Goal: Task Accomplishment & Management: Manage account settings

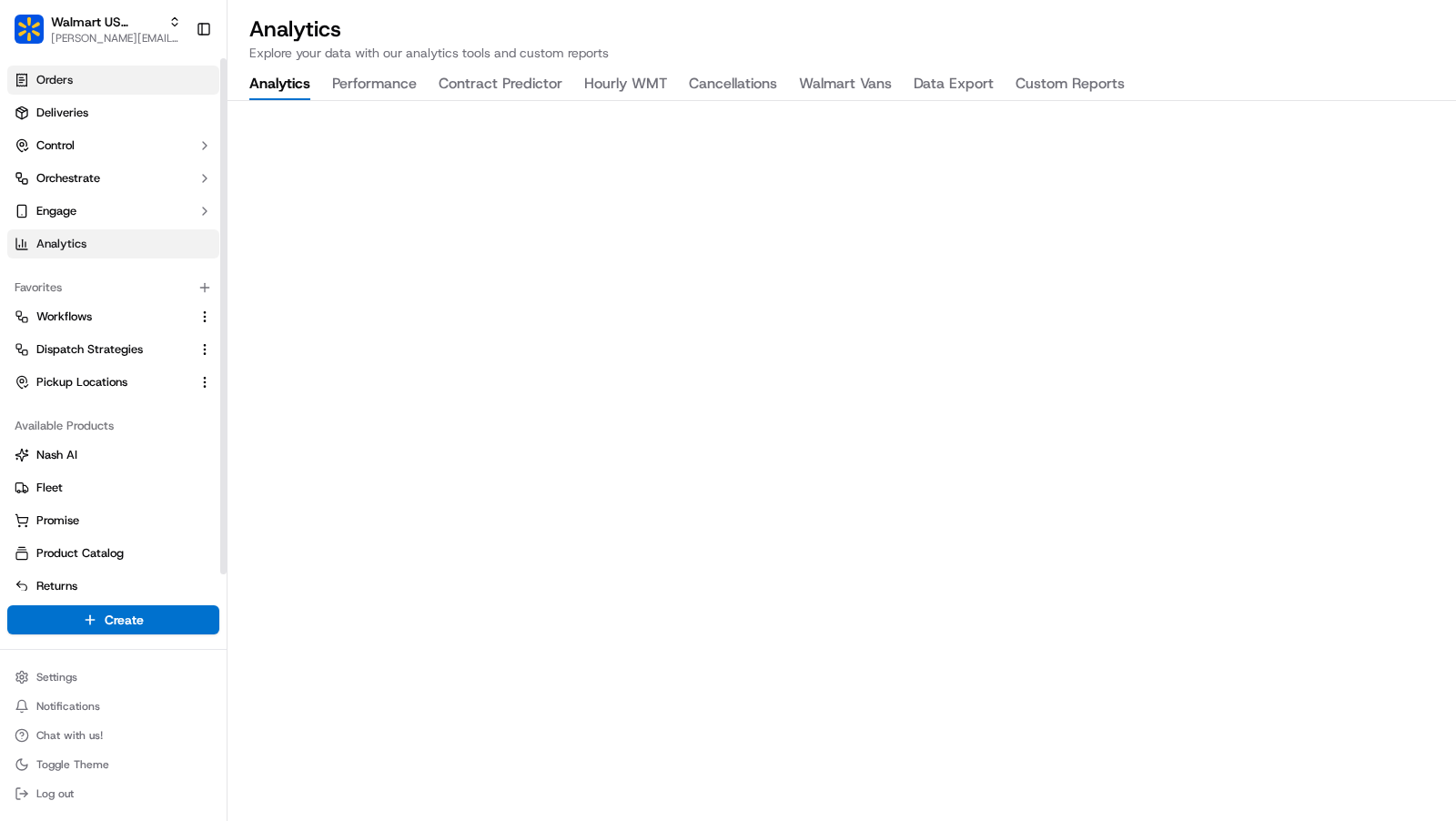
click at [91, 82] on link "Orders" at bounding box center [113, 79] width 212 height 29
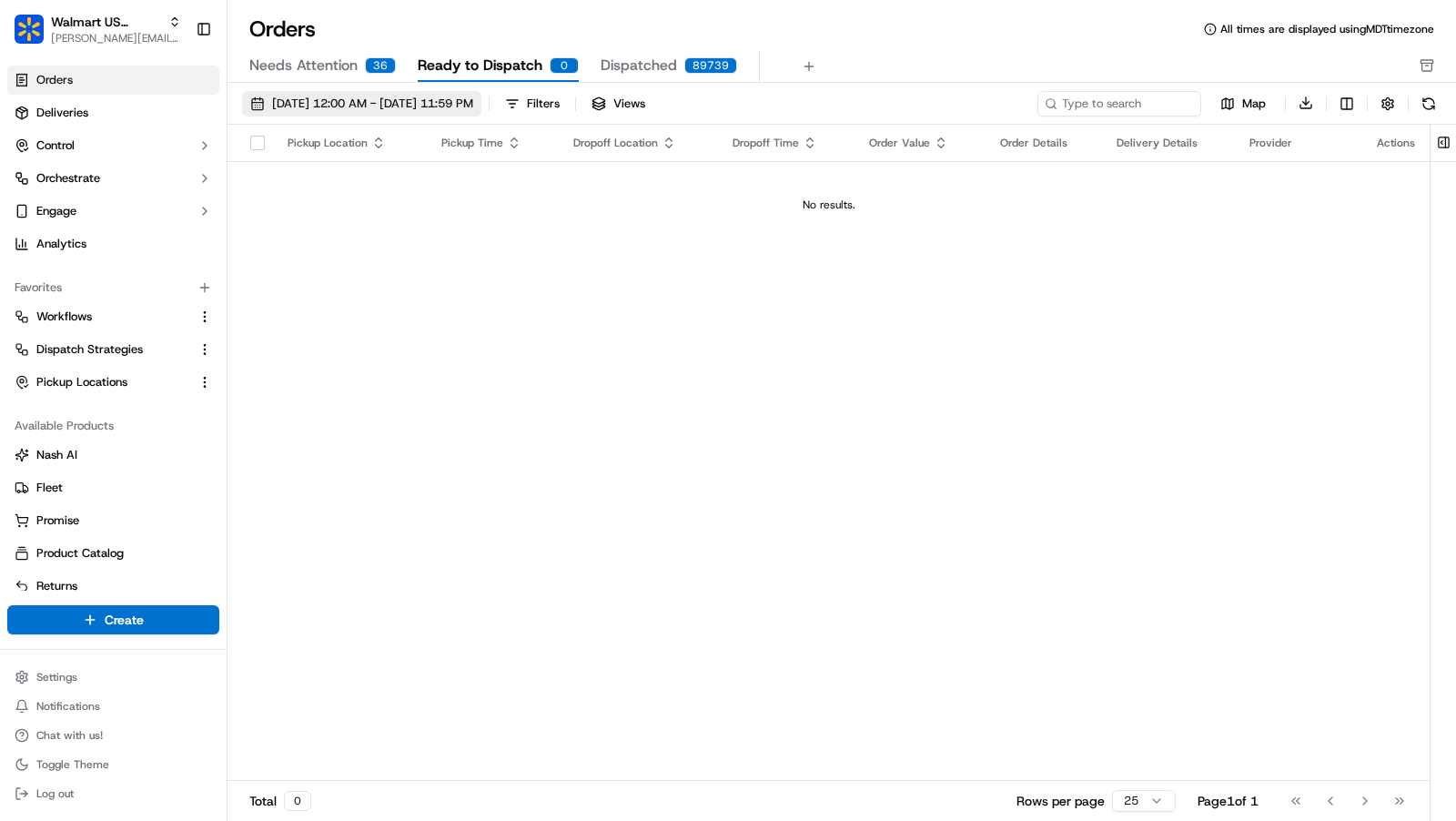
click at [408, 101] on span "09/01/2025 12:00 AM - 09/30/2025 11:59 PM" at bounding box center [372, 104] width 201 height 17
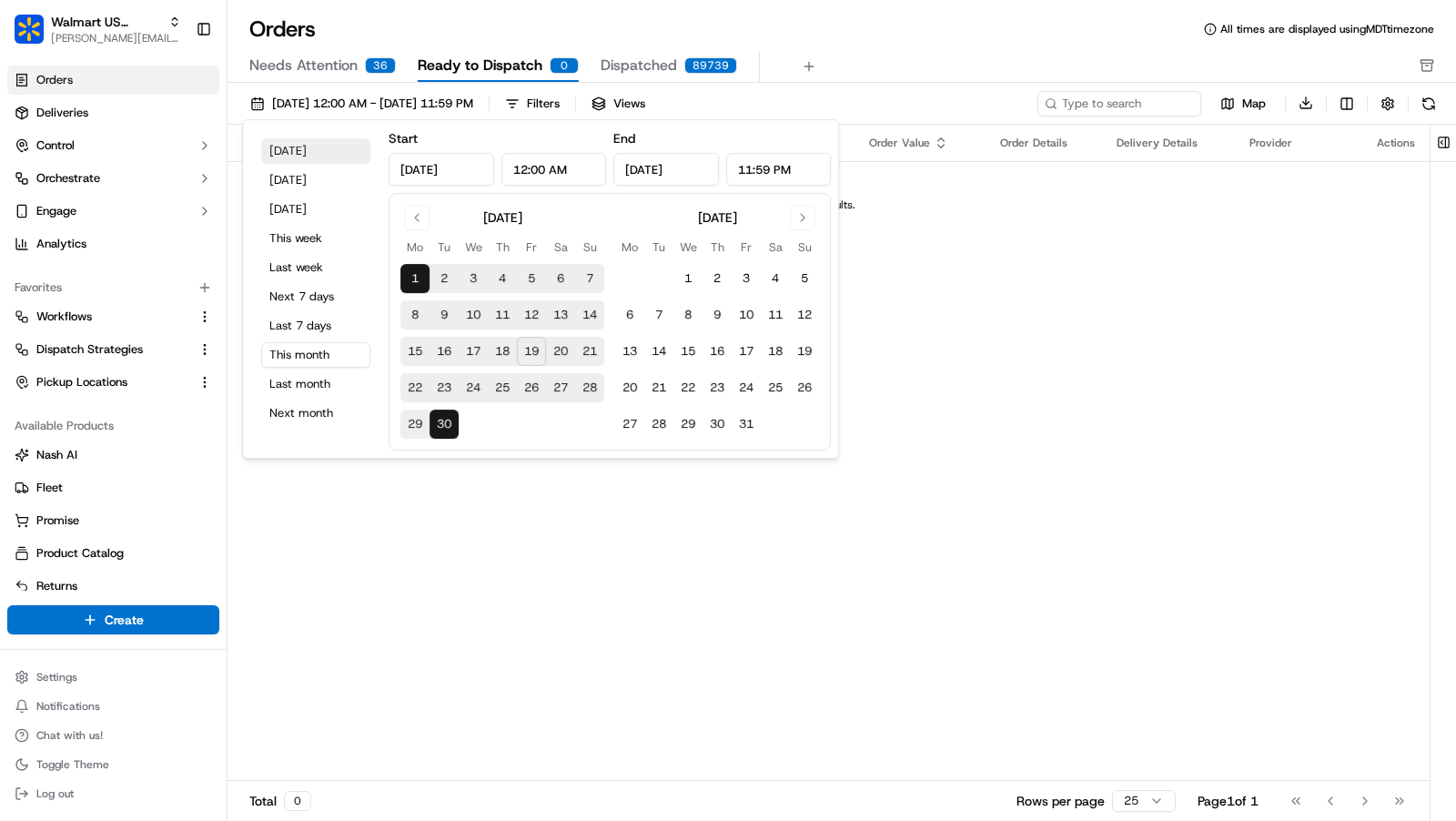
click at [300, 156] on button "Today" at bounding box center [316, 150] width 109 height 25
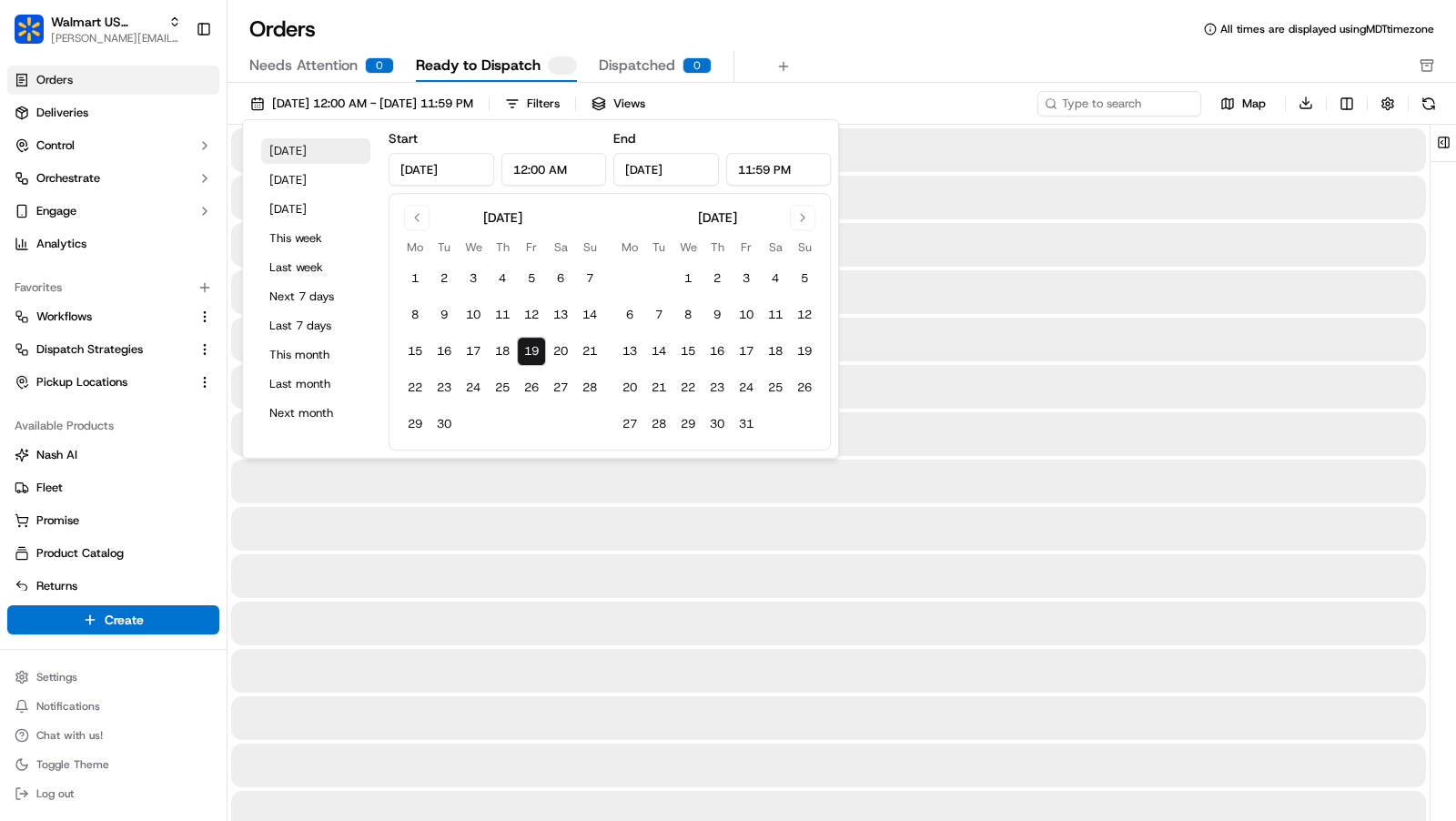
type input "Sep 19, 2025"
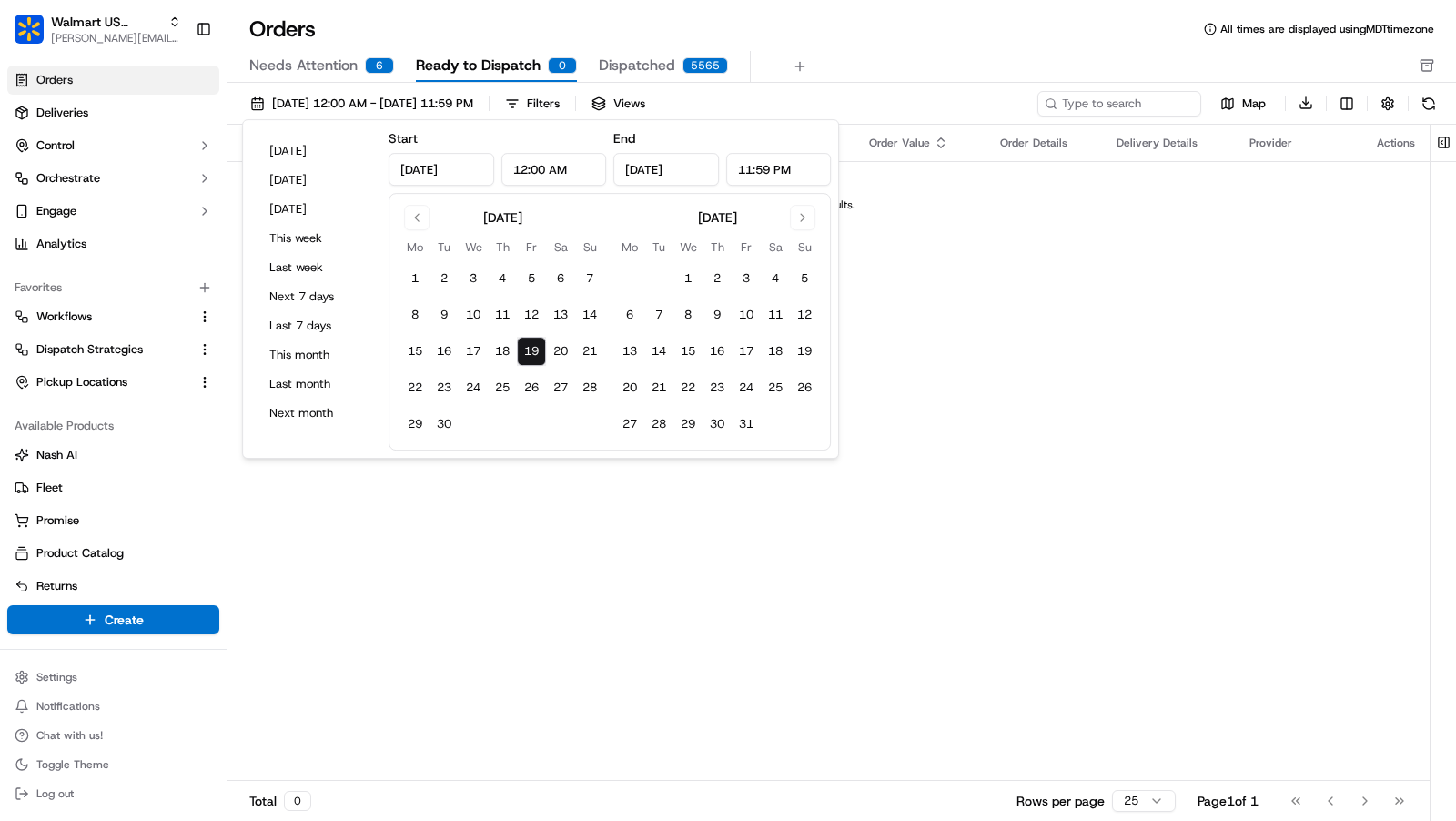
click at [940, 54] on div "Needs Attention 6 Ready to Dispatch 0 Dispatched 5565" at bounding box center [829, 66] width 1160 height 31
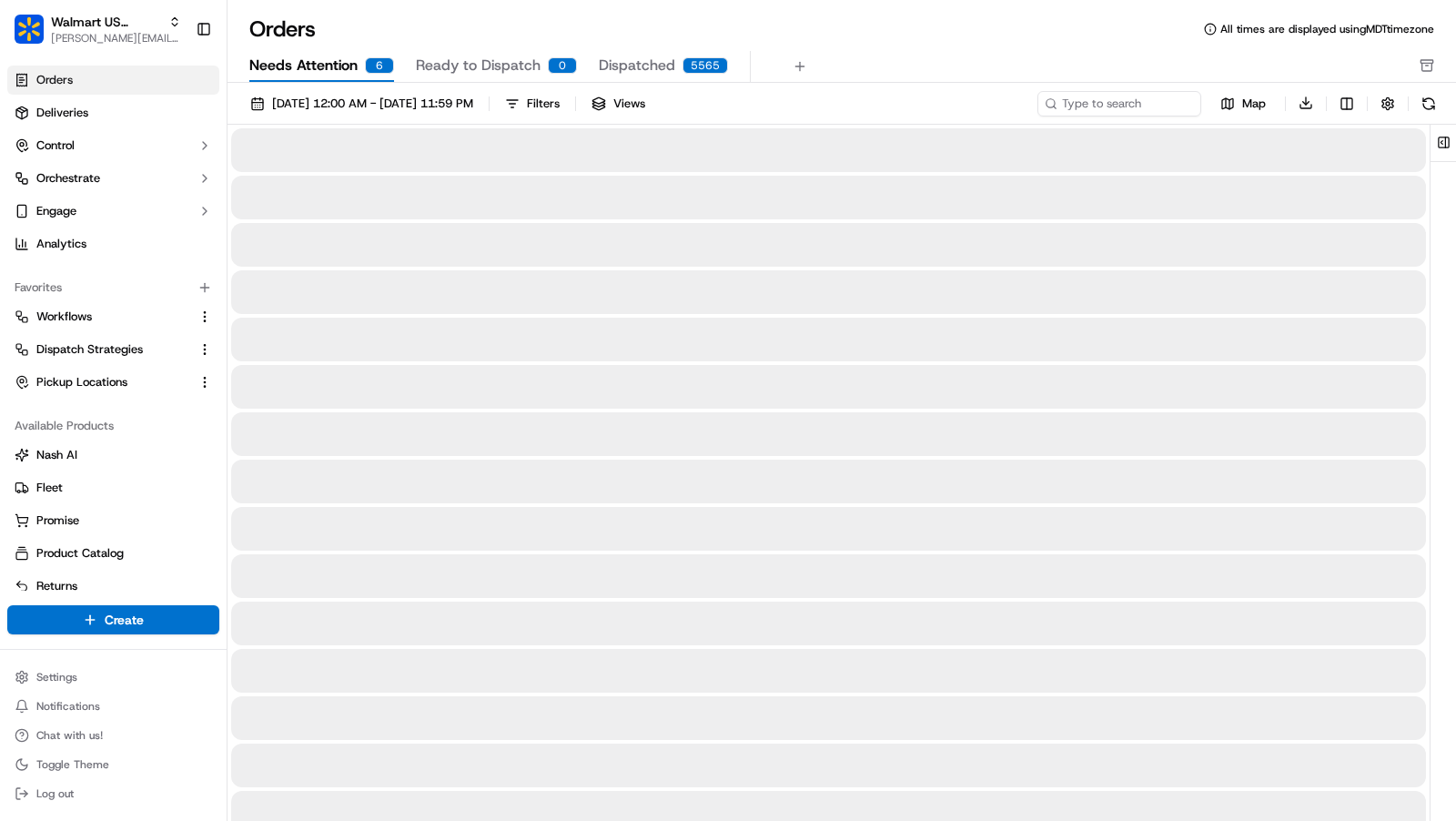
click at [350, 66] on span "Needs Attention" at bounding box center [304, 64] width 108 height 21
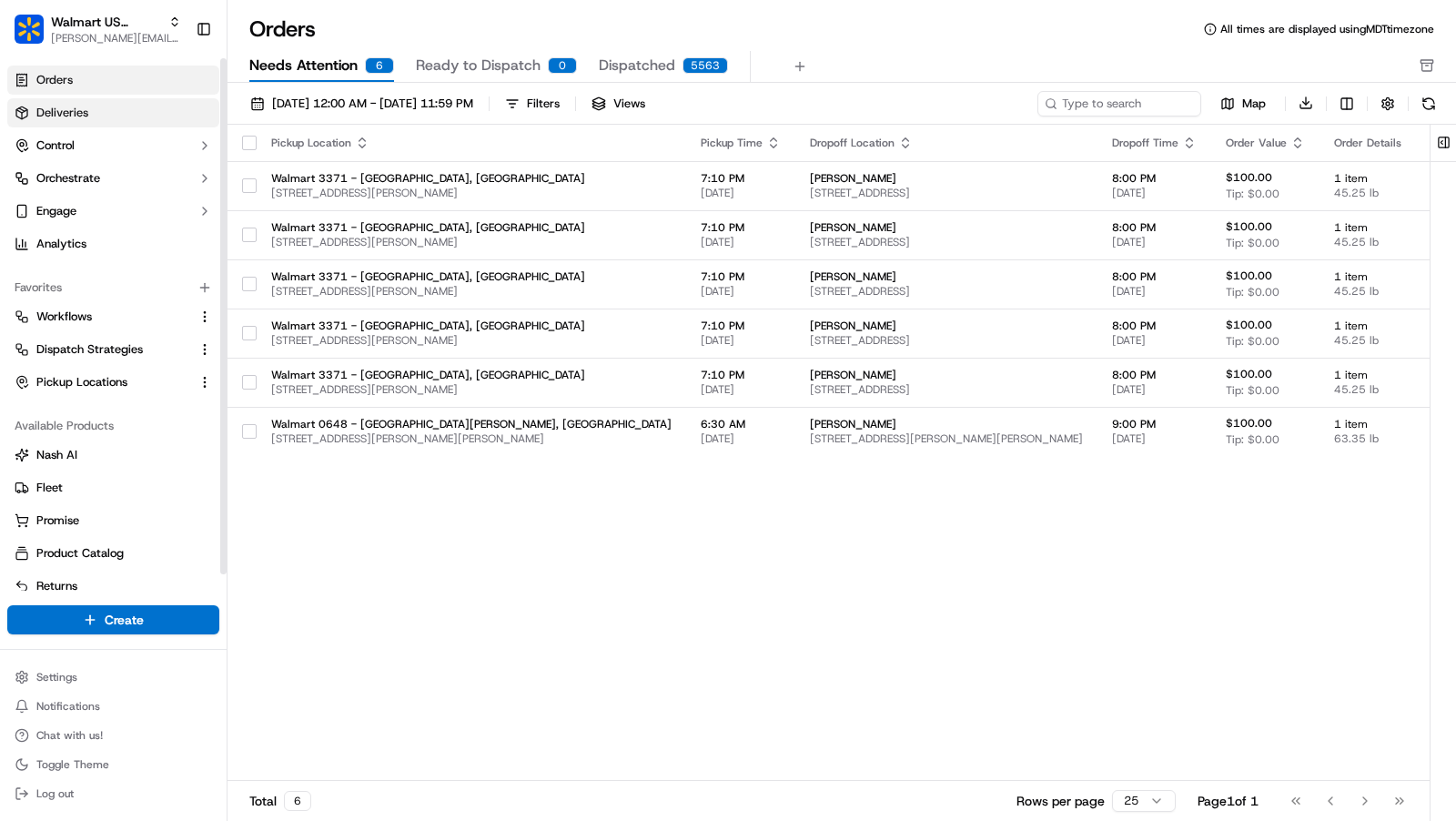
click at [111, 123] on link "Deliveries" at bounding box center [113, 112] width 212 height 29
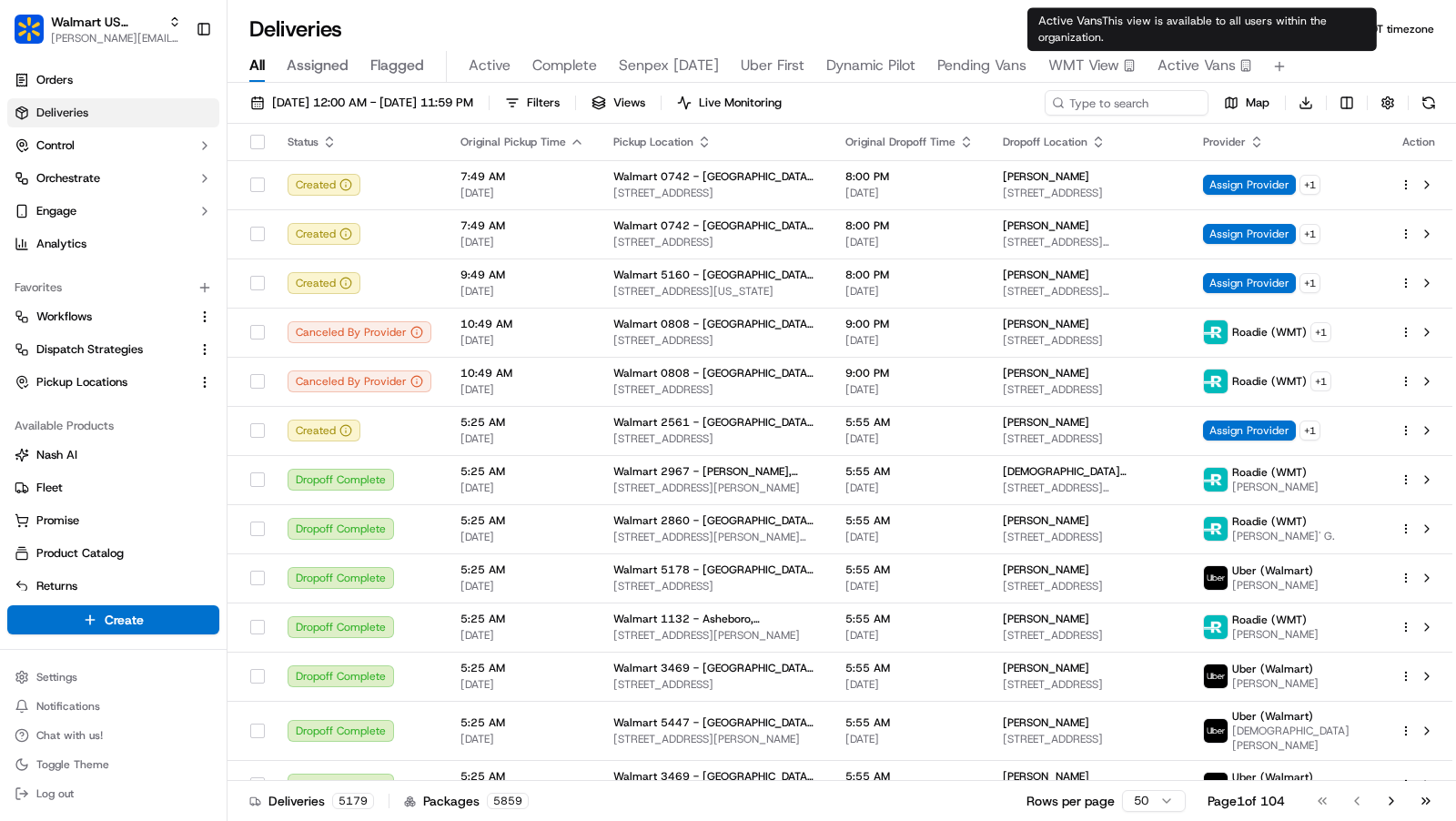
click at [1186, 62] on span "Active Vans" at bounding box center [1197, 64] width 78 height 21
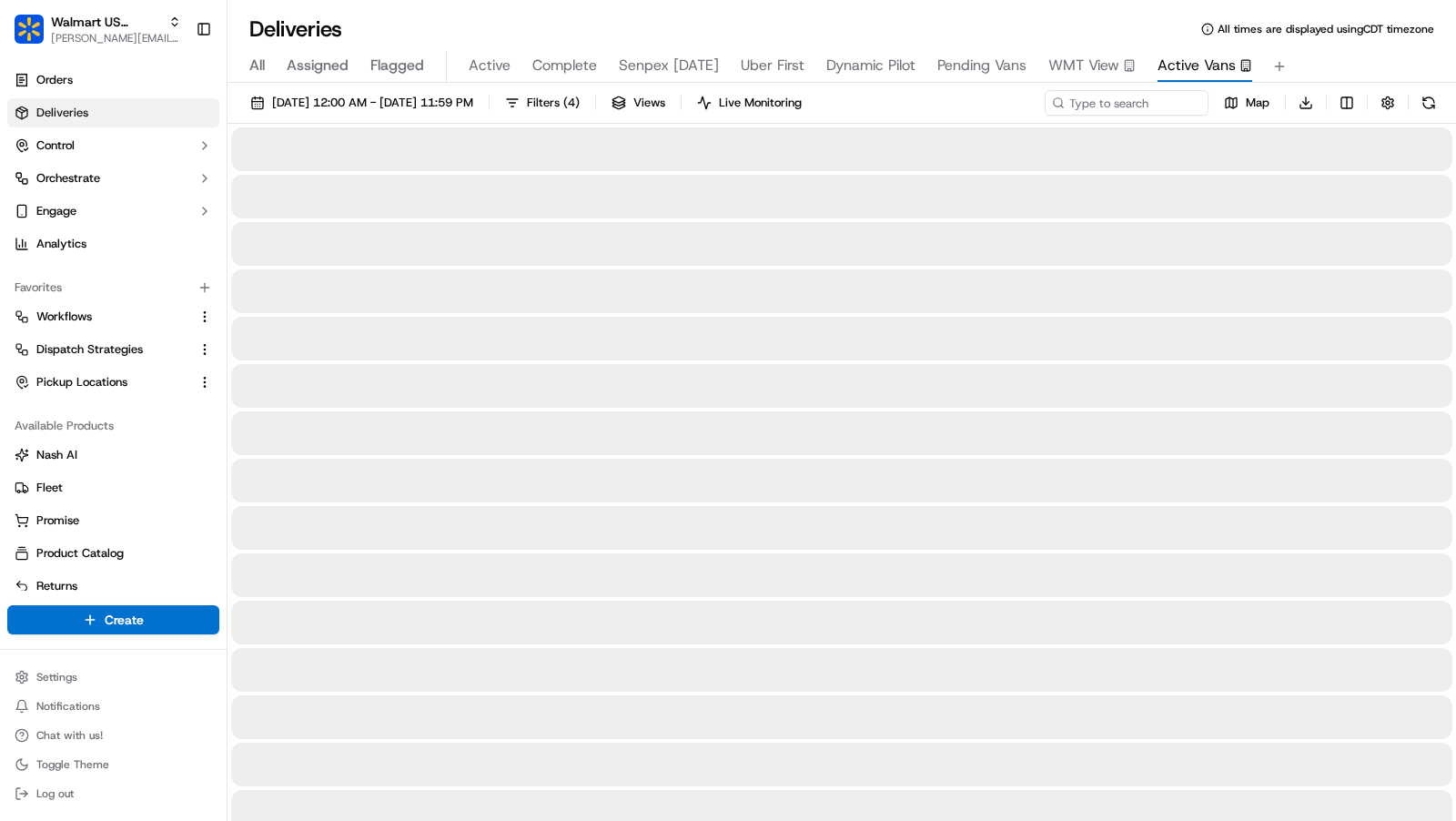
click at [949, 62] on span "Pending Vans" at bounding box center [982, 64] width 90 height 21
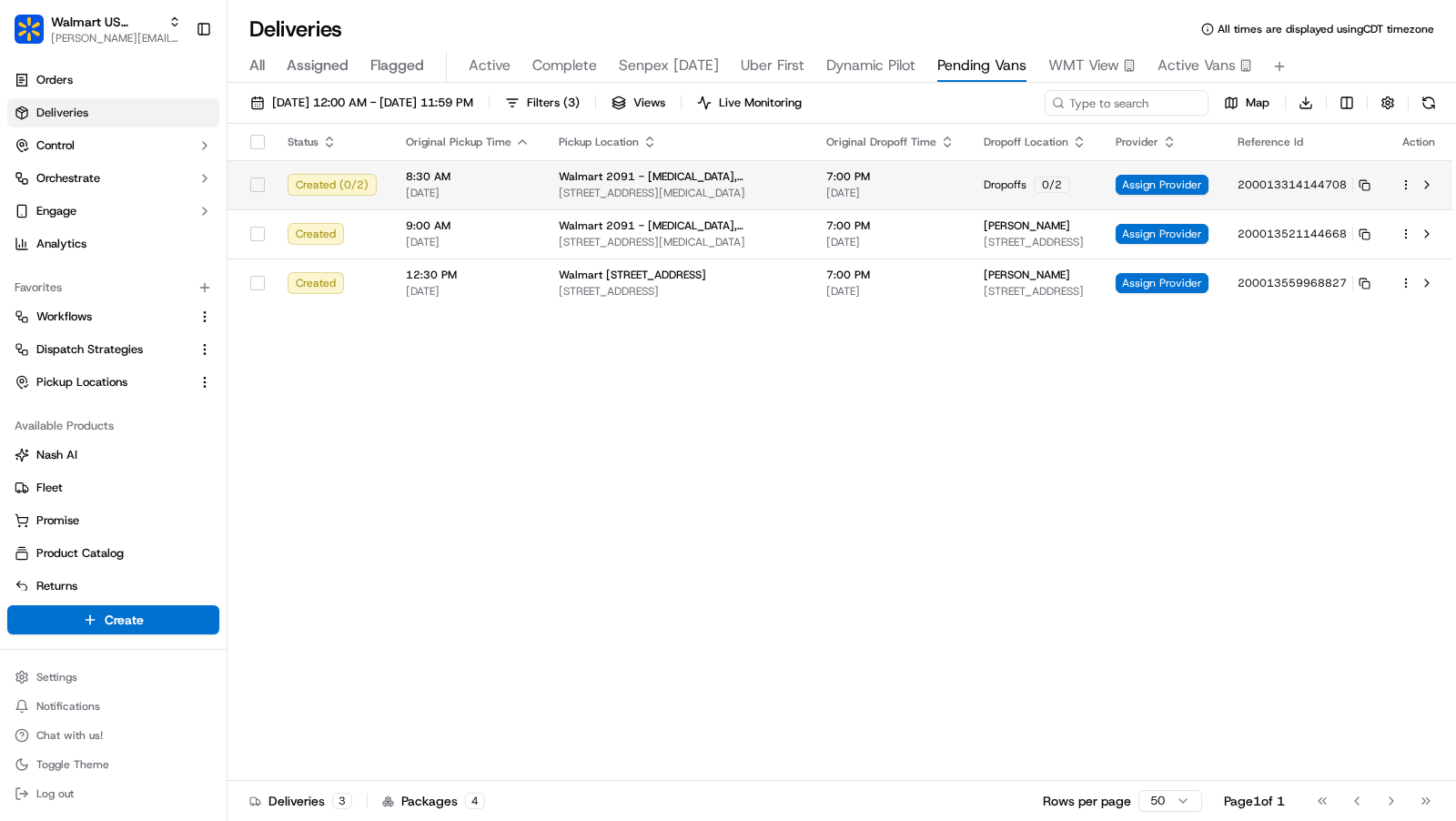
click at [969, 192] on td "Dropoffs 0 / 2" at bounding box center [1035, 185] width 132 height 50
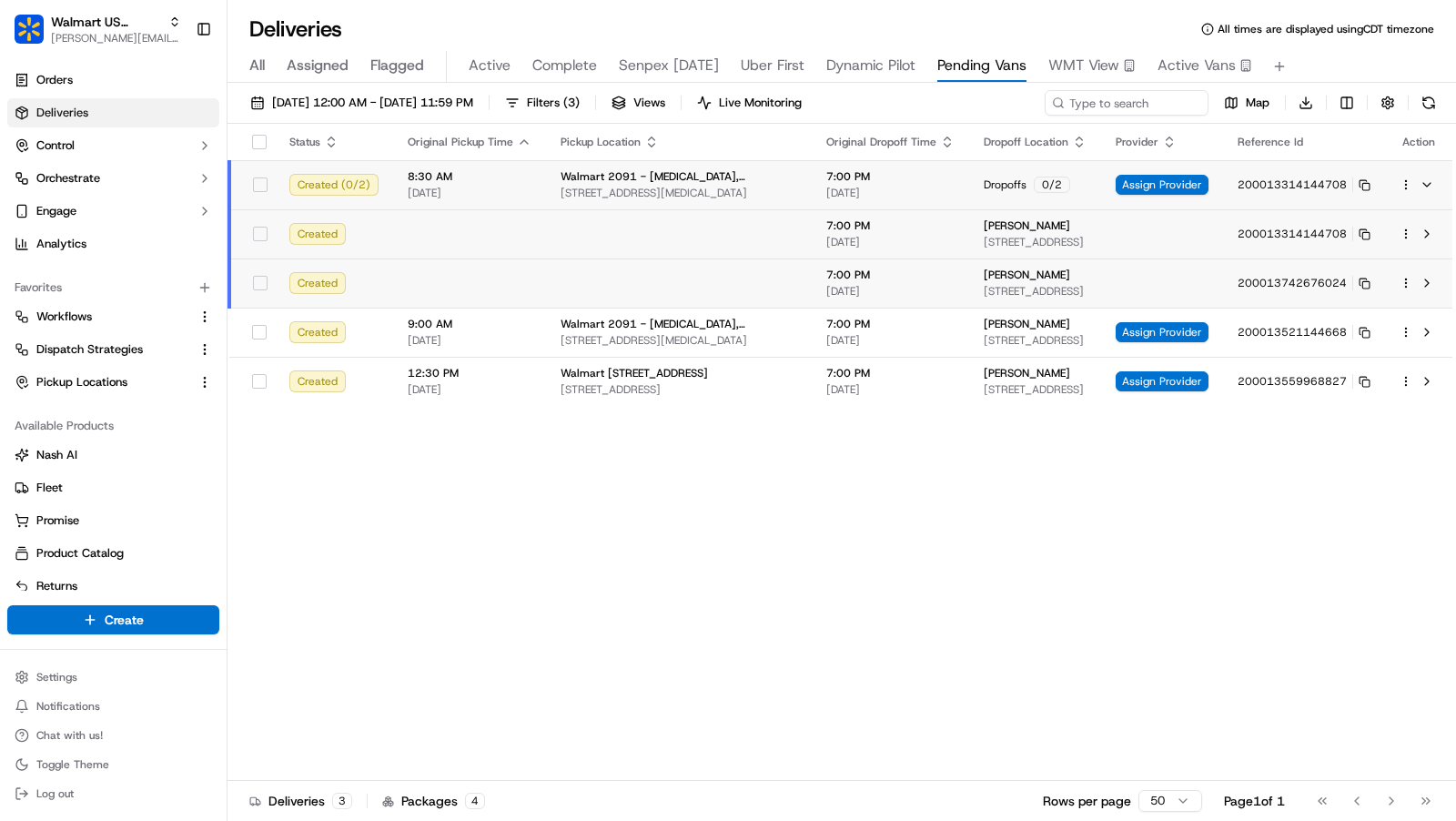
click at [1403, 179] on html "Walmart US Stores charles@usenash.com Toggle Sidebar Orders Deliveries Control …" at bounding box center [728, 410] width 1456 height 821
click at [1364, 242] on div "Delivery Details ⌘+⏎" at bounding box center [1356, 241] width 198 height 31
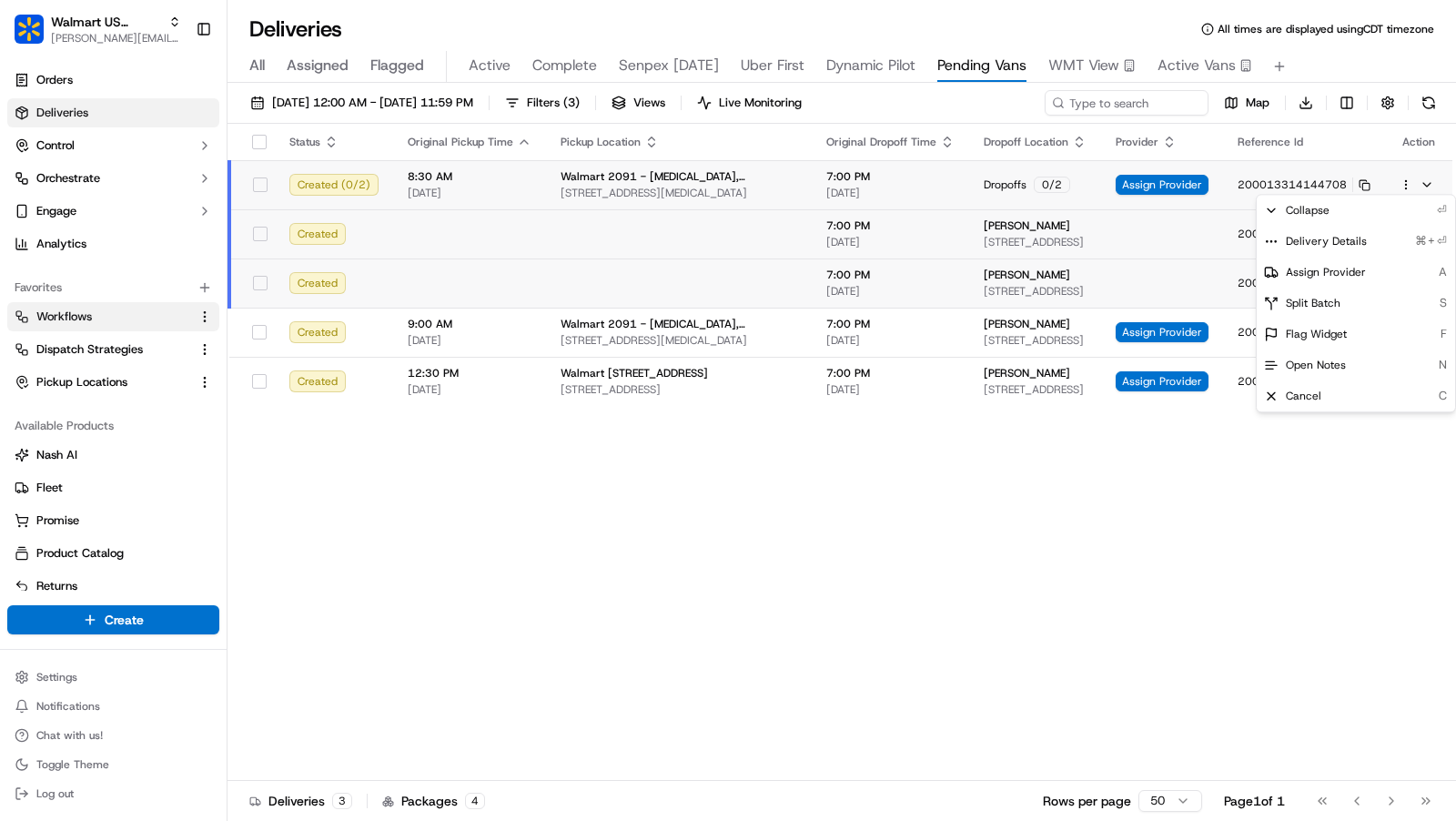
click at [95, 307] on html "Walmart US Stores charles@usenash.com Toggle Sidebar Orders Deliveries Control …" at bounding box center [728, 410] width 1456 height 821
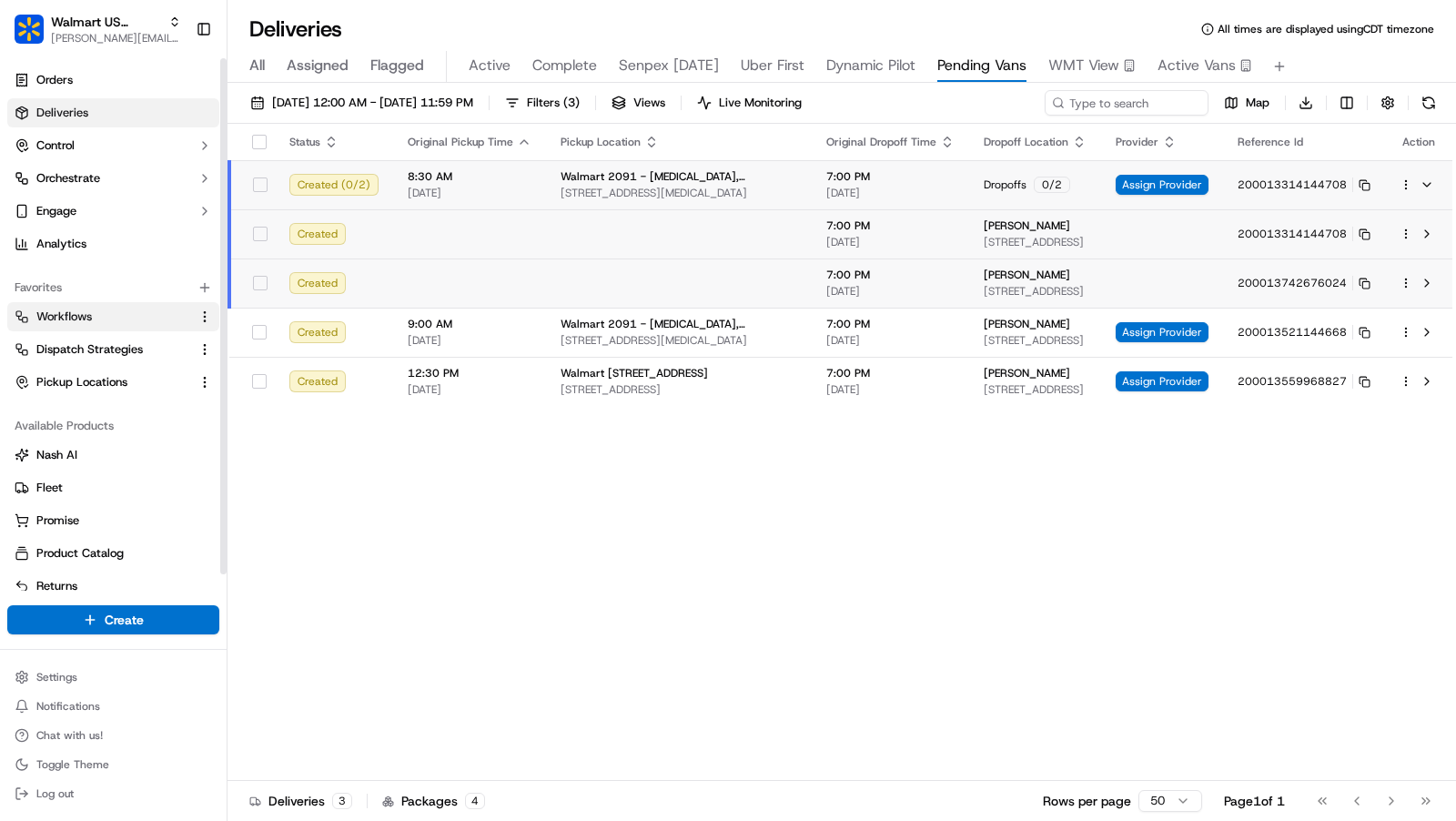
click at [95, 307] on button "Workflows" at bounding box center [113, 317] width 212 height 29
click at [78, 321] on span "Workflows" at bounding box center [64, 317] width 55 height 17
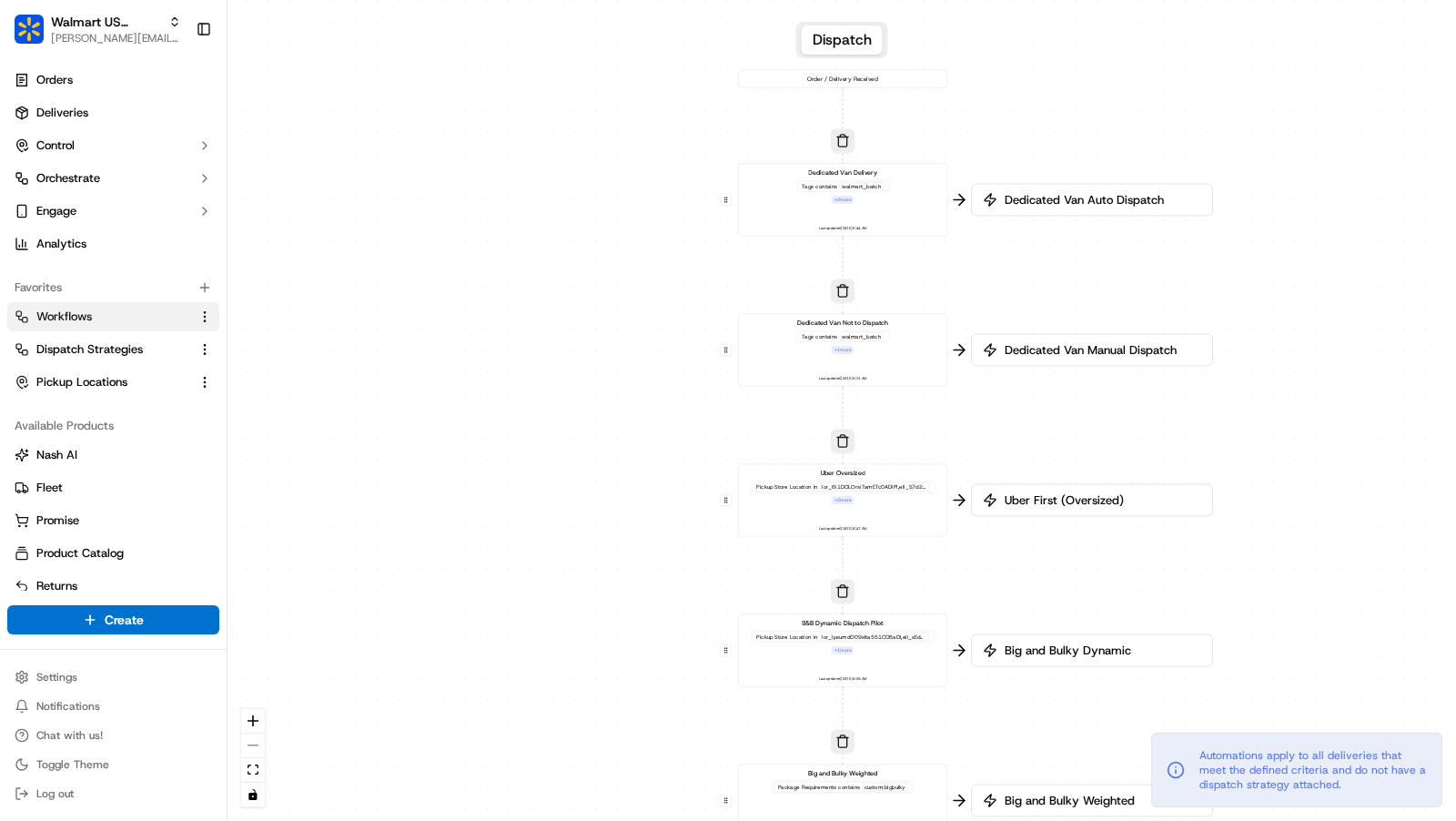
drag, startPoint x: 1147, startPoint y: 137, endPoint x: 1143, endPoint y: 280, distance: 143.1
click at [1143, 280] on div "0 0 0 0 0 0 0 Order / Delivery Received Dedicated Van Delivery Tags contains wa…" at bounding box center [842, 410] width 1229 height 821
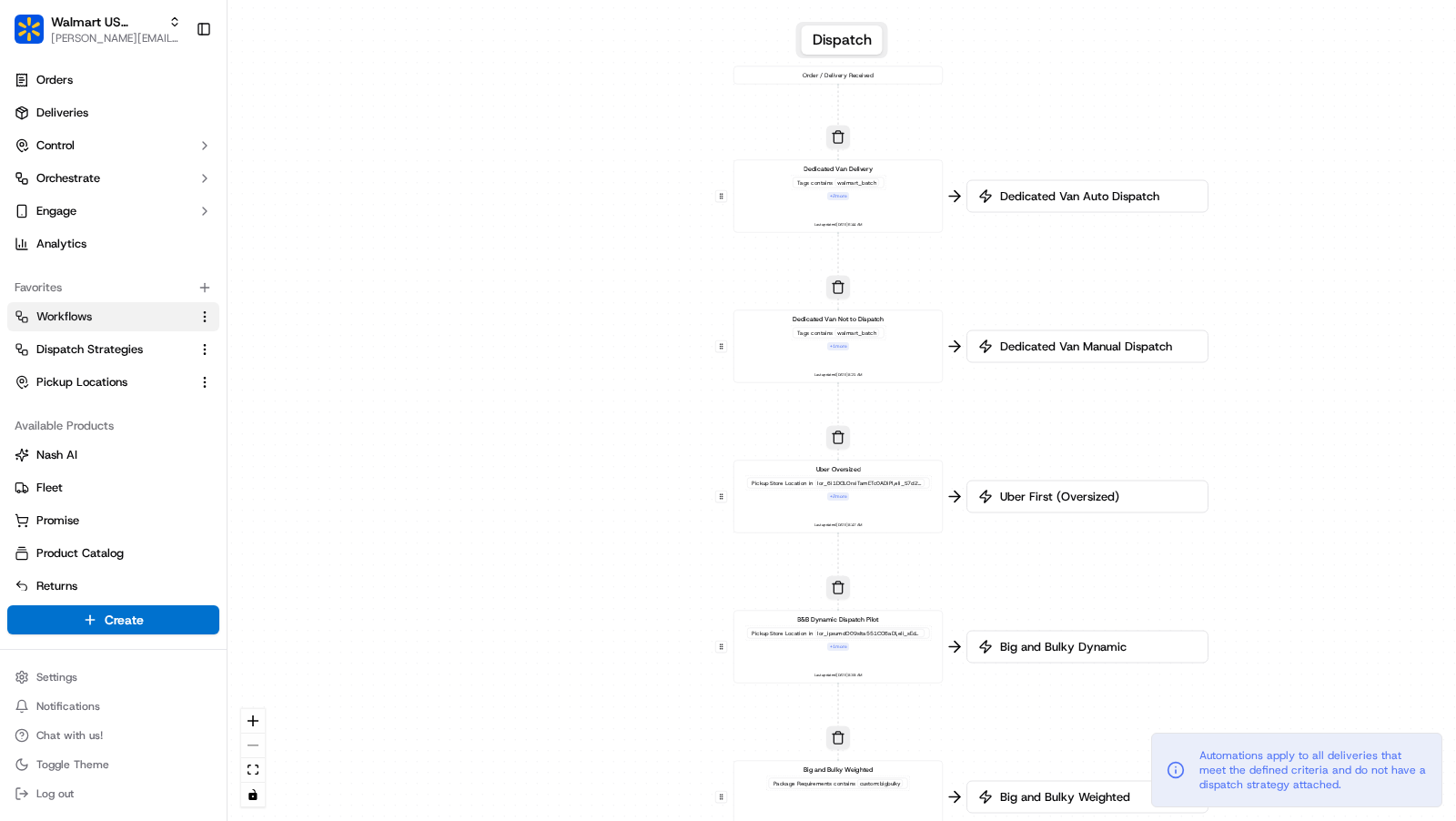
click at [886, 361] on div "Dedicated Van Not to Dispatch Tags contains walmart_batch + 1 more Last updated…" at bounding box center [839, 346] width 194 height 64
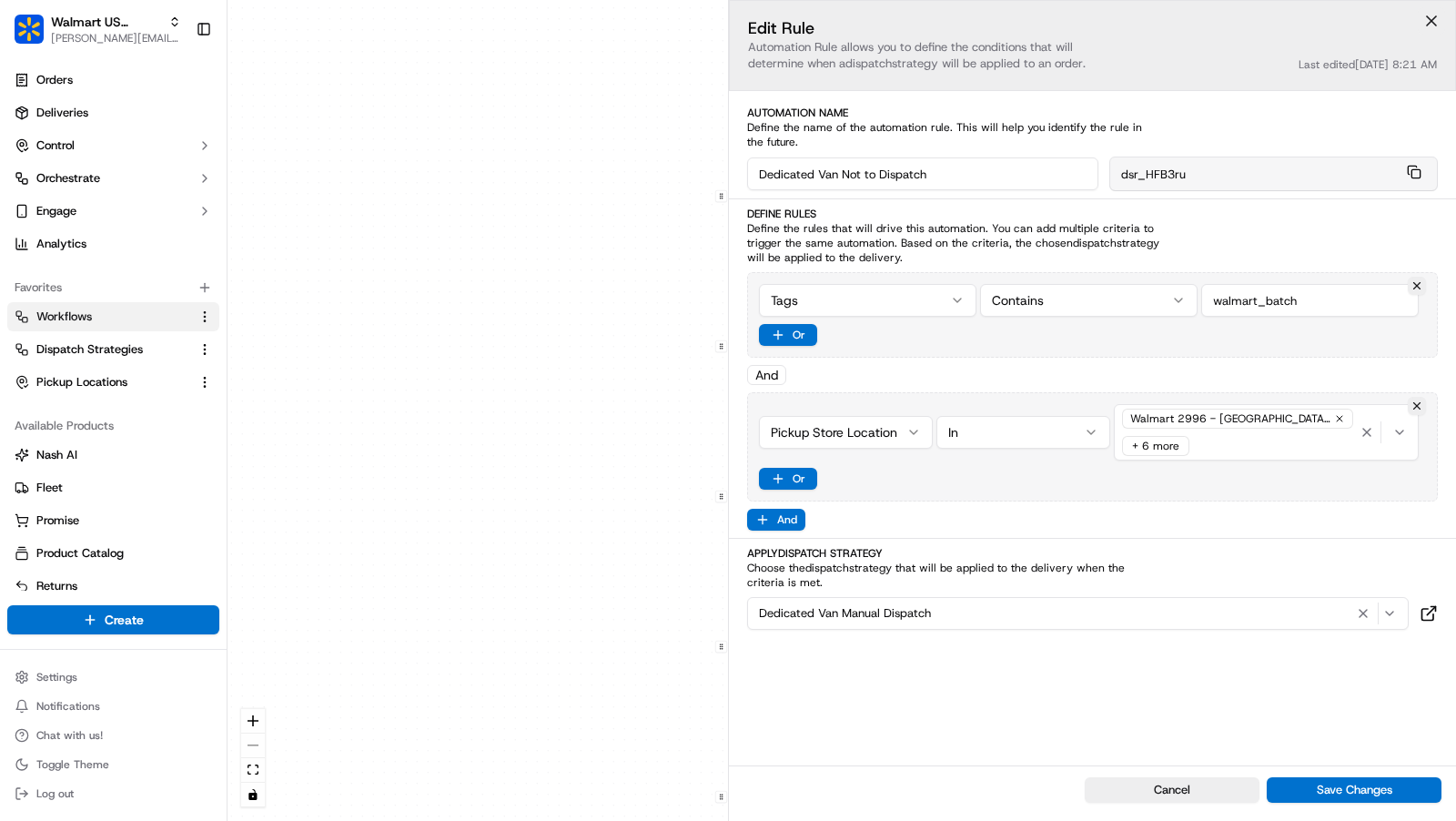
click at [1430, 24] on button at bounding box center [1432, 21] width 27 height 27
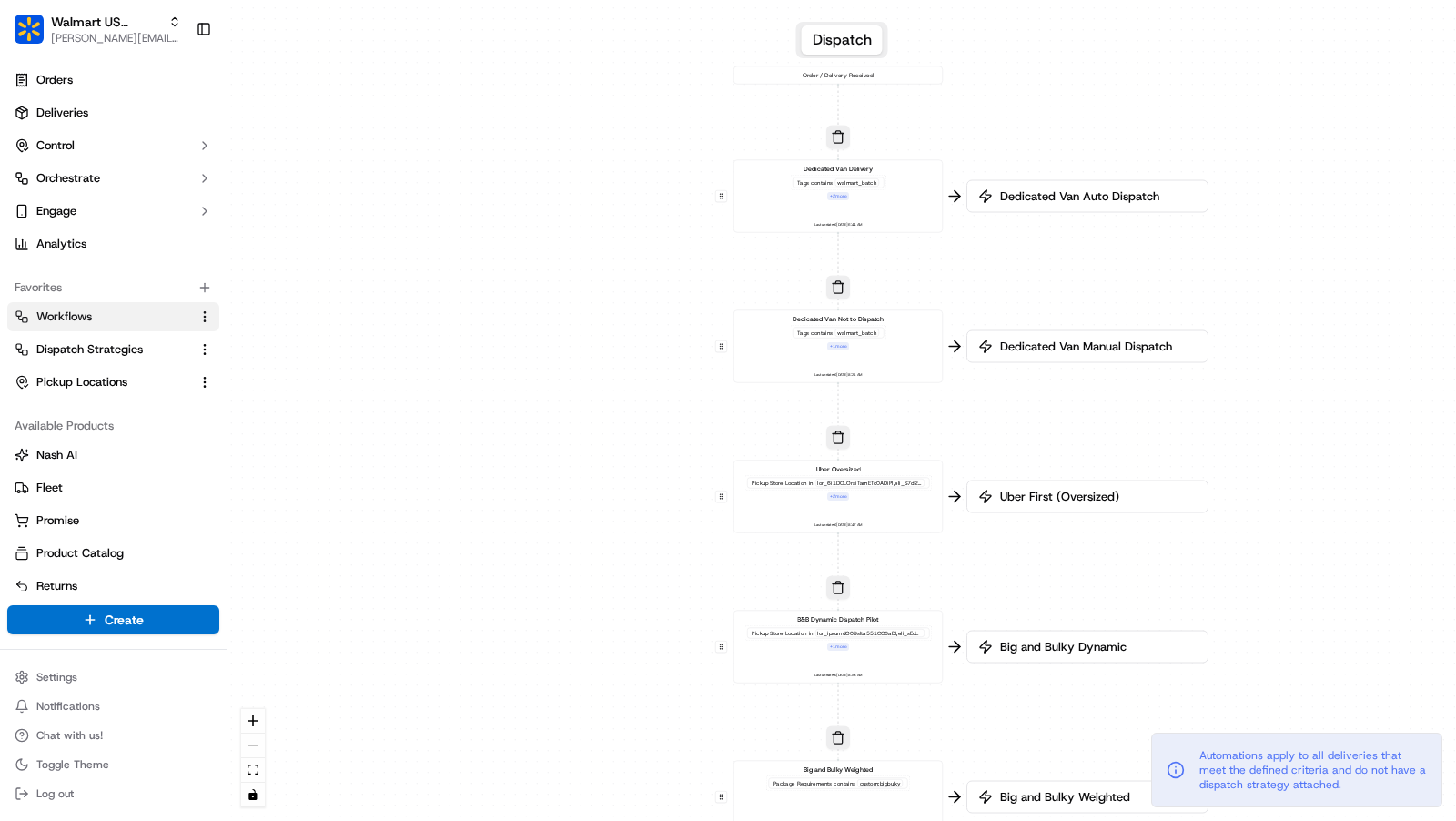
click at [894, 205] on div "Dedicated Van Delivery Tags contains walmart_batch + 2 more Last updated: 09/17…" at bounding box center [839, 195] width 194 height 64
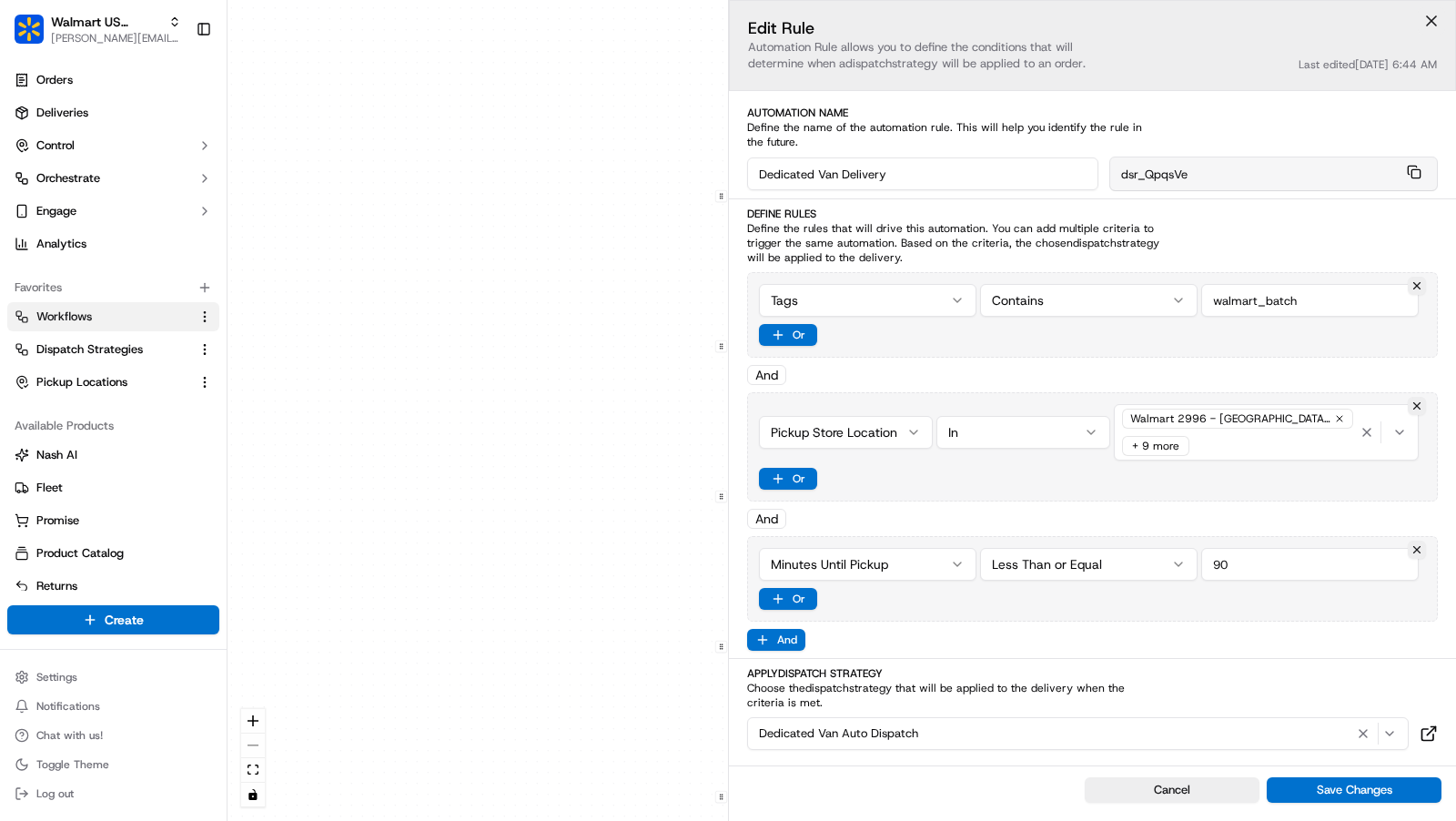
click at [1435, 25] on button at bounding box center [1432, 21] width 27 height 27
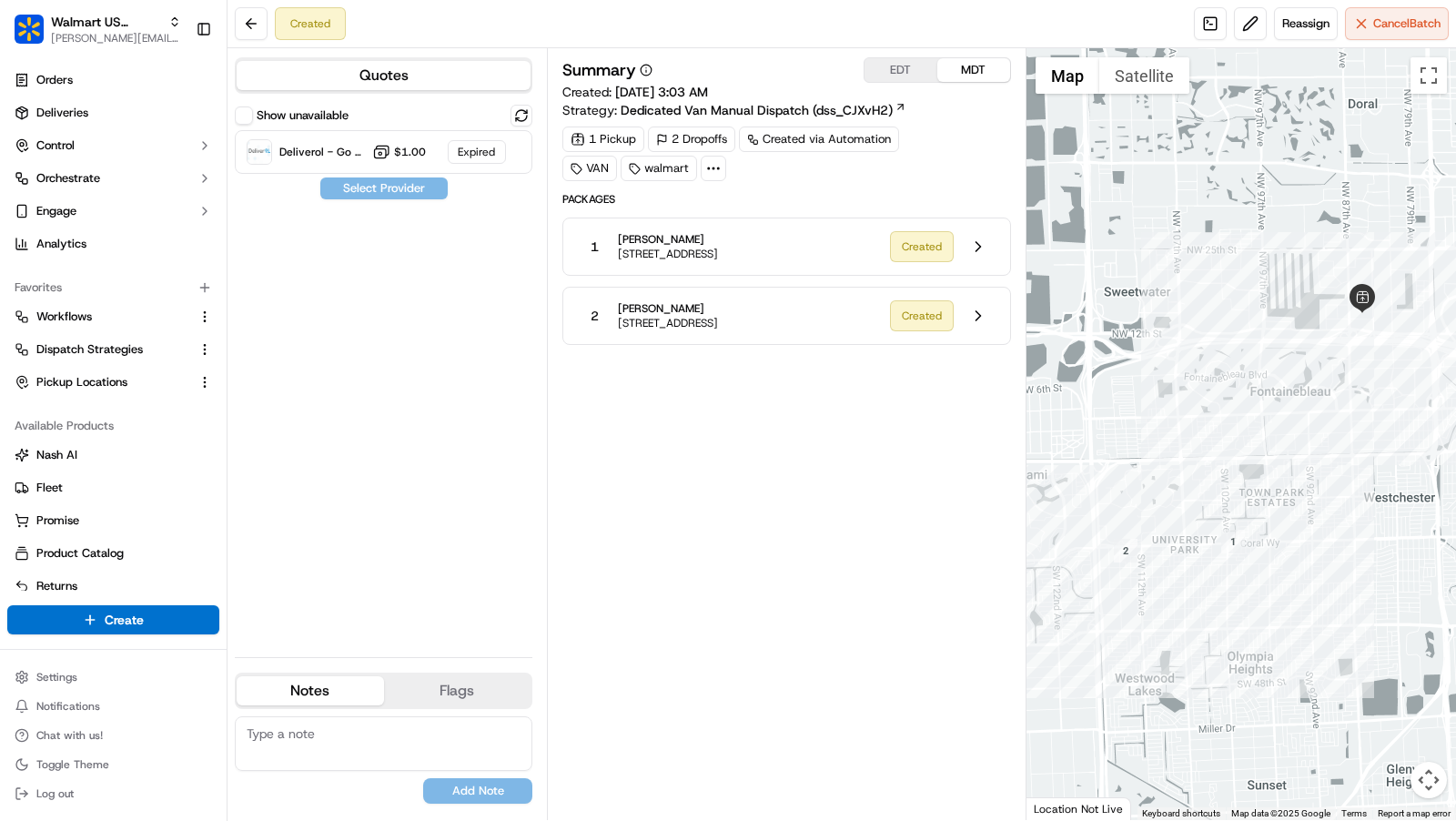
drag, startPoint x: 678, startPoint y: 90, endPoint x: 745, endPoint y: 85, distance: 67.2
click at [708, 86] on span "09/19/2025 3:03 AM" at bounding box center [661, 92] width 92 height 17
click at [981, 247] on button at bounding box center [978, 247] width 35 height 35
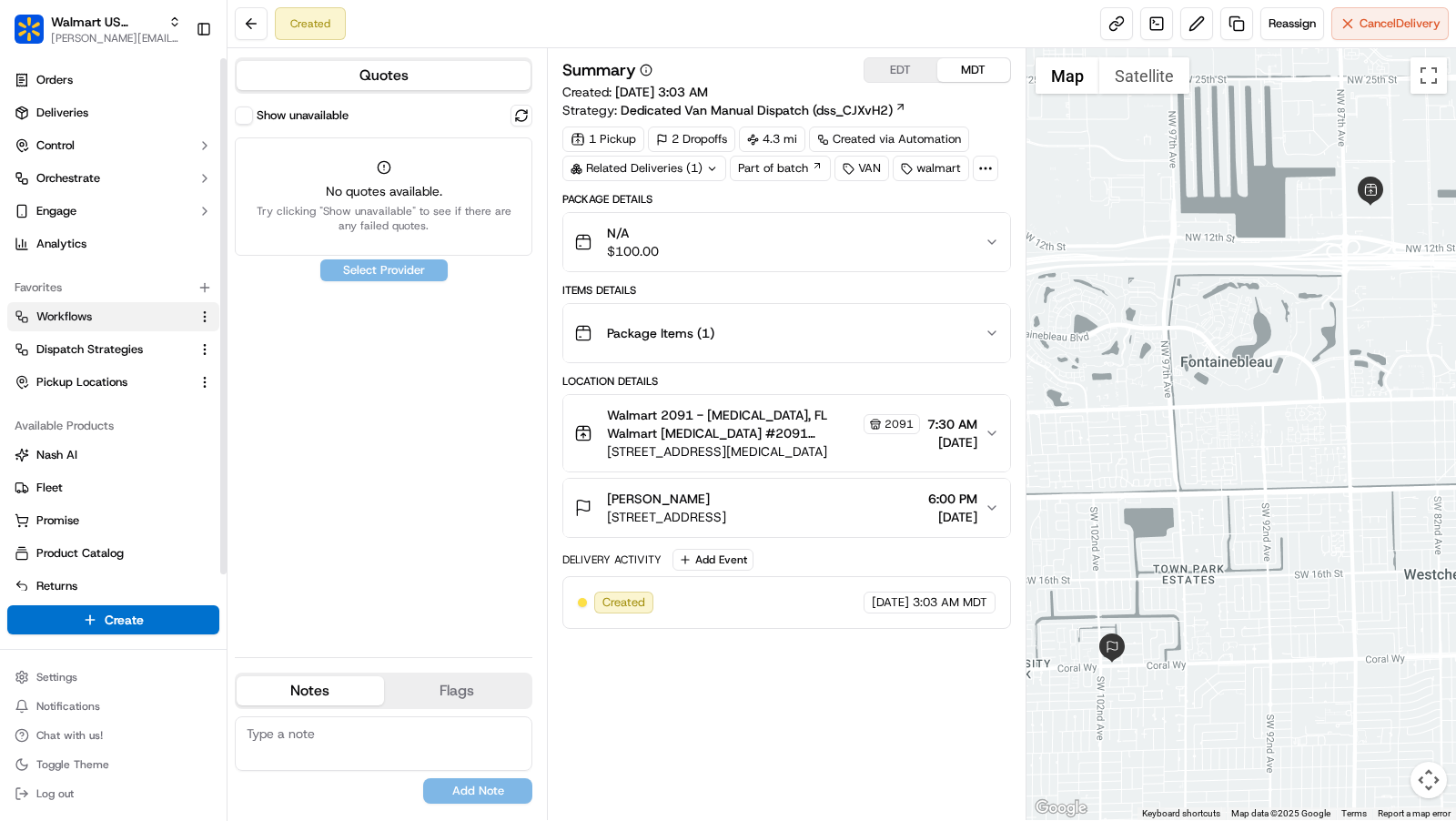
click at [74, 320] on span "Workflows" at bounding box center [64, 317] width 55 height 17
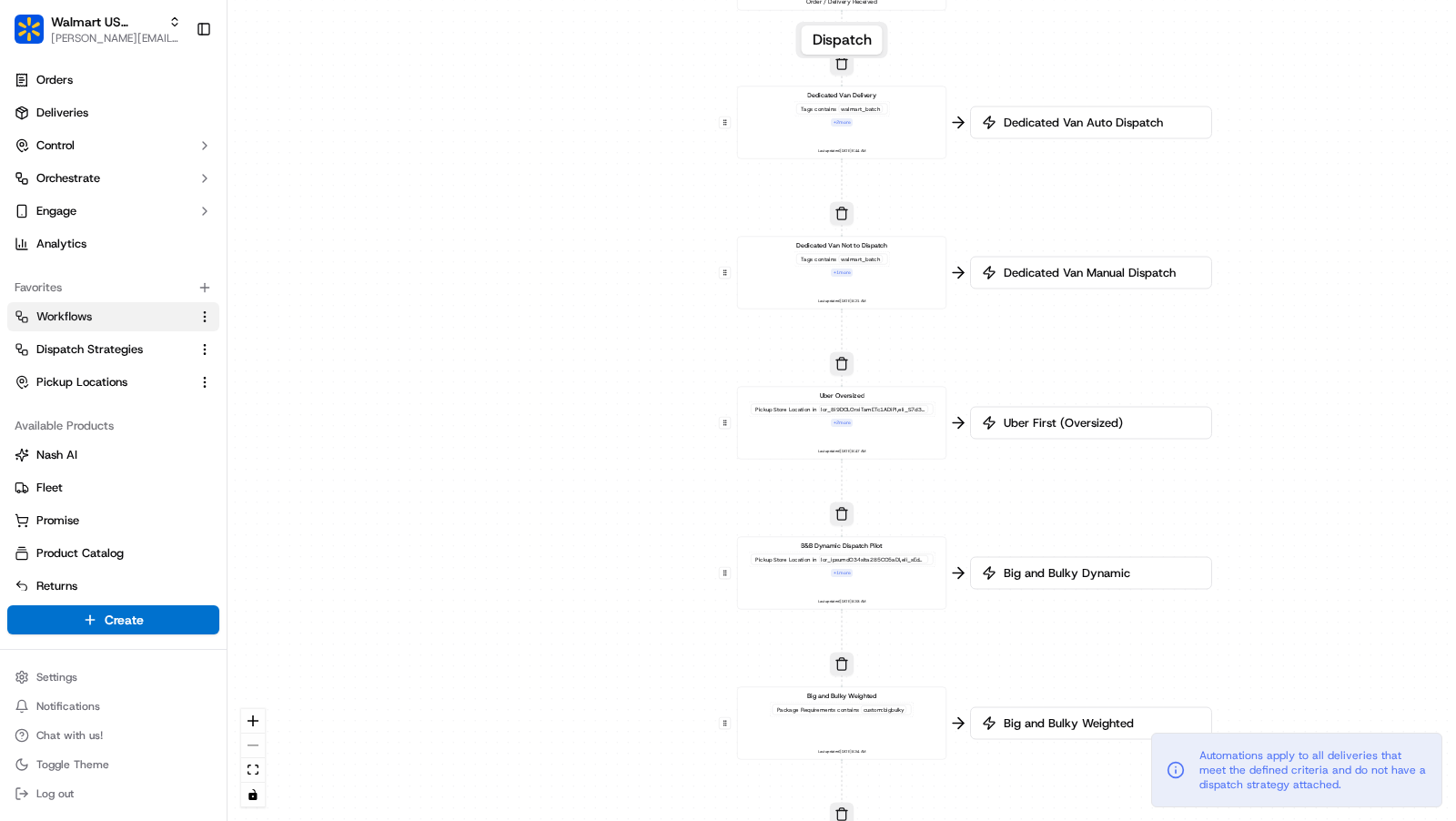
drag, startPoint x: 1036, startPoint y: 140, endPoint x: 1035, endPoint y: 303, distance: 163.0
click at [1036, 303] on div "0 0 0 0 0 0 0 Order / Delivery Received Dedicated Van Delivery Tags contains wa…" at bounding box center [842, 410] width 1229 height 821
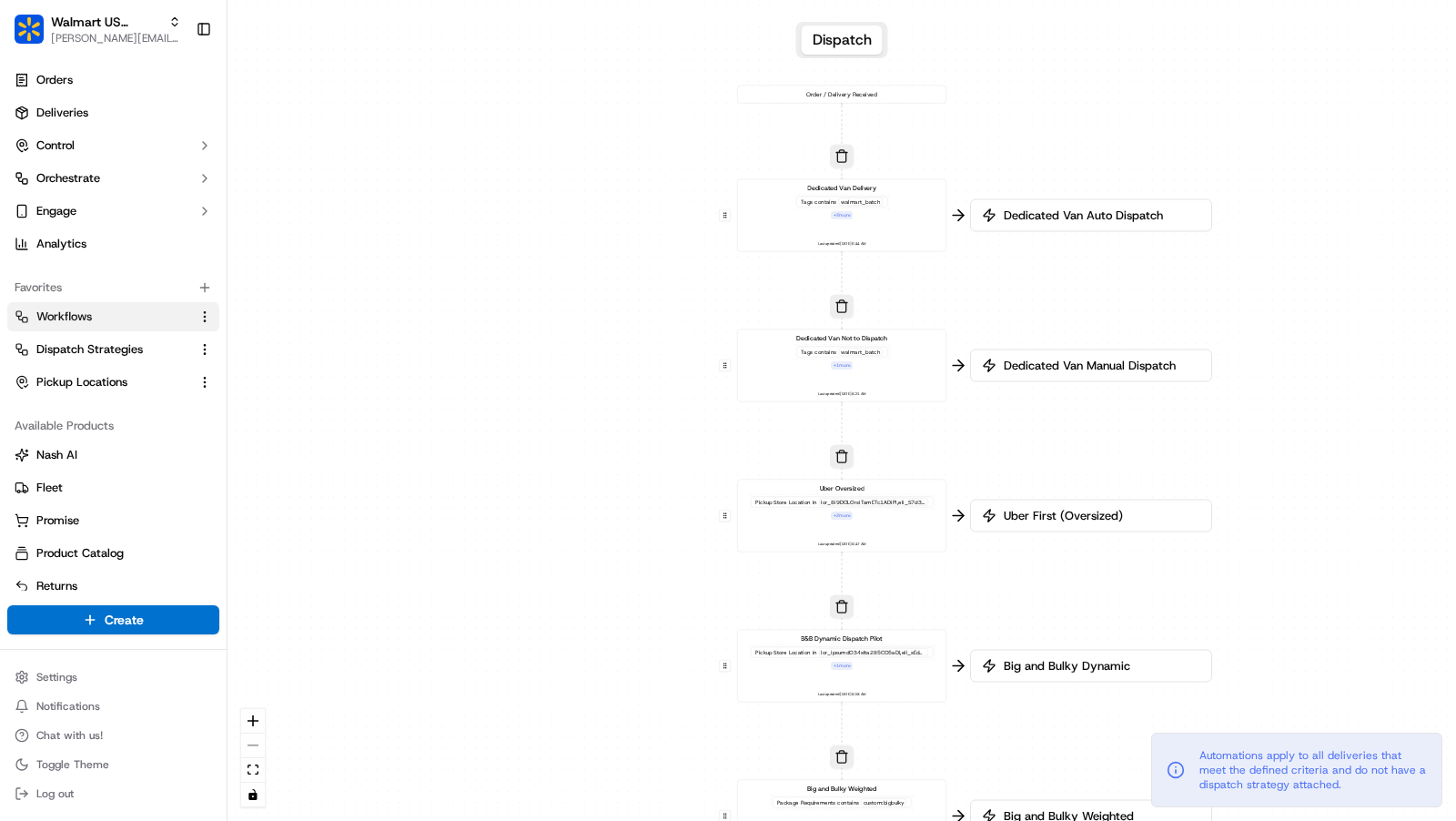
click at [896, 246] on div "Dedicated Van Delivery Tags contains walmart_batch + 2 more Last updated: 09/17…" at bounding box center [842, 215] width 194 height 64
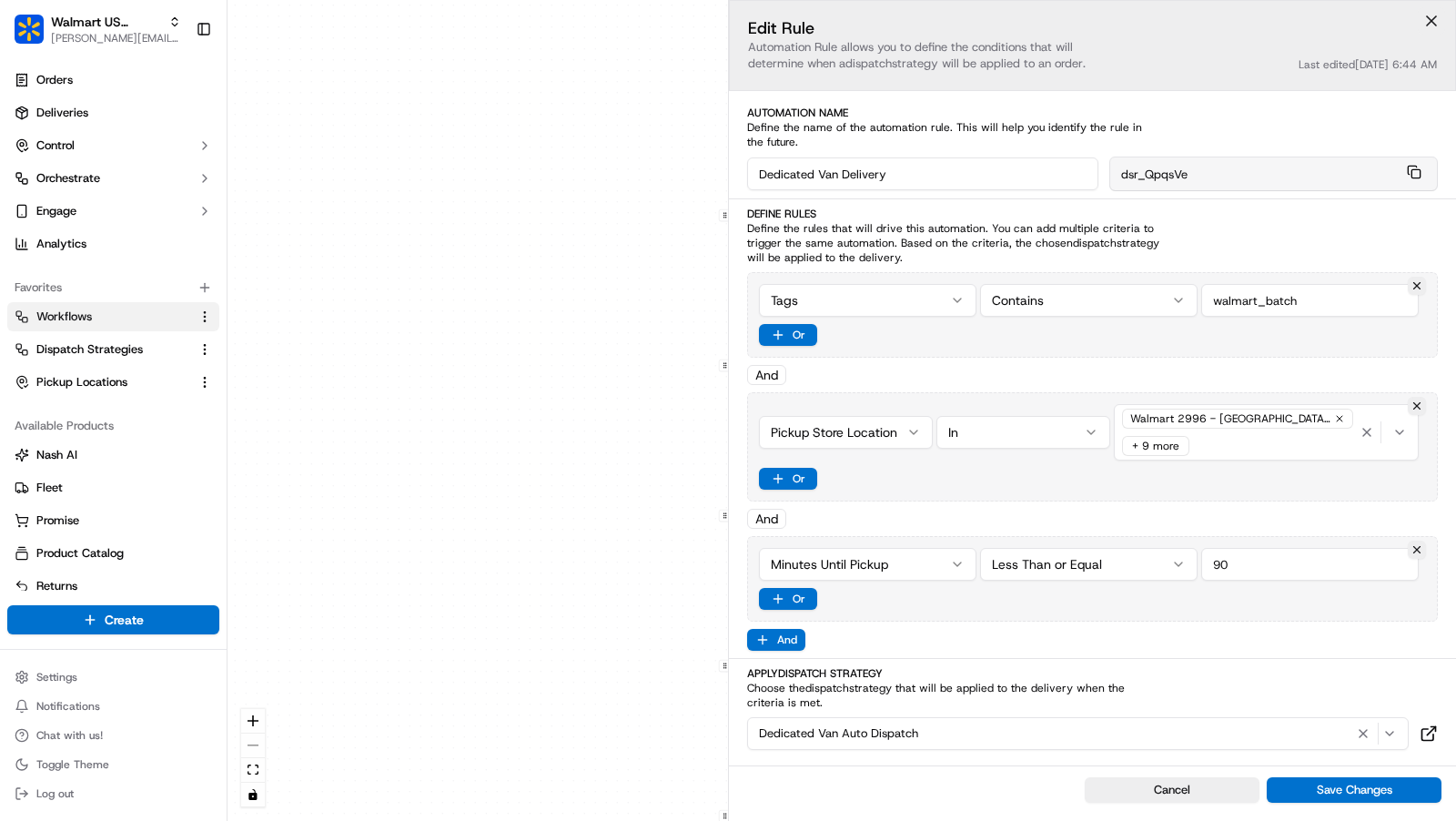
click at [1433, 21] on button at bounding box center [1432, 21] width 27 height 27
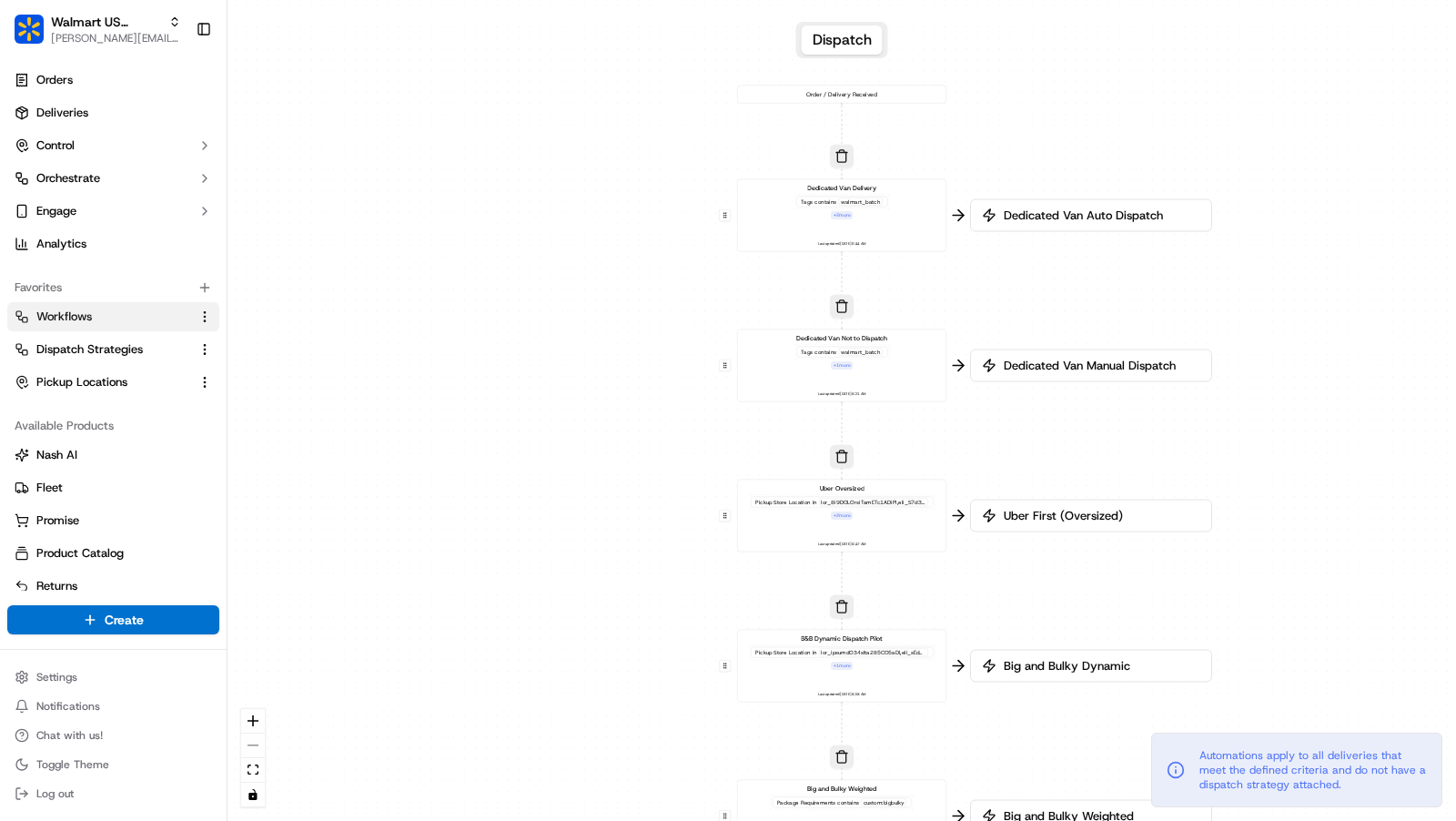
click at [881, 376] on div "Dedicated Van Not to Dispatch Tags contains walmart_batch + 1 more Last updated…" at bounding box center [842, 365] width 194 height 64
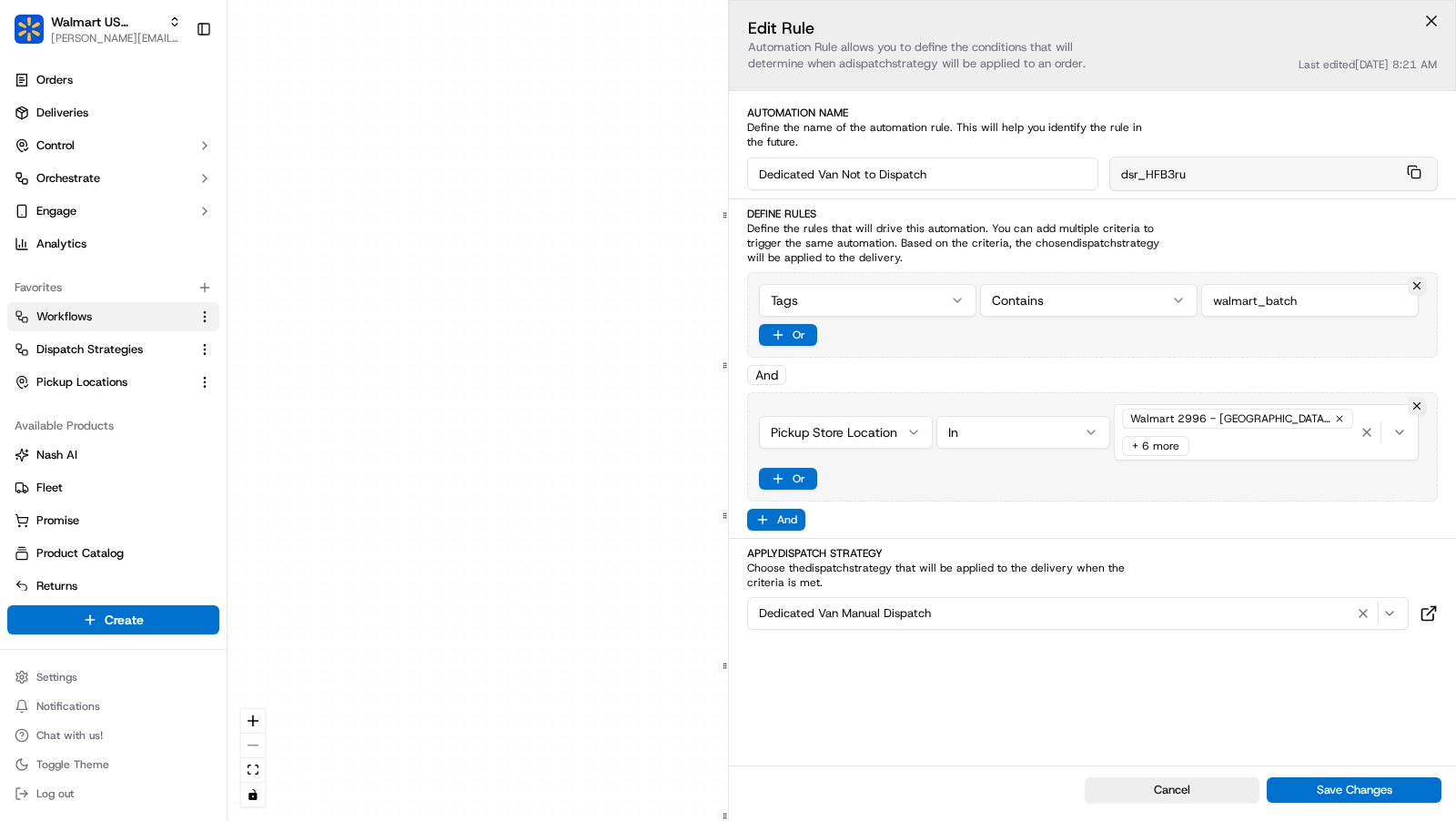
click at [1442, 21] on button at bounding box center [1432, 21] width 27 height 27
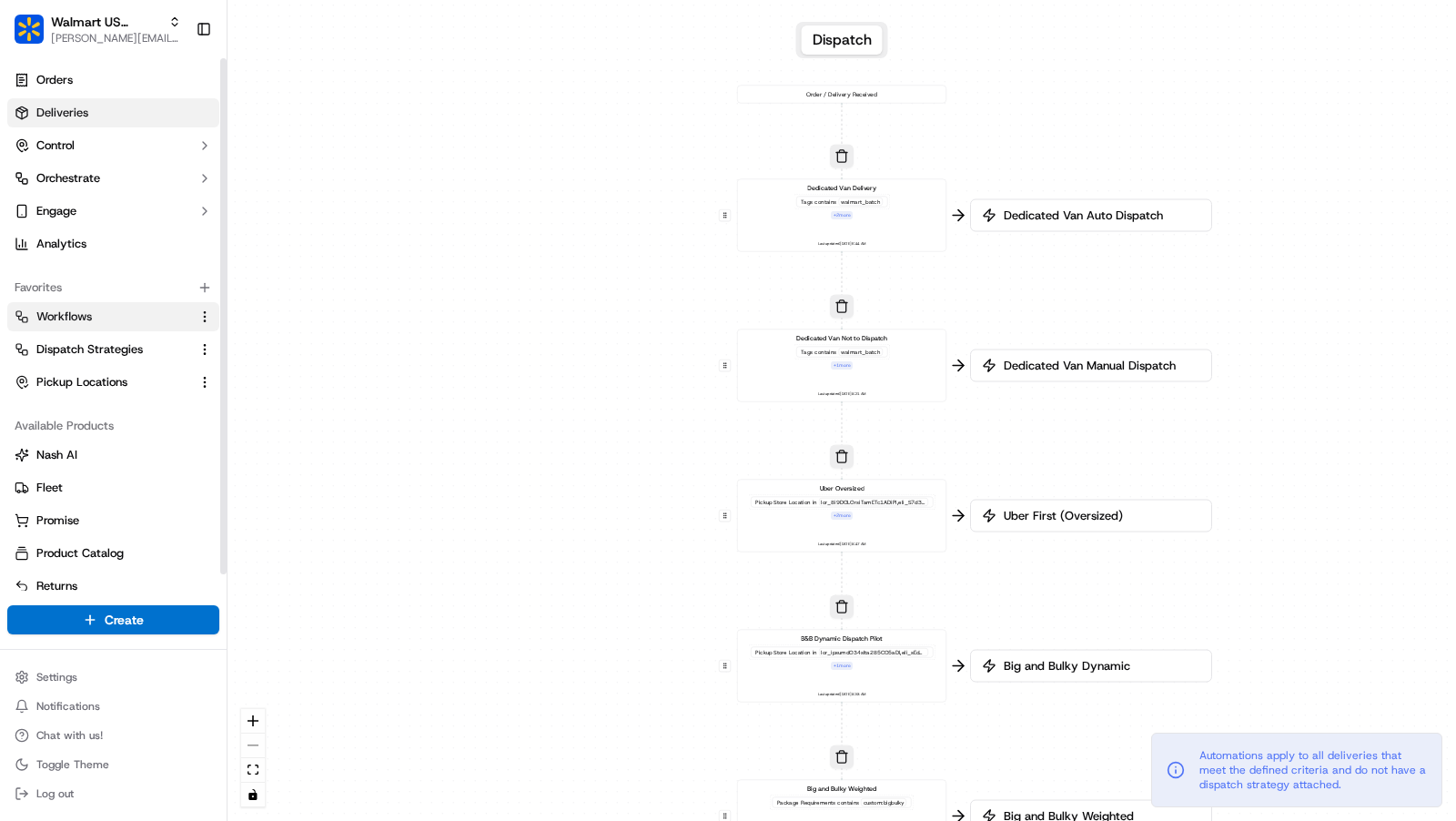
click at [125, 105] on link "Deliveries" at bounding box center [113, 112] width 212 height 29
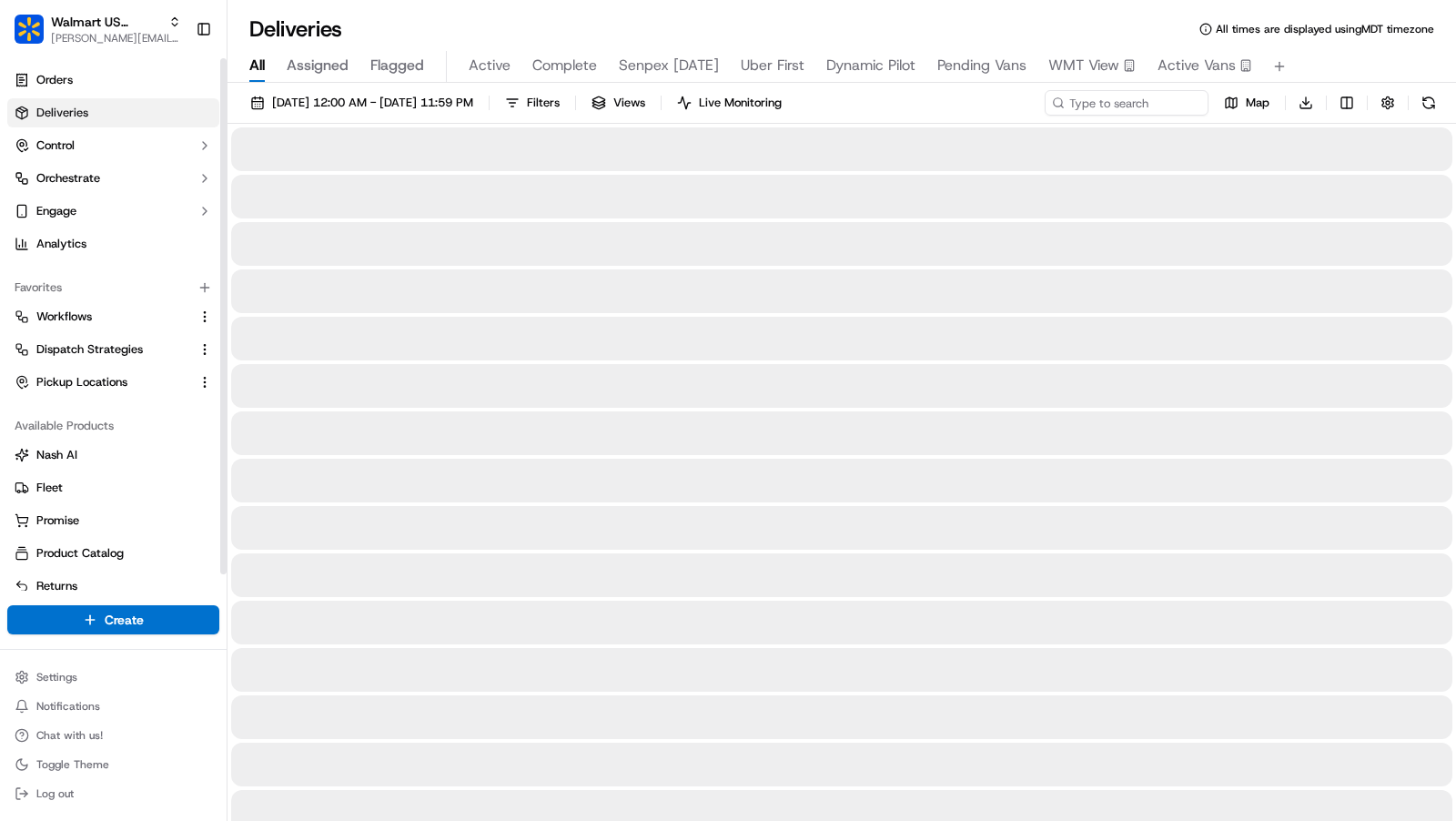
click at [968, 56] on span "Pending Vans" at bounding box center [982, 64] width 90 height 21
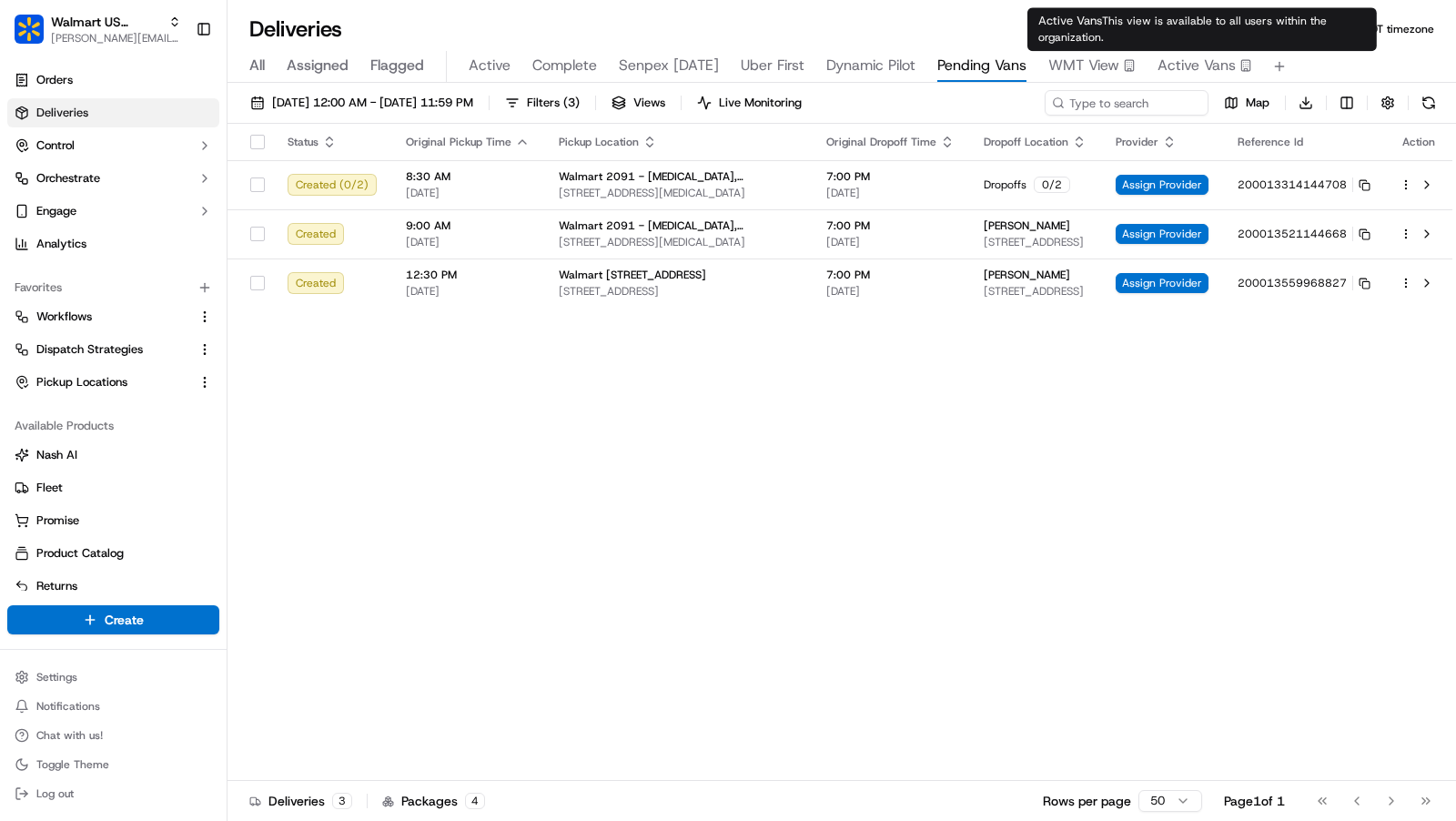
click at [1187, 68] on span "Active Vans" at bounding box center [1197, 64] width 78 height 21
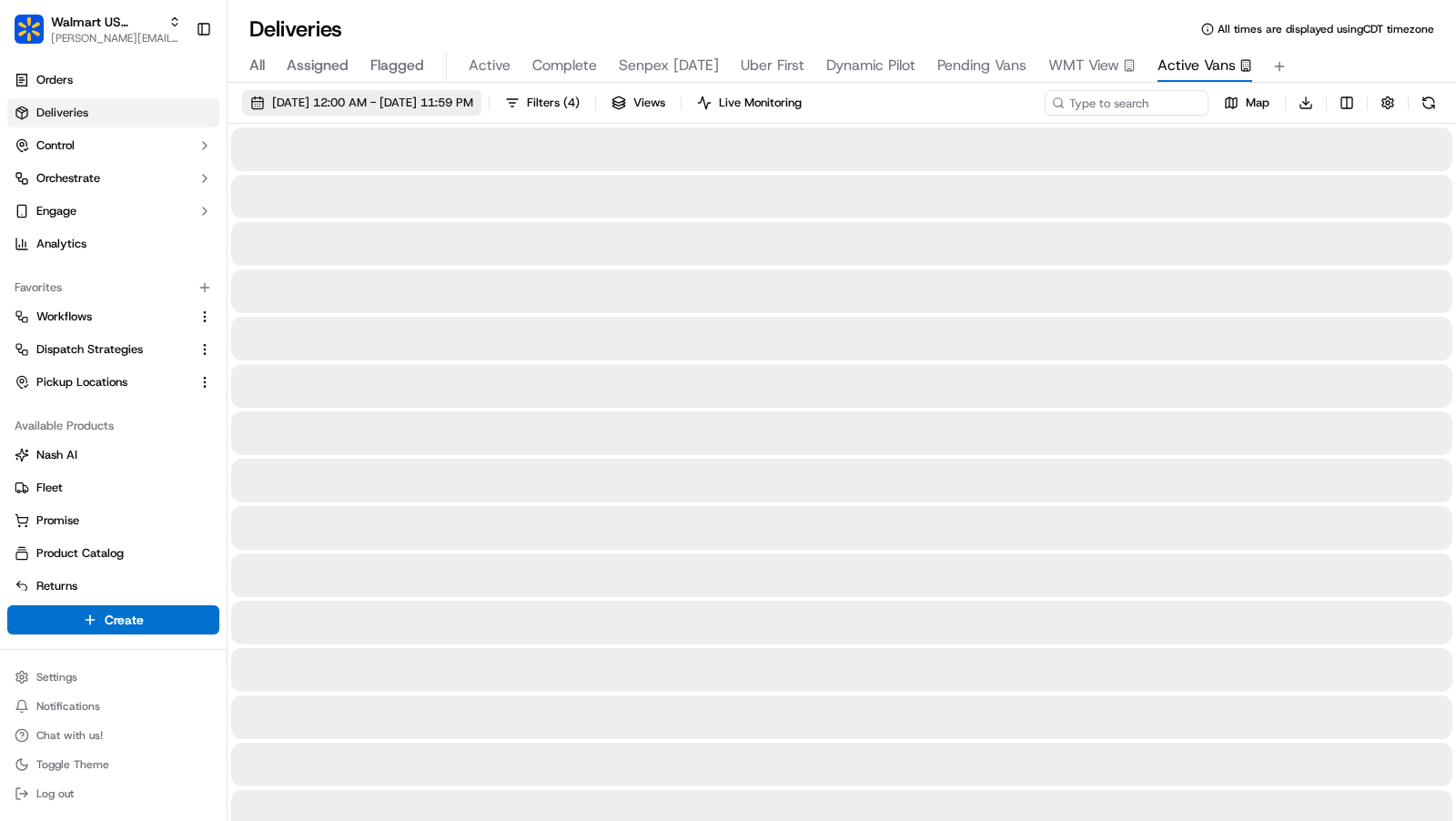
click at [470, 106] on span "09/19/2025 12:00 AM - 09/19/2025 11:59 PM" at bounding box center [372, 103] width 201 height 17
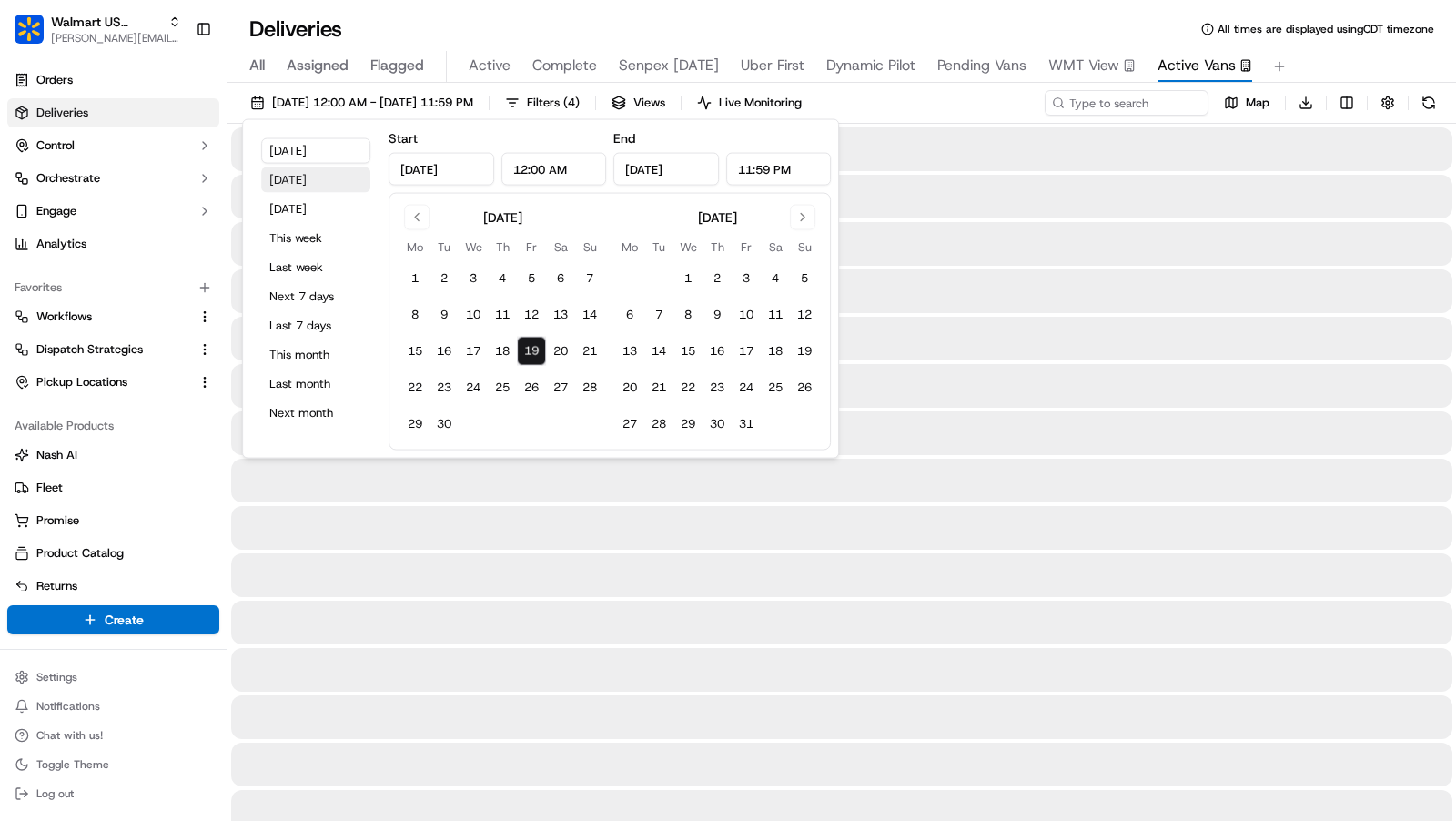
click at [338, 187] on button "Yesterday" at bounding box center [316, 179] width 109 height 25
type input "Sep 18, 2025"
click at [1385, 62] on div "All Assigned Flagged Active Complete Senpex Today Uber First Dynamic Pilot Pend…" at bounding box center [842, 67] width 1229 height 32
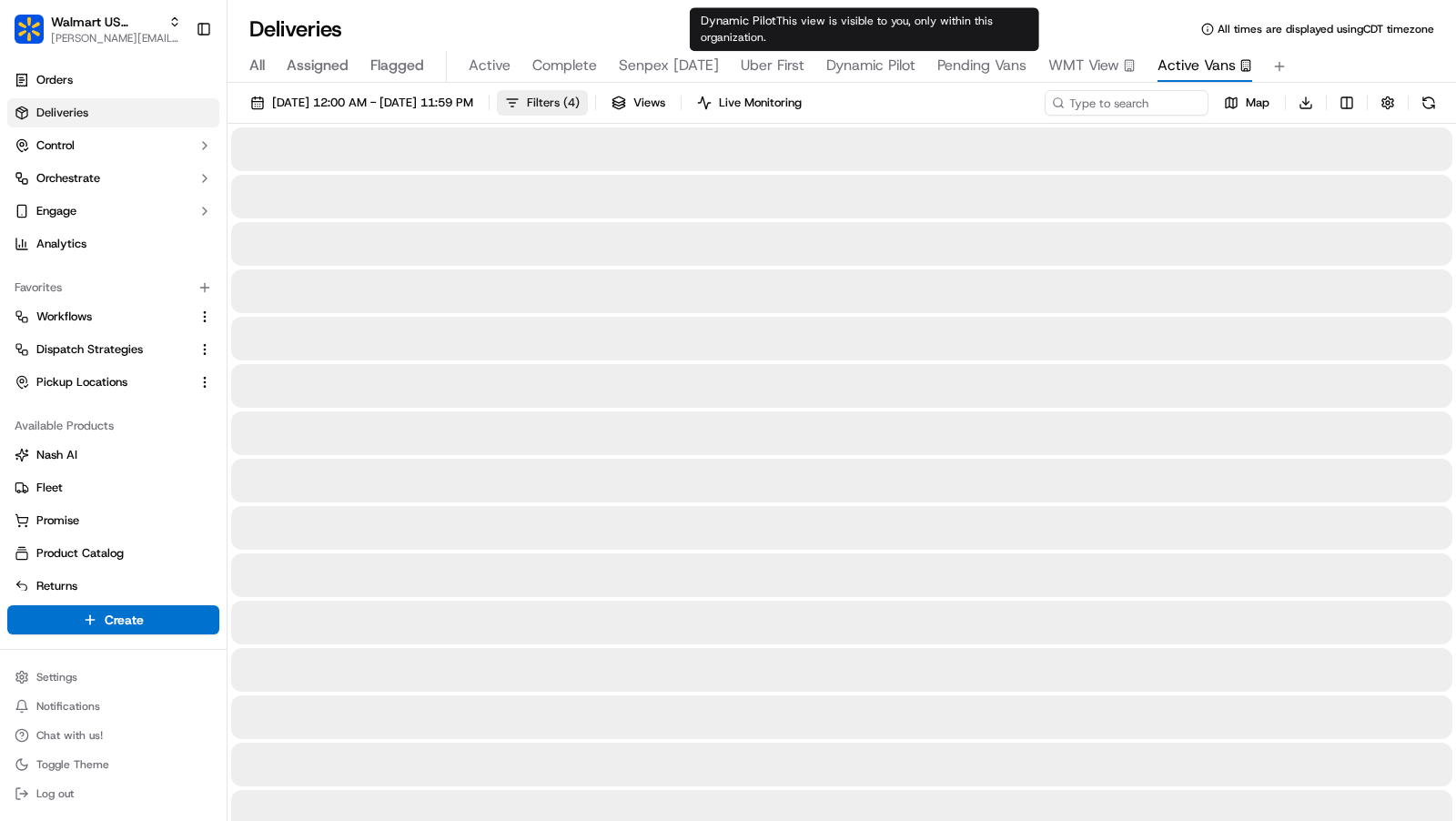
click at [580, 109] on span "Filters ( 4 )" at bounding box center [553, 103] width 53 height 17
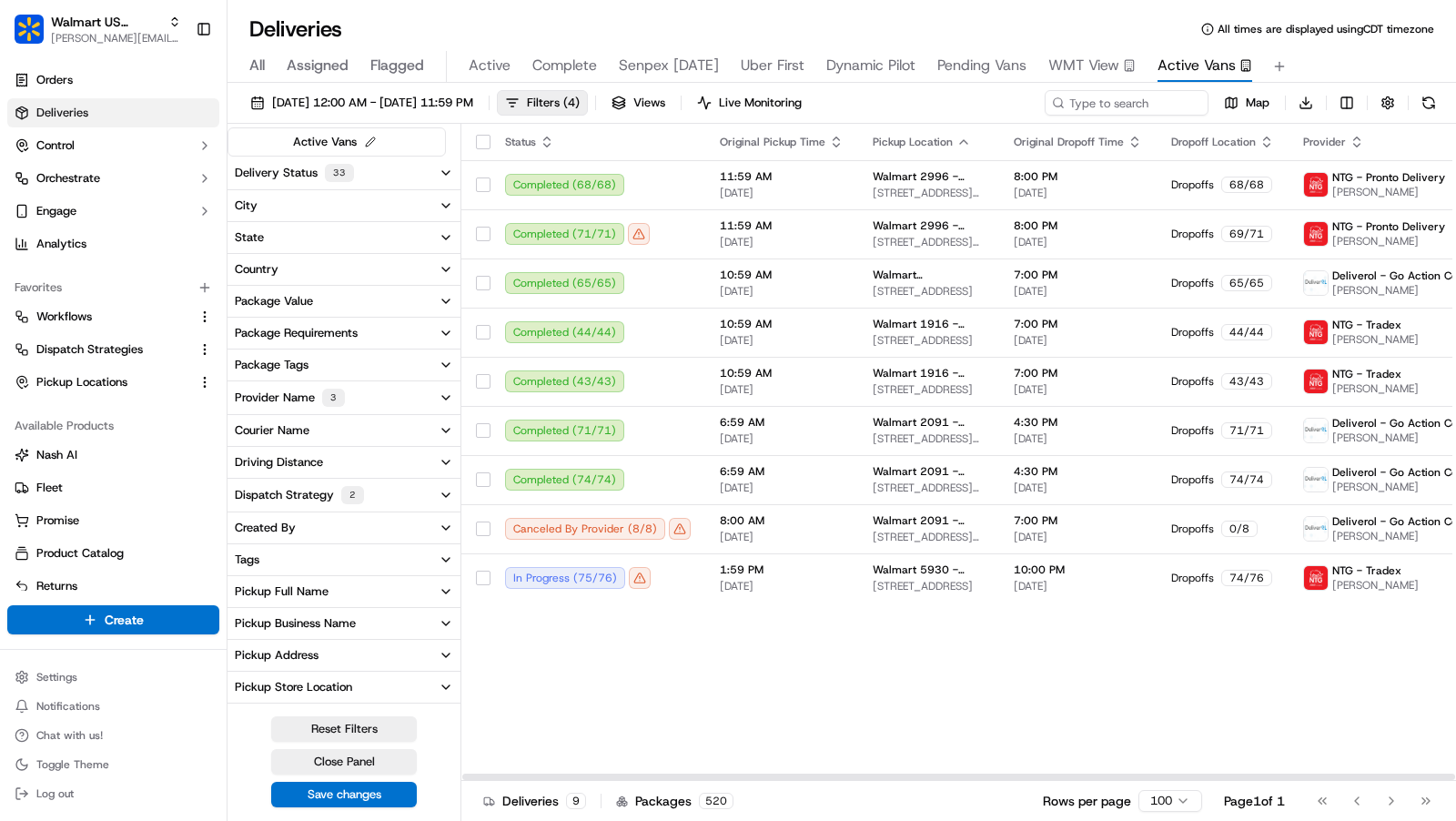
click at [394, 162] on button "Delivery Status 33" at bounding box center [345, 173] width 233 height 33
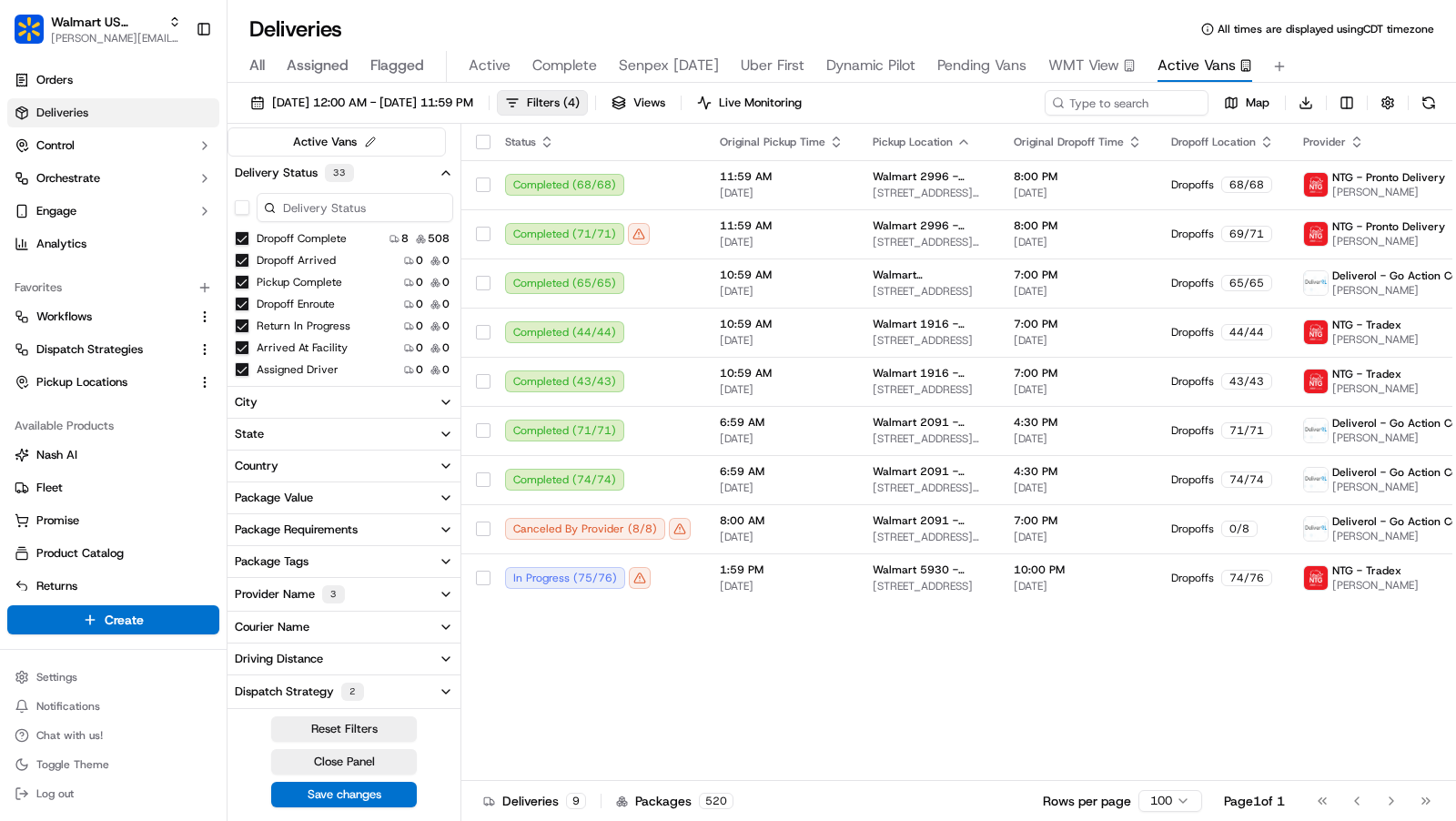
click at [241, 205] on button "button" at bounding box center [242, 207] width 15 height 15
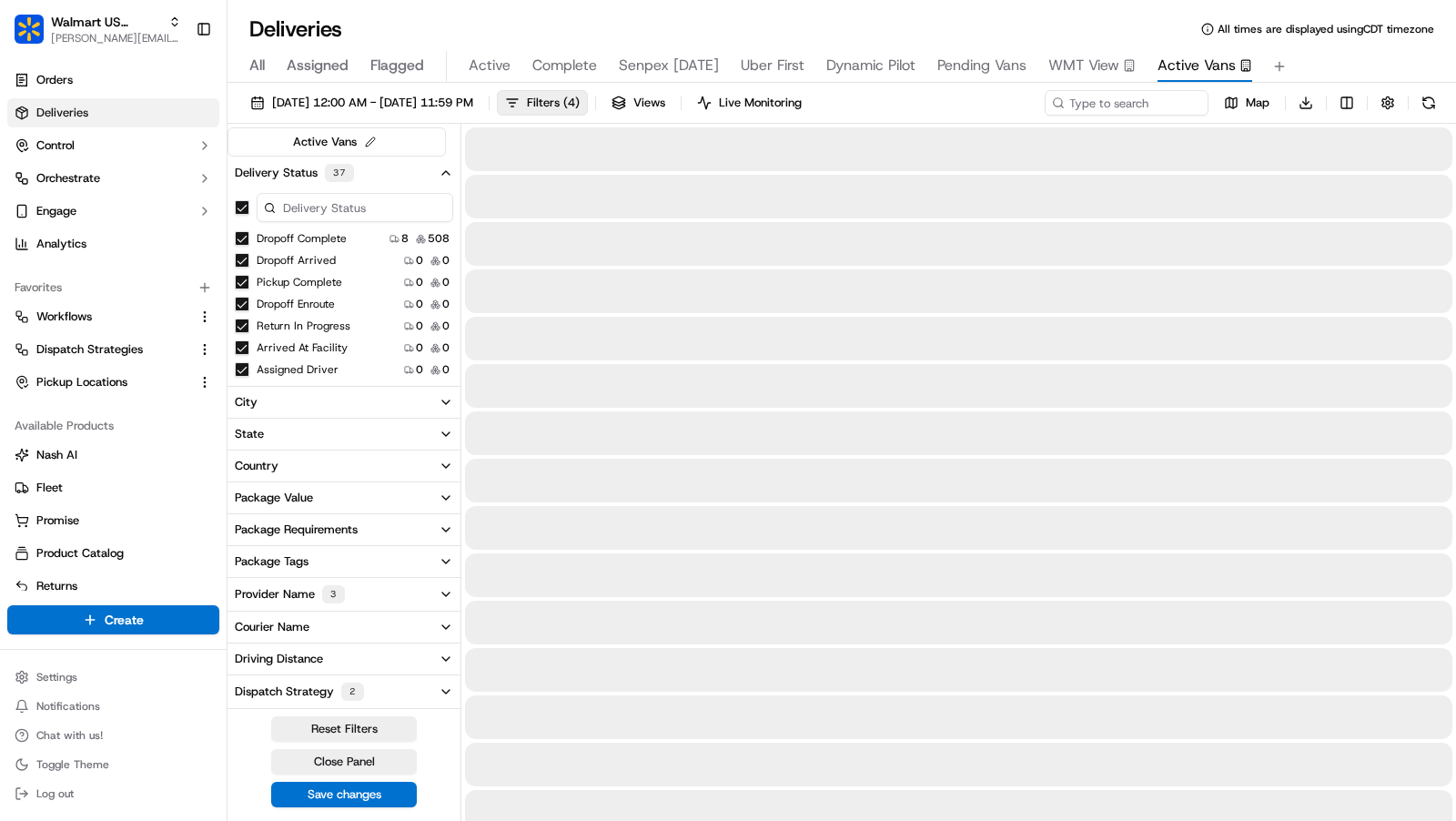
click at [1363, 59] on div "All Assigned Flagged Active Complete Senpex Today Uber First Dynamic Pilot Pend…" at bounding box center [842, 67] width 1229 height 32
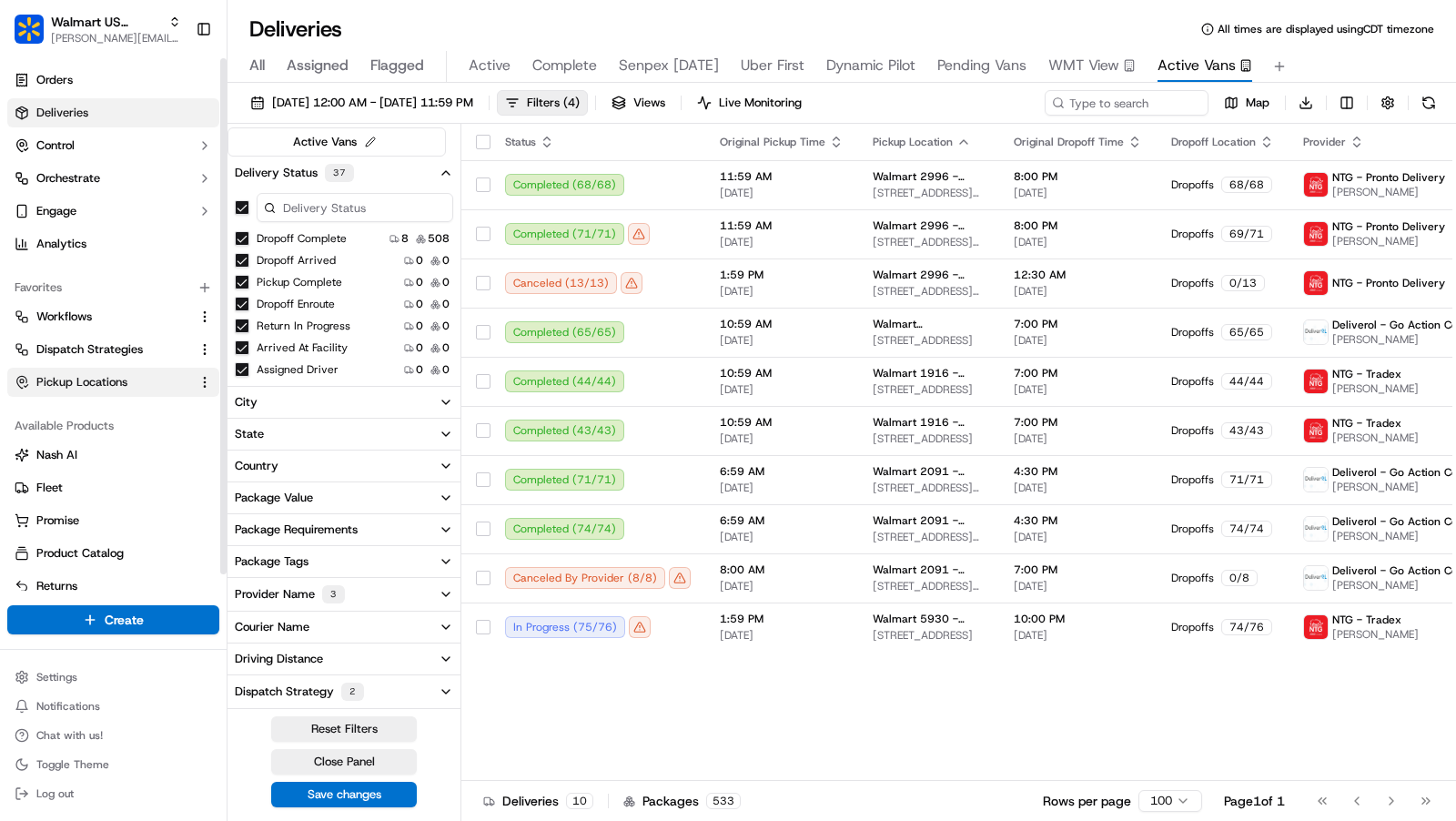
click at [78, 377] on span "Pickup Locations" at bounding box center [81, 383] width 91 height 17
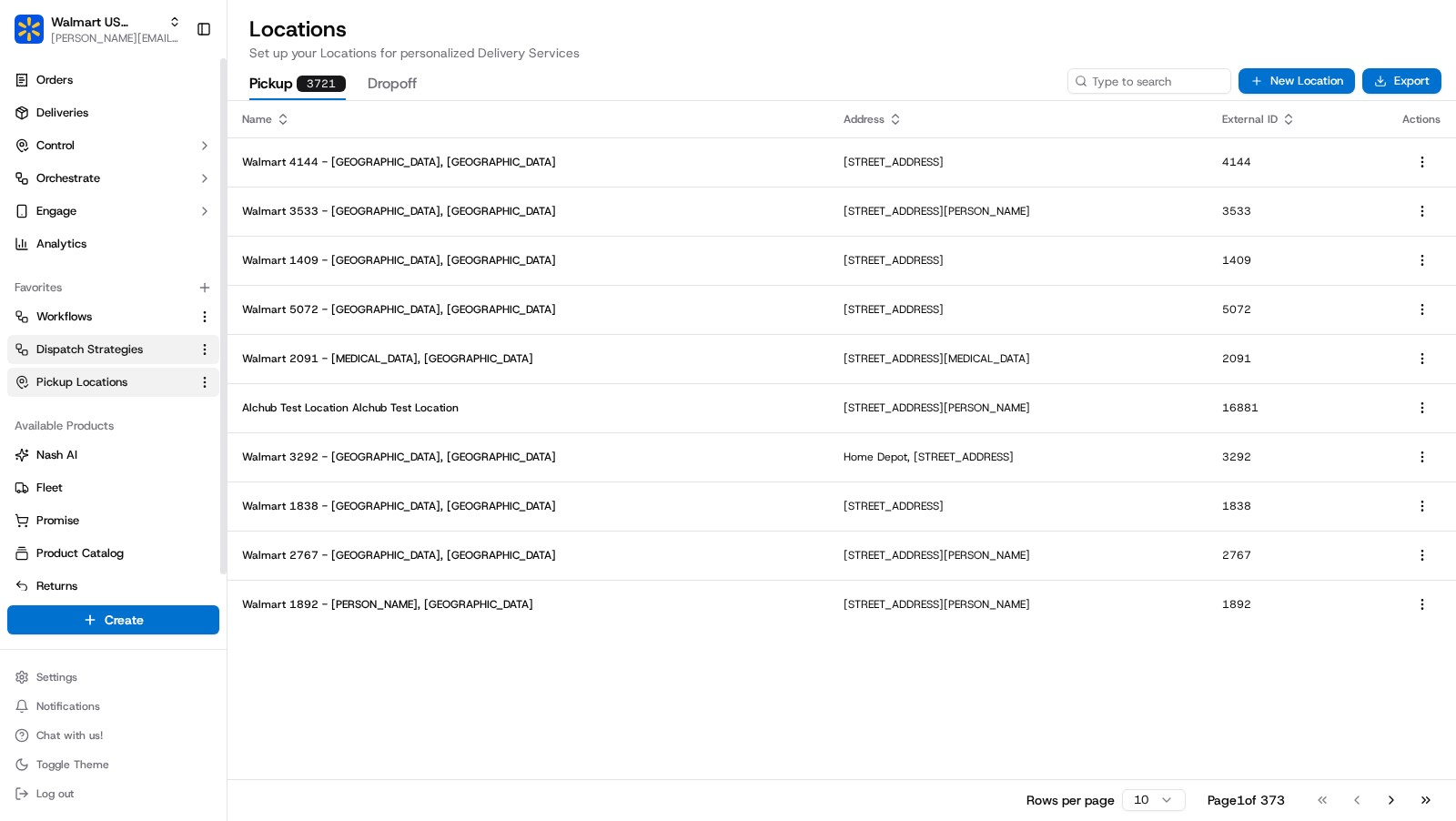
click at [78, 356] on span "Dispatch Strategies" at bounding box center [90, 350] width 106 height 17
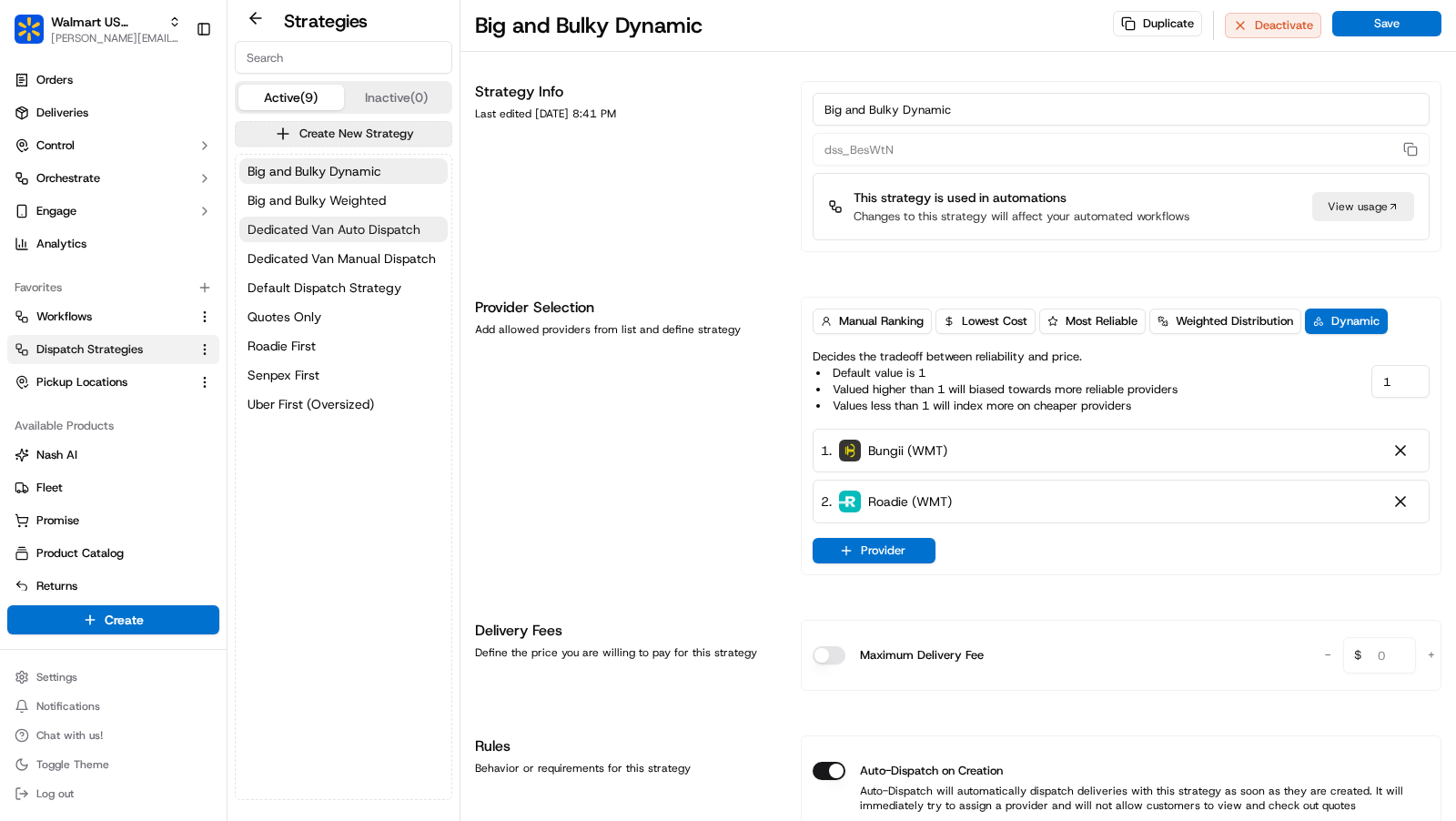
click at [340, 233] on span "Dedicated Van Auto Dispatch" at bounding box center [333, 229] width 173 height 18
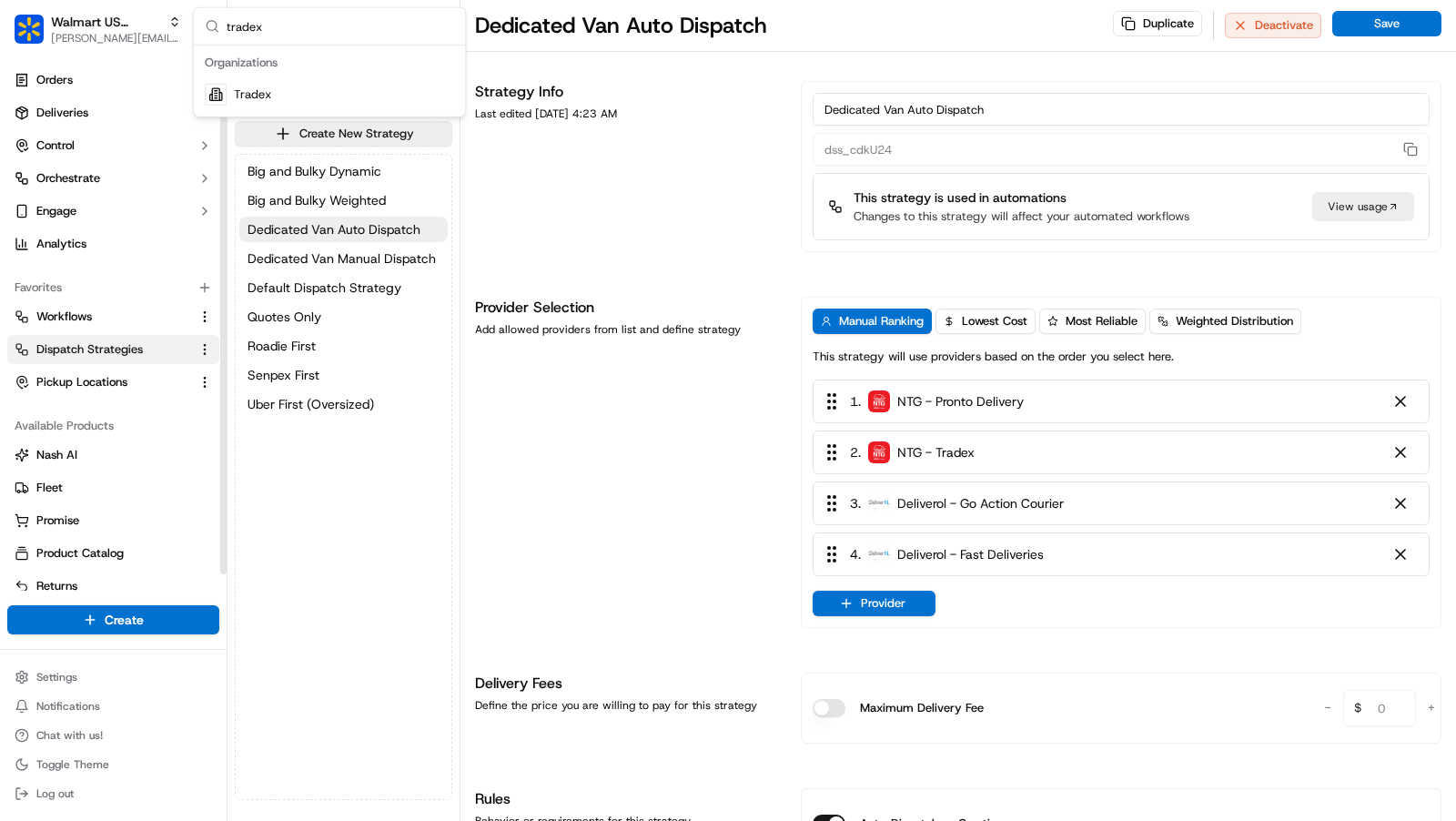
type input "tradex"
click at [306, 92] on div "Tradex" at bounding box center [330, 94] width 264 height 36
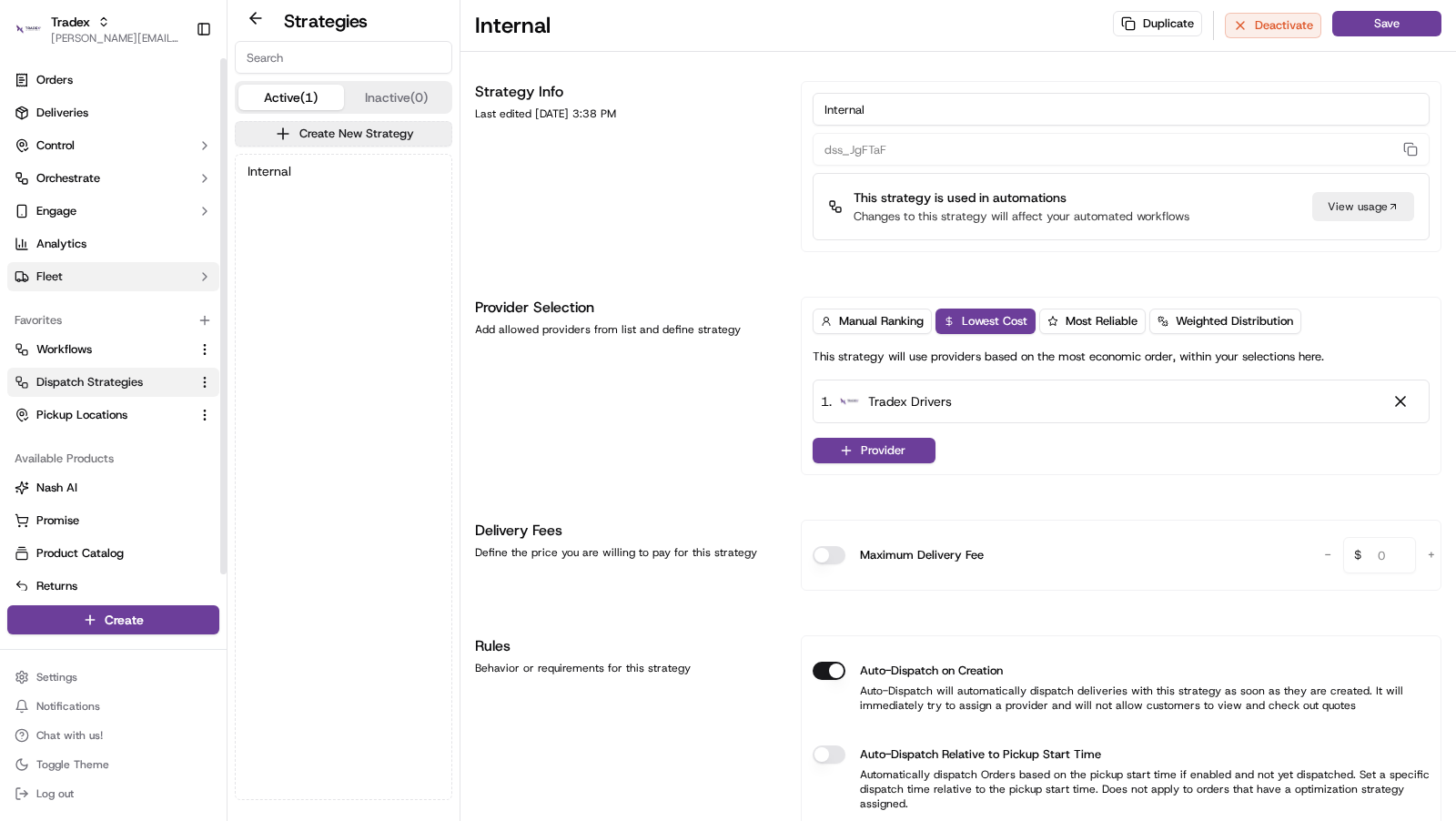
click at [109, 278] on button "Fleet" at bounding box center [113, 276] width 212 height 29
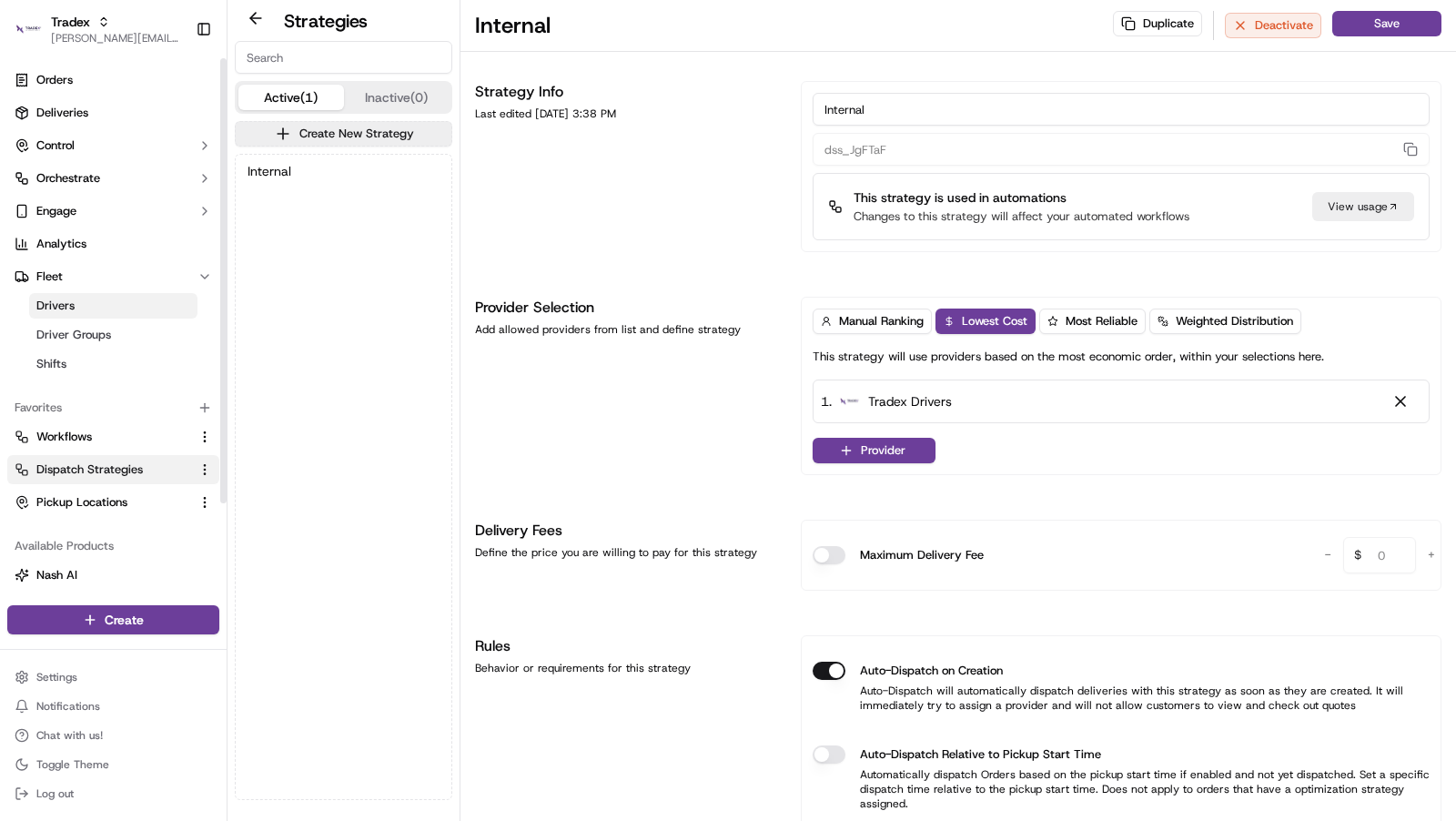
click at [110, 313] on link "Drivers" at bounding box center [113, 305] width 168 height 25
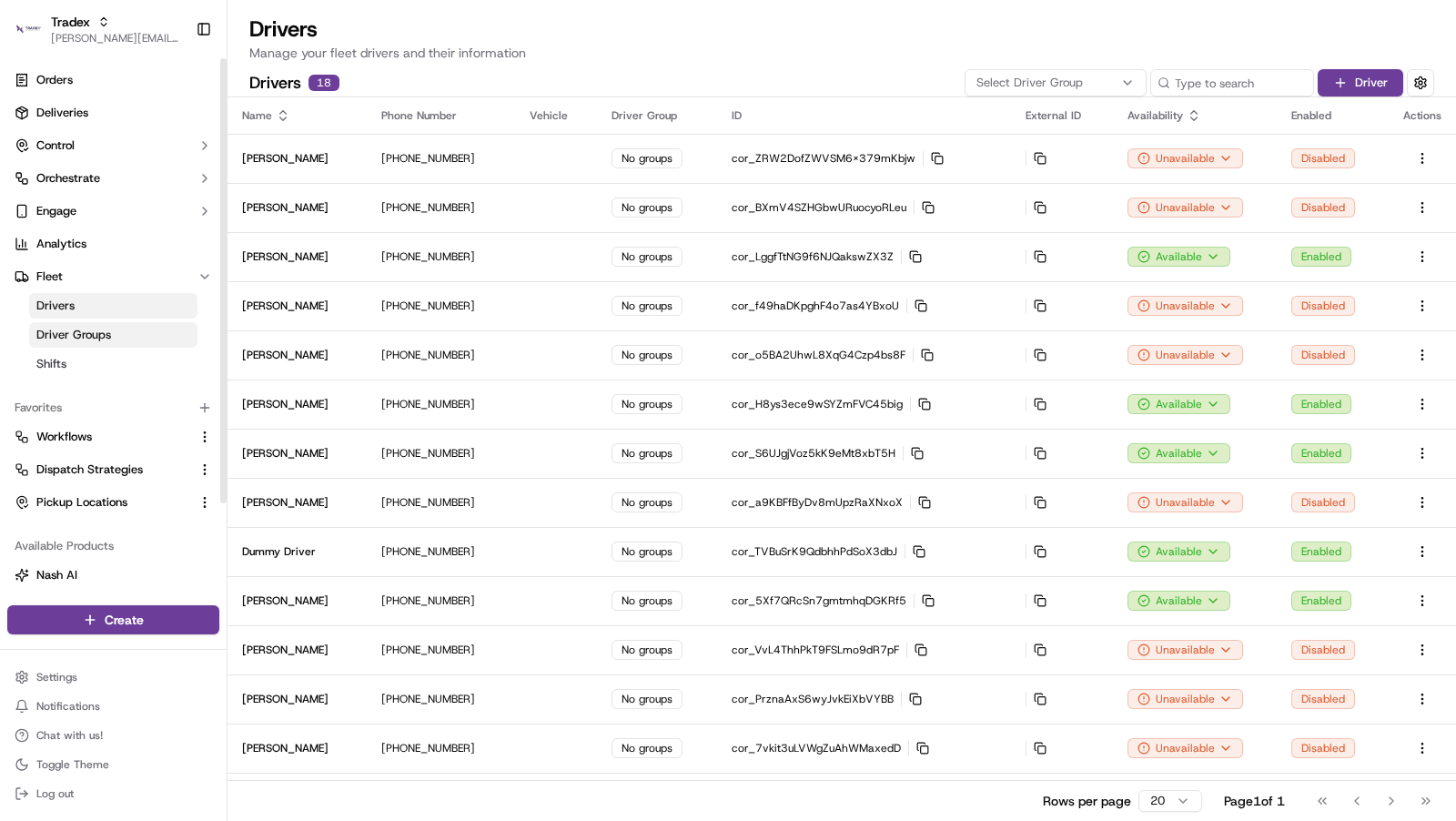
click at [108, 342] on span "Driver Groups" at bounding box center [74, 335] width 75 height 17
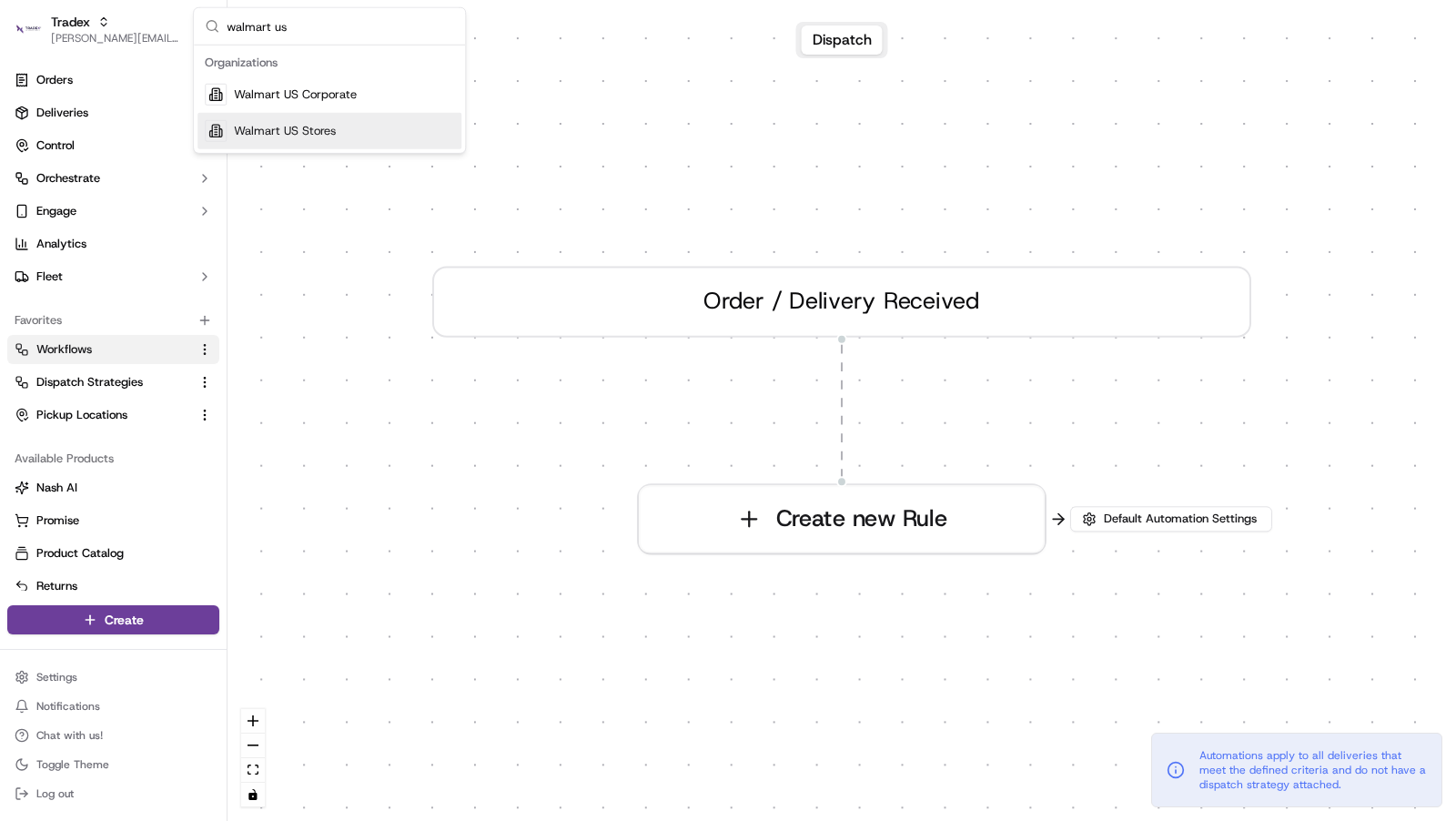
type input "walmart us"
click at [308, 134] on span "Walmart US Stores" at bounding box center [284, 132] width 102 height 17
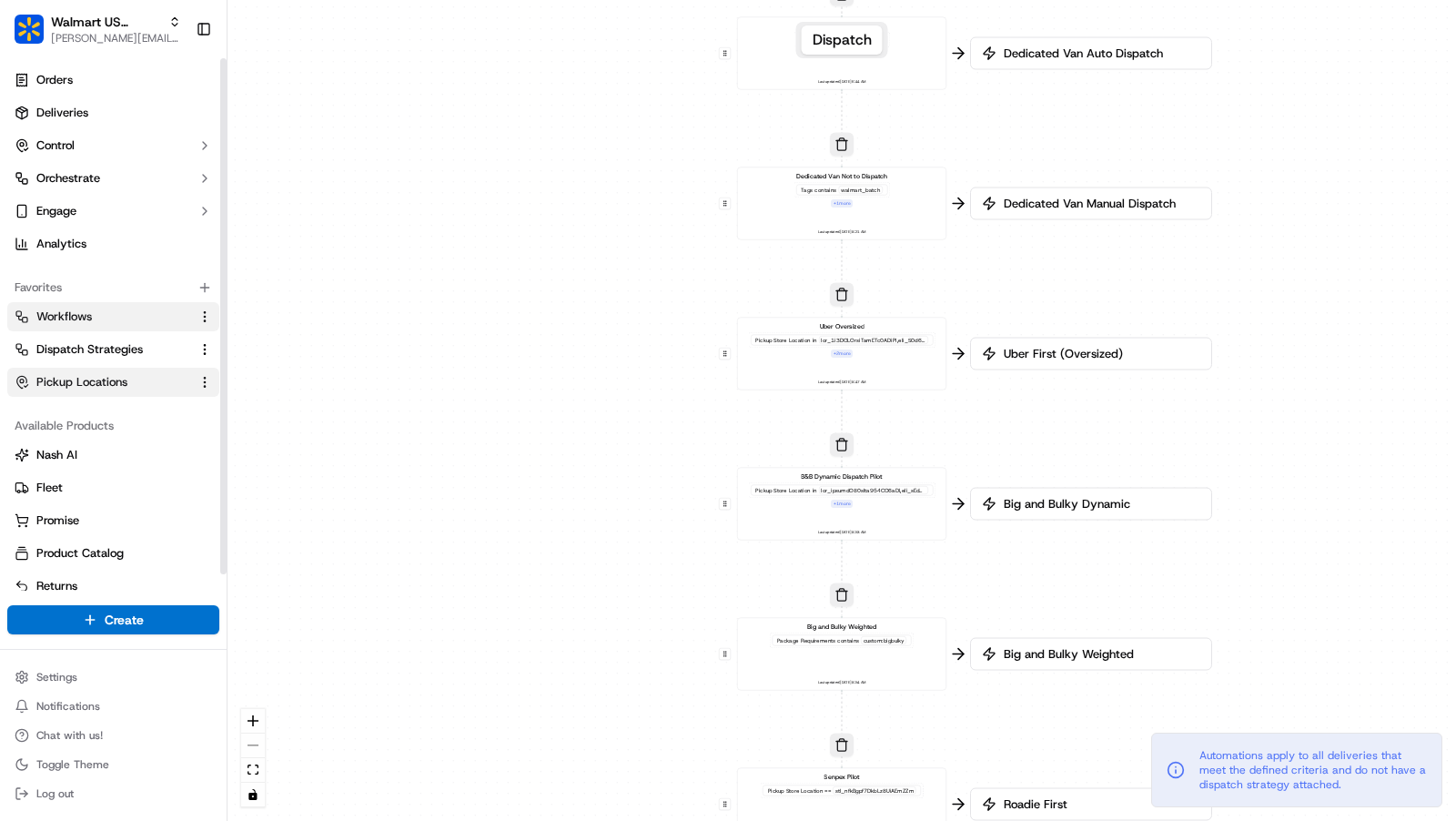
click at [107, 388] on span "Pickup Locations" at bounding box center [81, 383] width 91 height 17
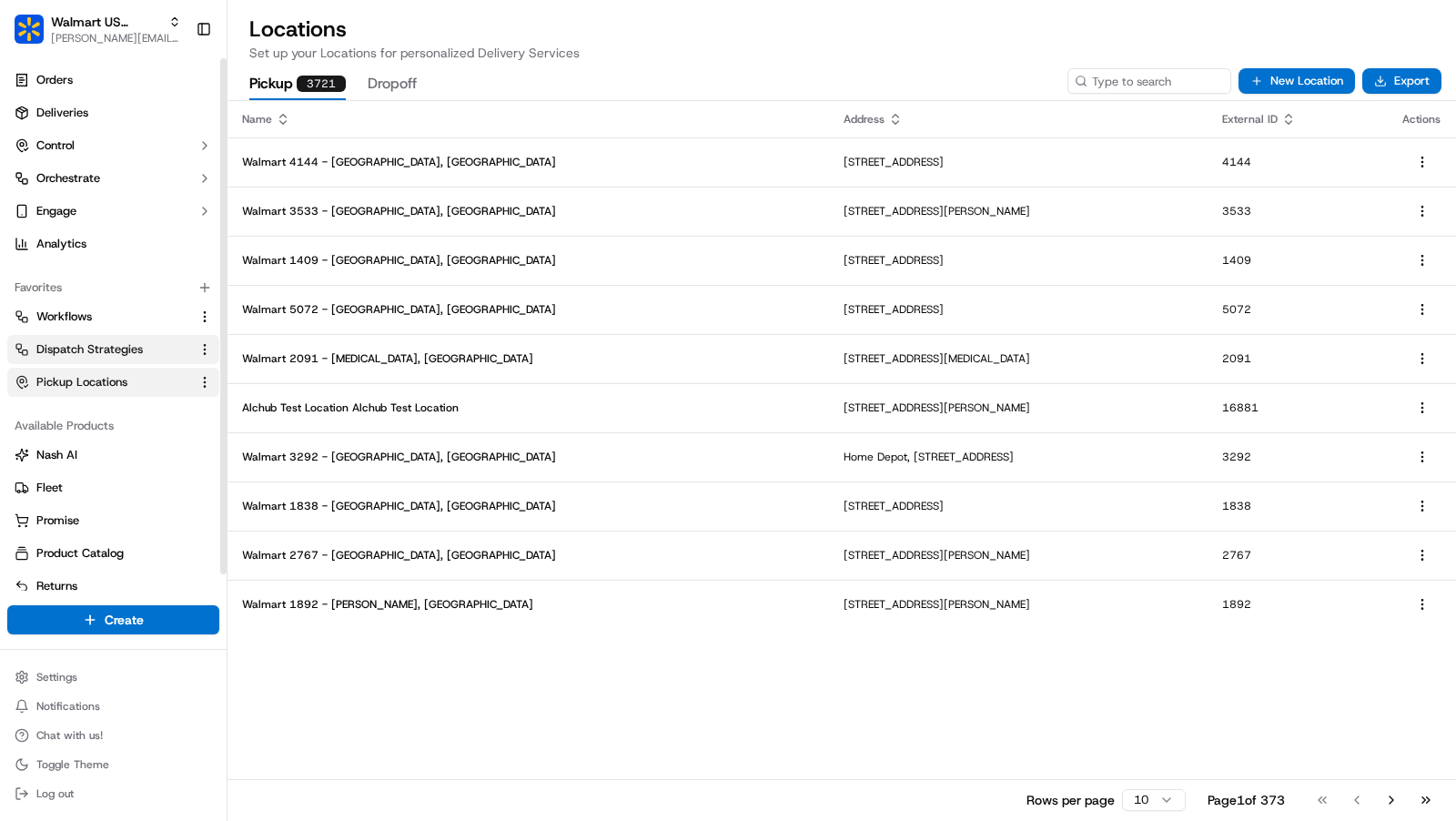
click at [106, 355] on span "Dispatch Strategies" at bounding box center [90, 350] width 106 height 17
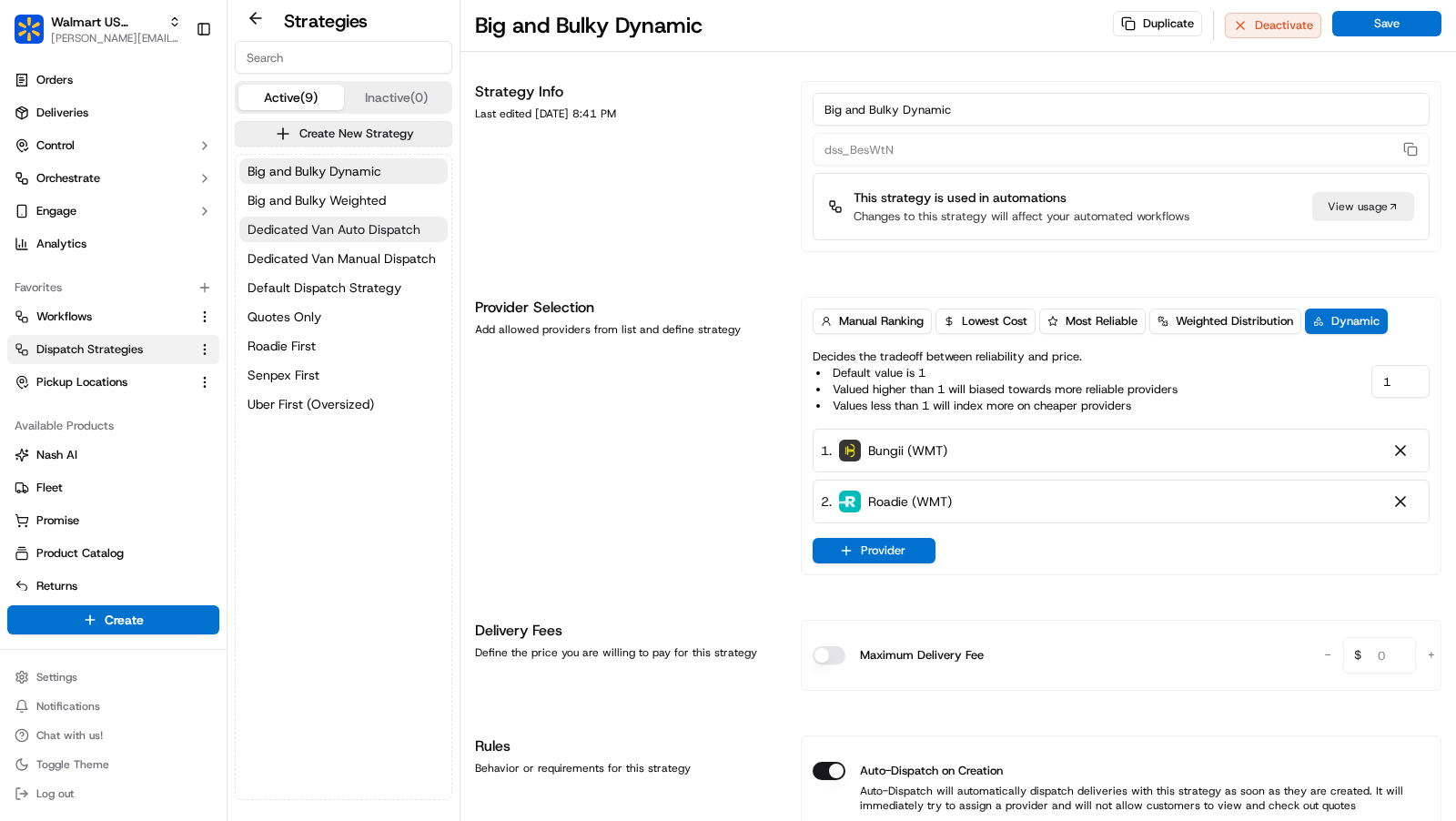
click at [349, 238] on button "Dedicated Van Auto Dispatch" at bounding box center [343, 229] width 208 height 25
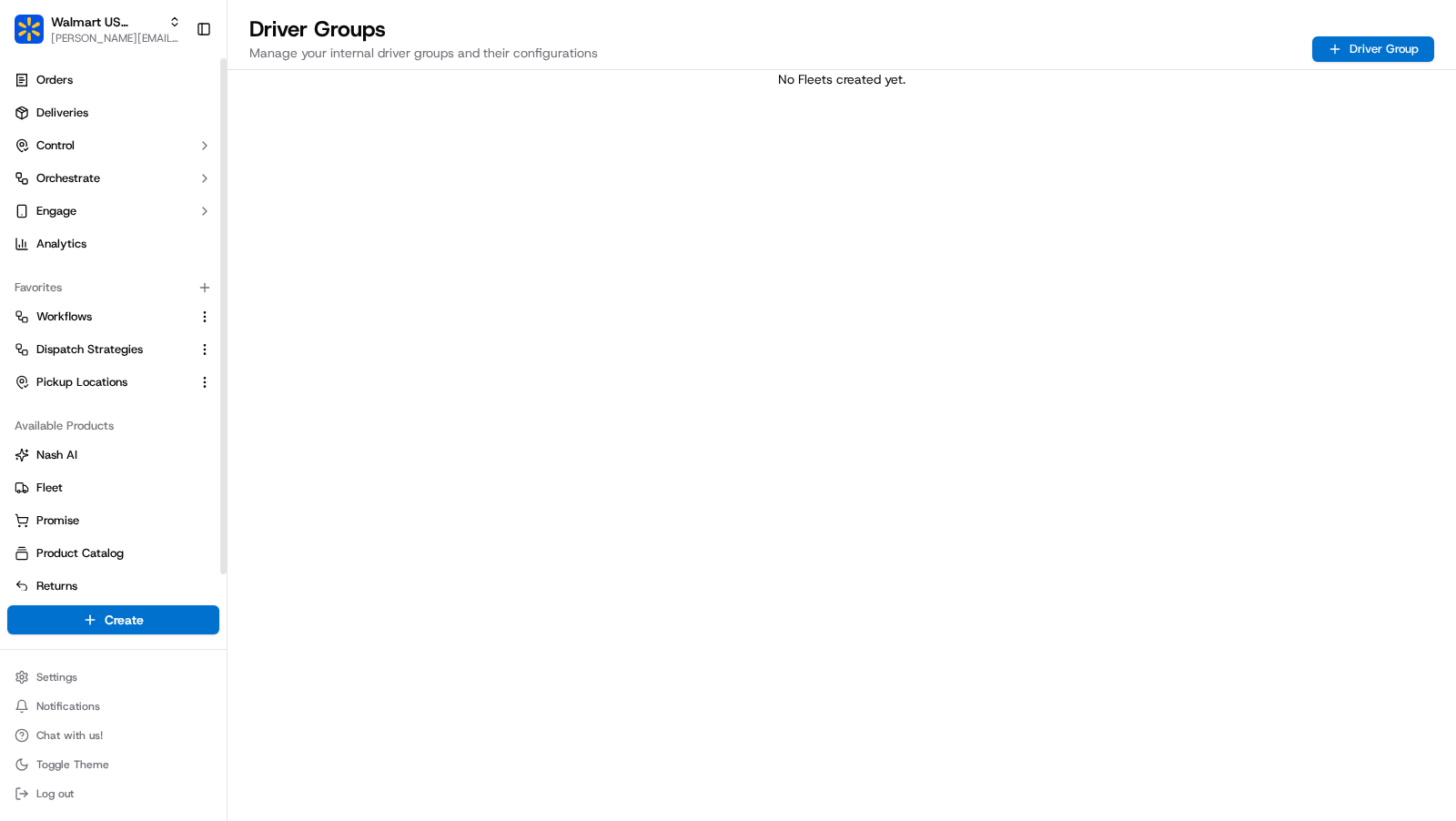
click at [78, 692] on ul "Settings Notifications Chat with us! Toggle Theme Log out" at bounding box center [113, 736] width 212 height 142
click at [82, 680] on html "Walmart US Stores charles@usenash.com Toggle Sidebar Orders Deliveries Control …" at bounding box center [728, 410] width 1456 height 821
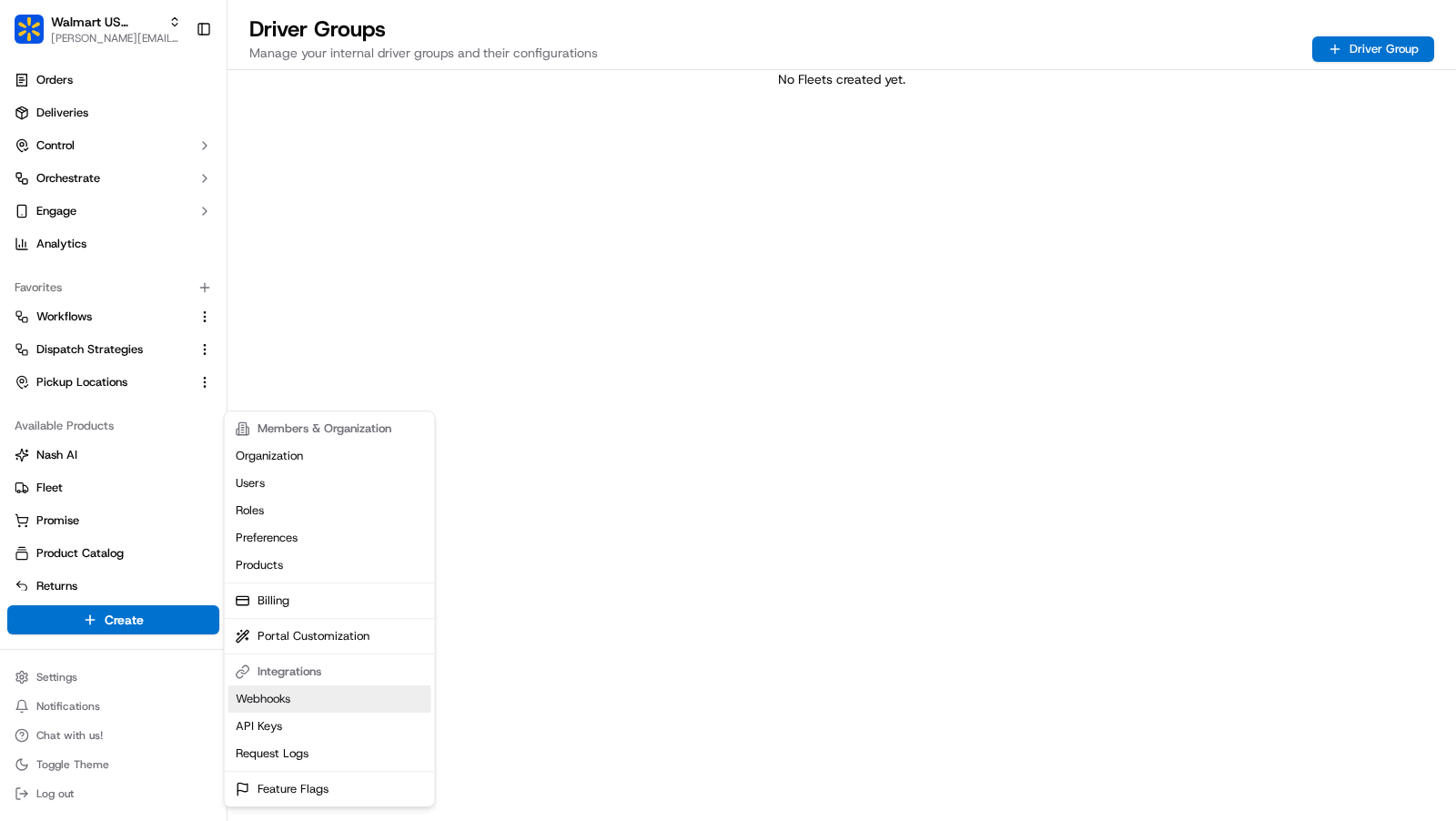
click at [292, 703] on link "Webhooks" at bounding box center [330, 699] width 203 height 27
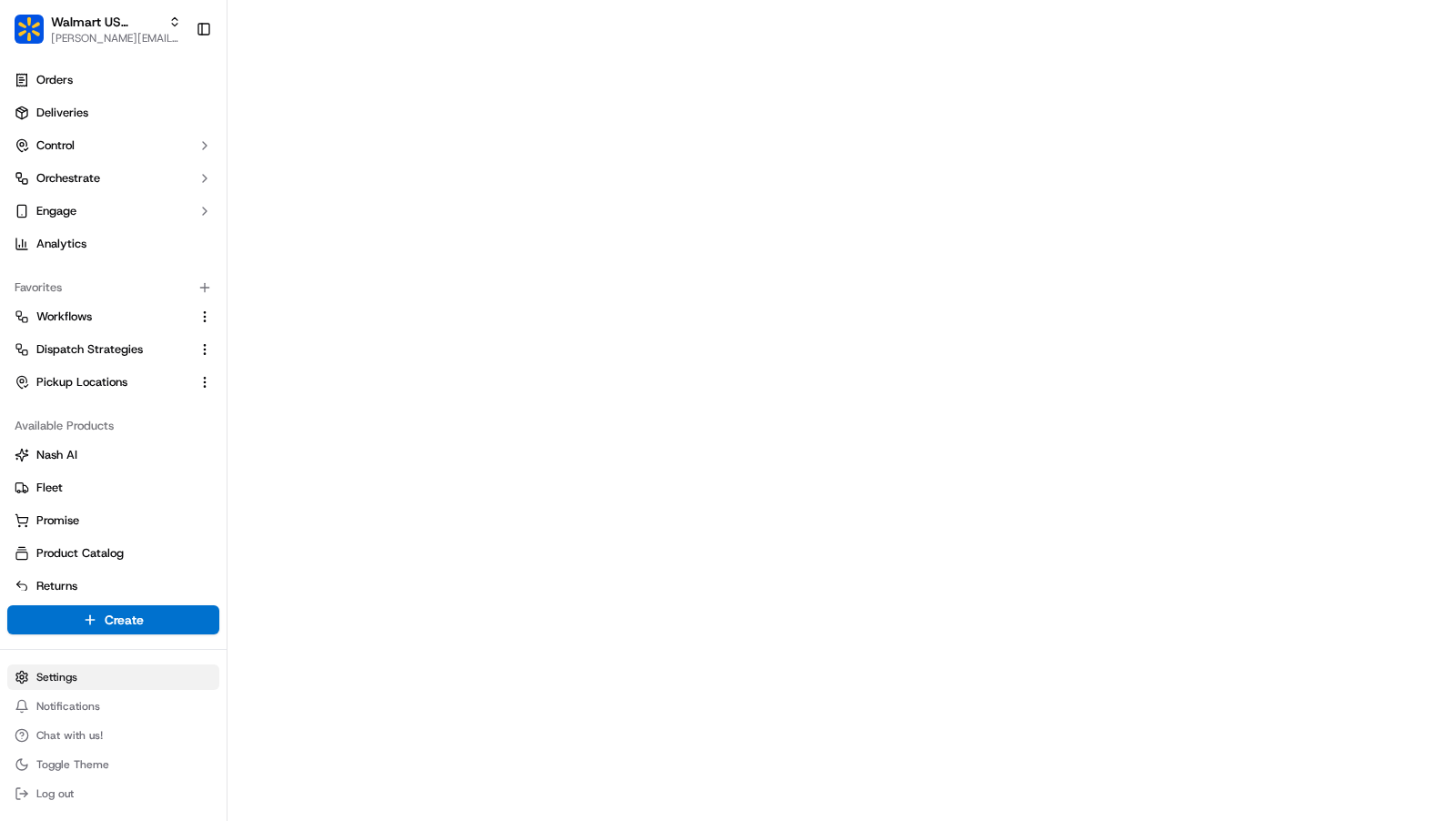
click at [81, 689] on html "Walmart US Stores charles@usenash.com Toggle Sidebar Orders Deliveries Control …" at bounding box center [728, 410] width 1456 height 821
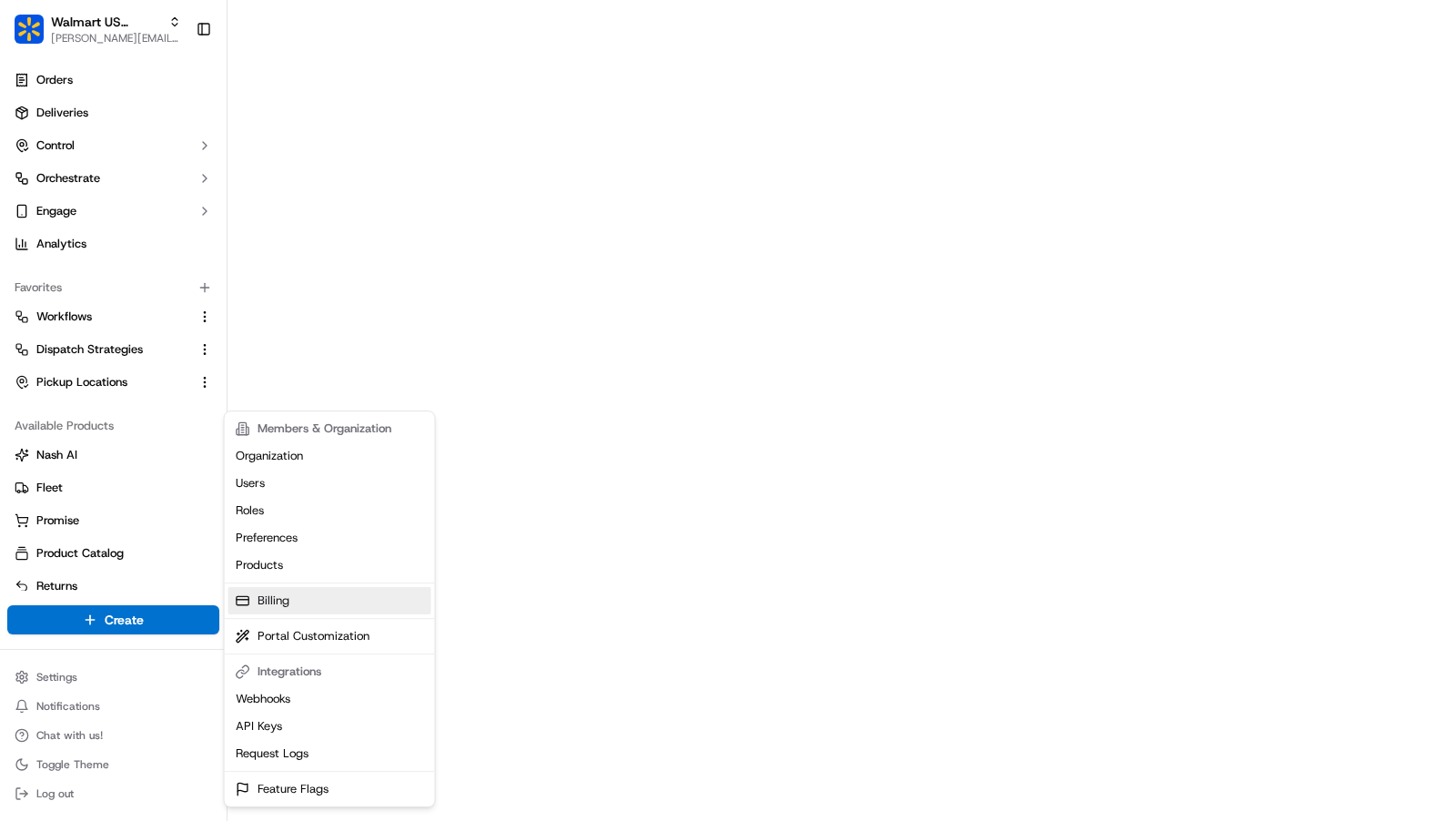
click at [297, 603] on link "Billing" at bounding box center [330, 601] width 203 height 27
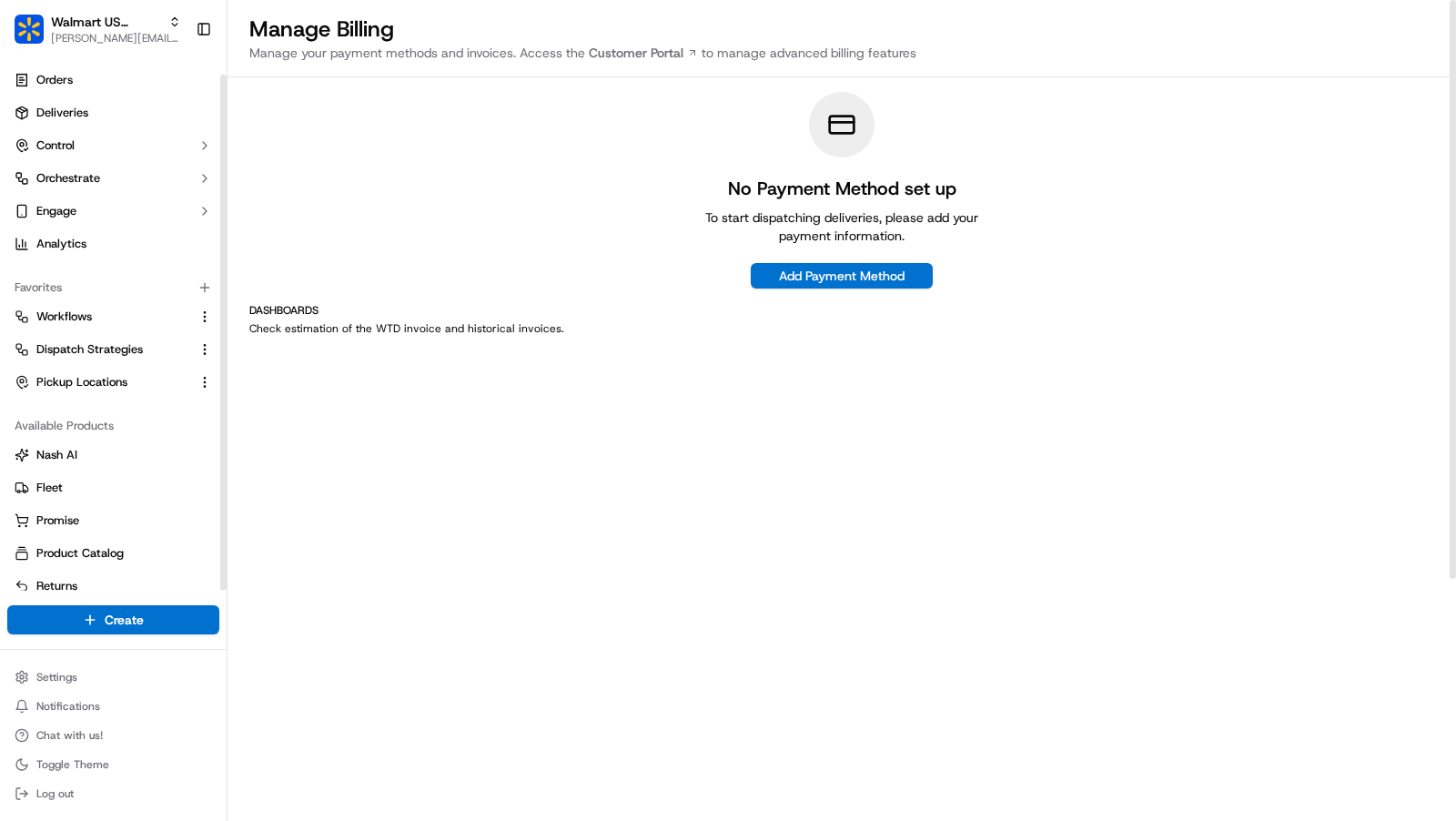
scroll to position [17, 0]
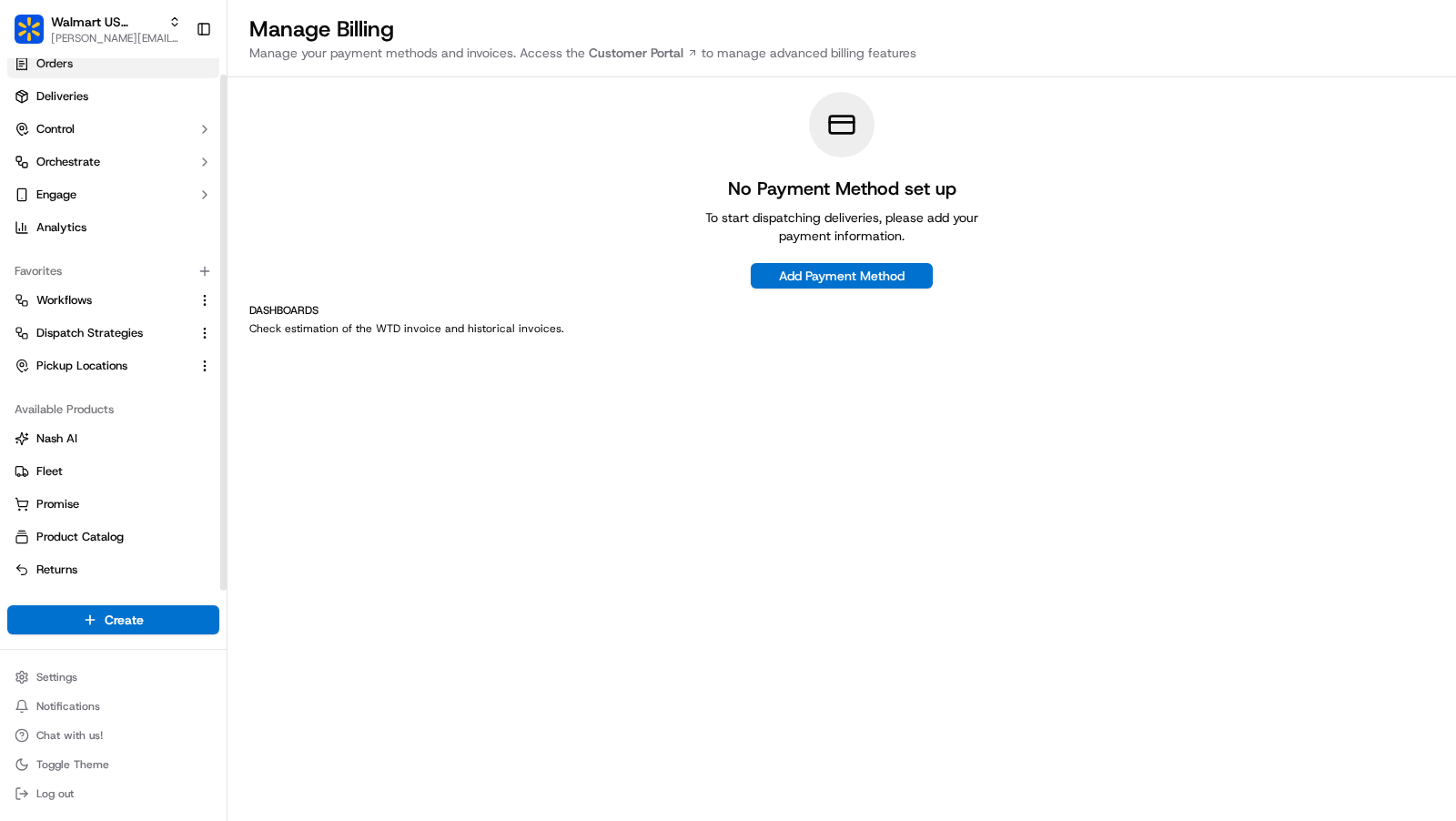
click at [74, 69] on link "Orders" at bounding box center [113, 64] width 212 height 29
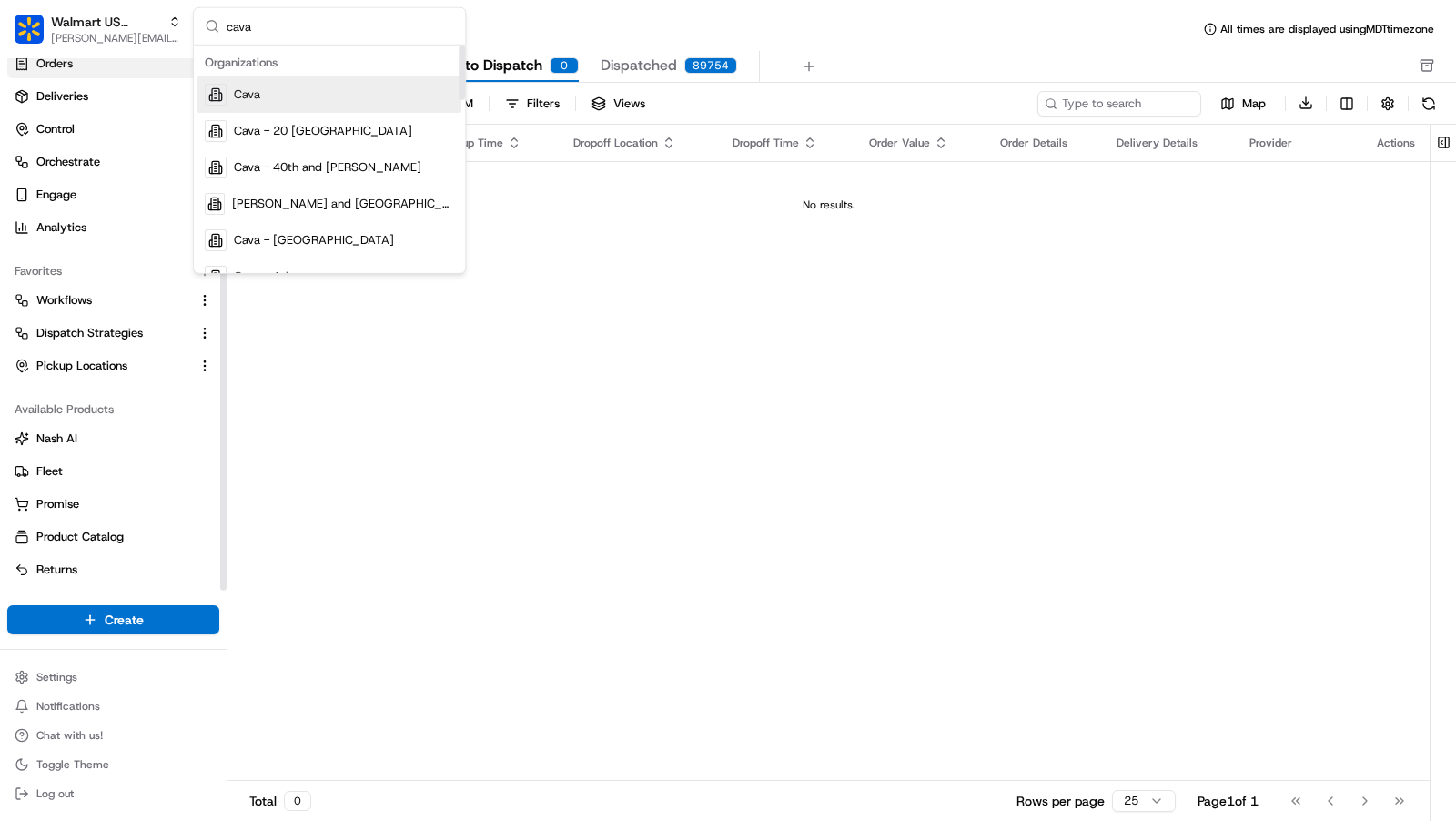
type input "cava"
click at [316, 92] on div "Cava" at bounding box center [330, 94] width 264 height 36
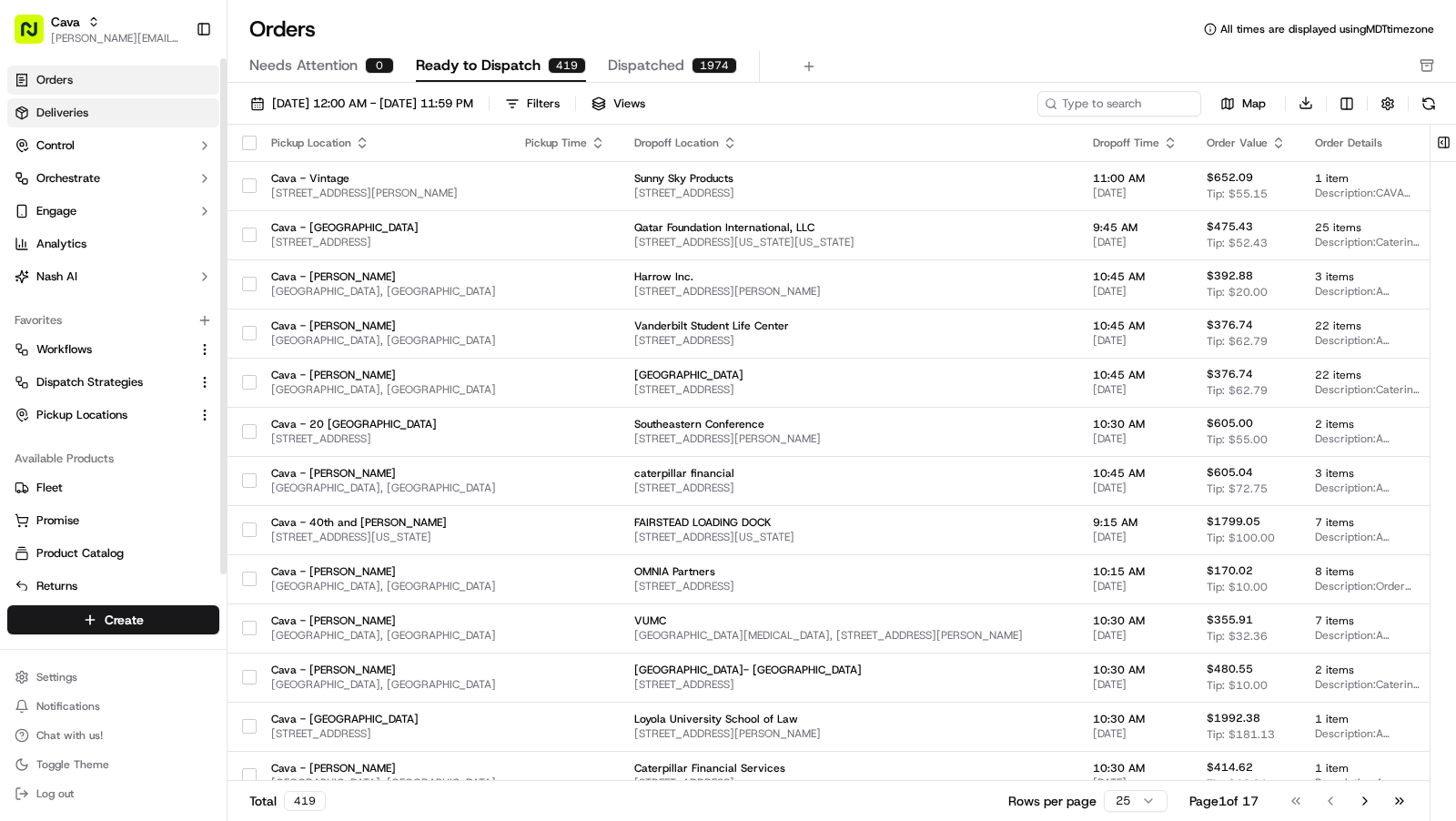
click at [134, 110] on link "Deliveries" at bounding box center [113, 112] width 212 height 29
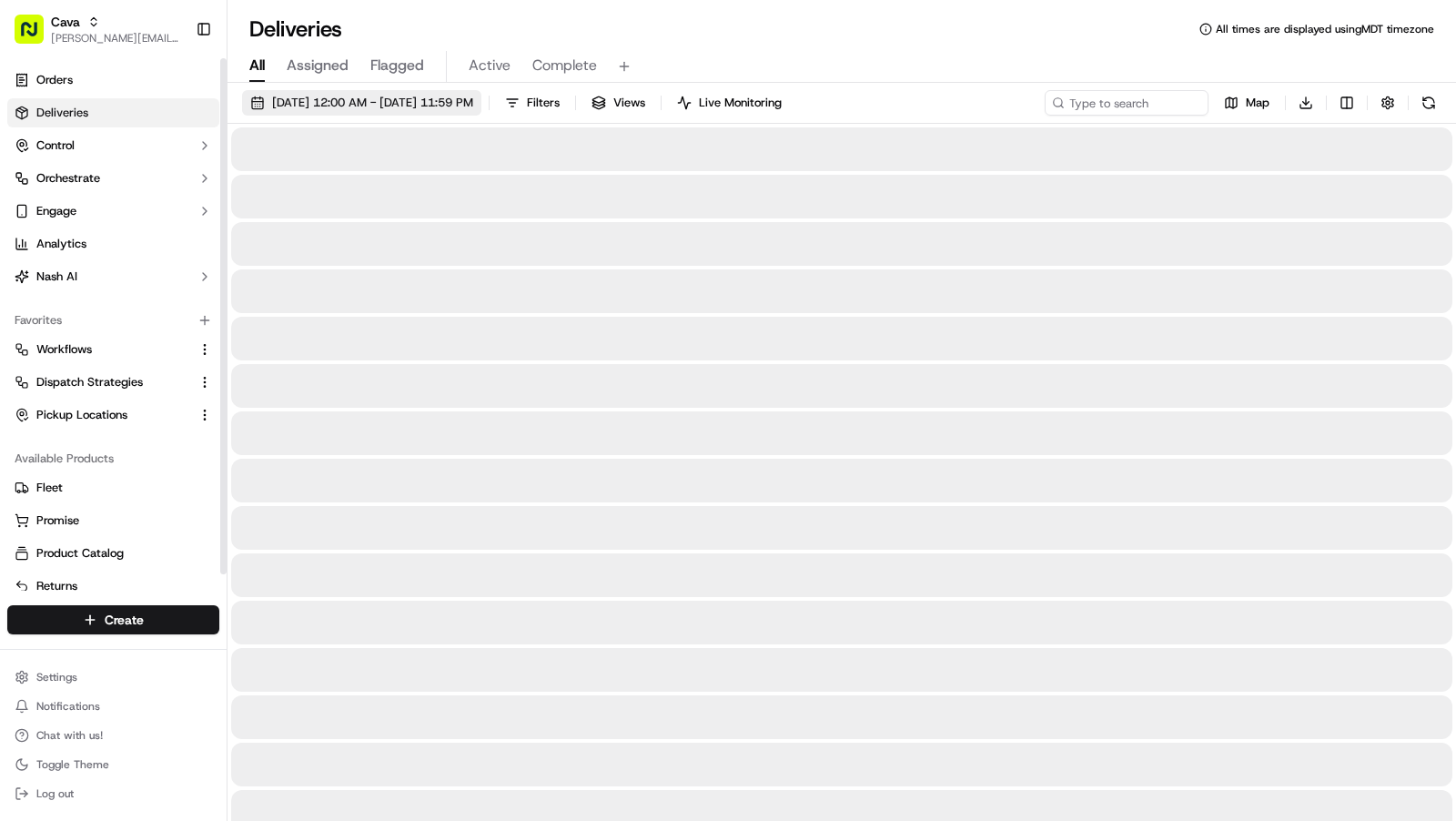
click at [381, 97] on span "09/19/2025 12:00 AM - 09/19/2025 11:59 PM" at bounding box center [372, 103] width 201 height 17
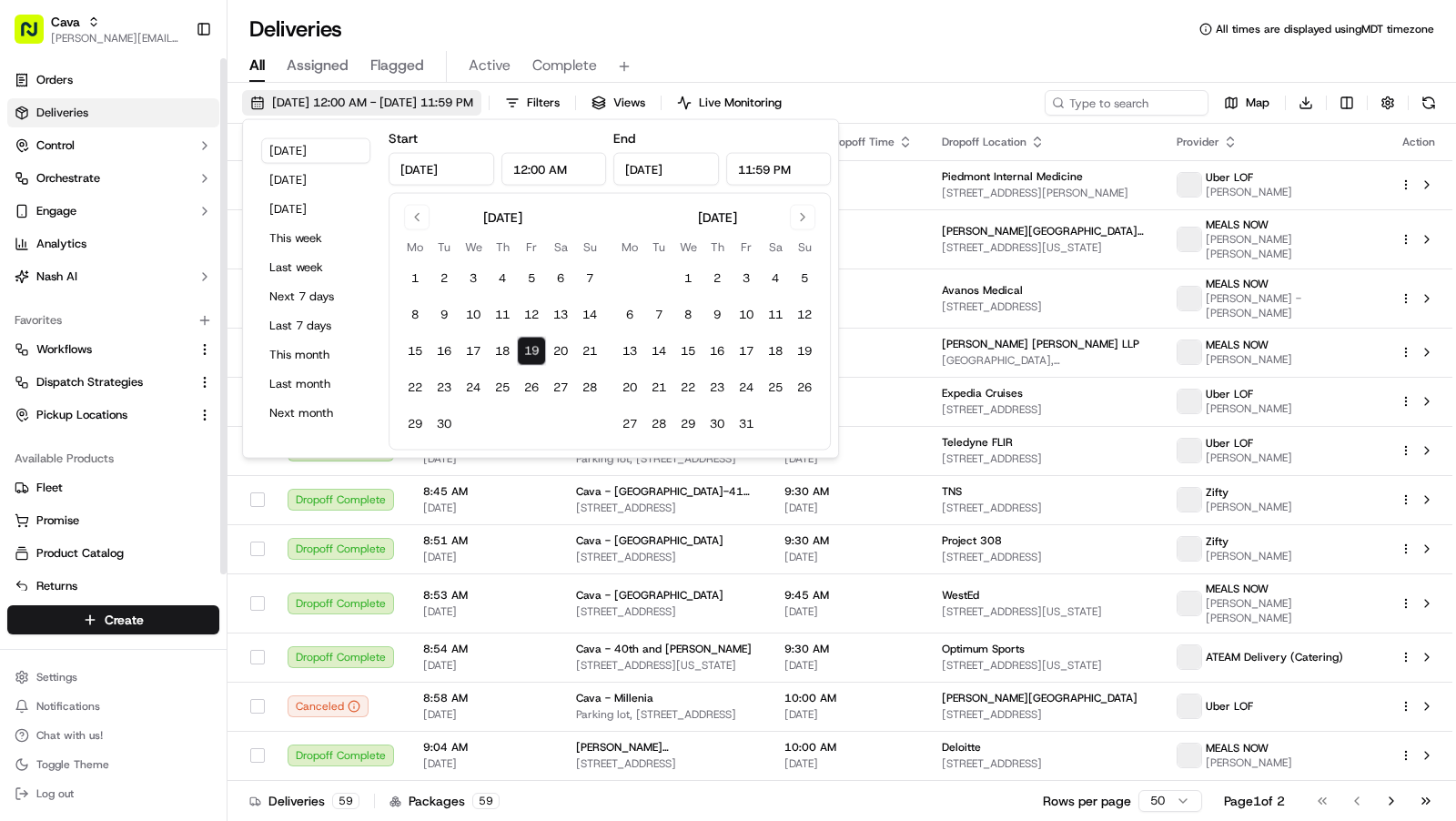
type input "Sep 19, 2025"
type input "12:00 AM"
type input "Sep 19, 2025"
type input "11:59 PM"
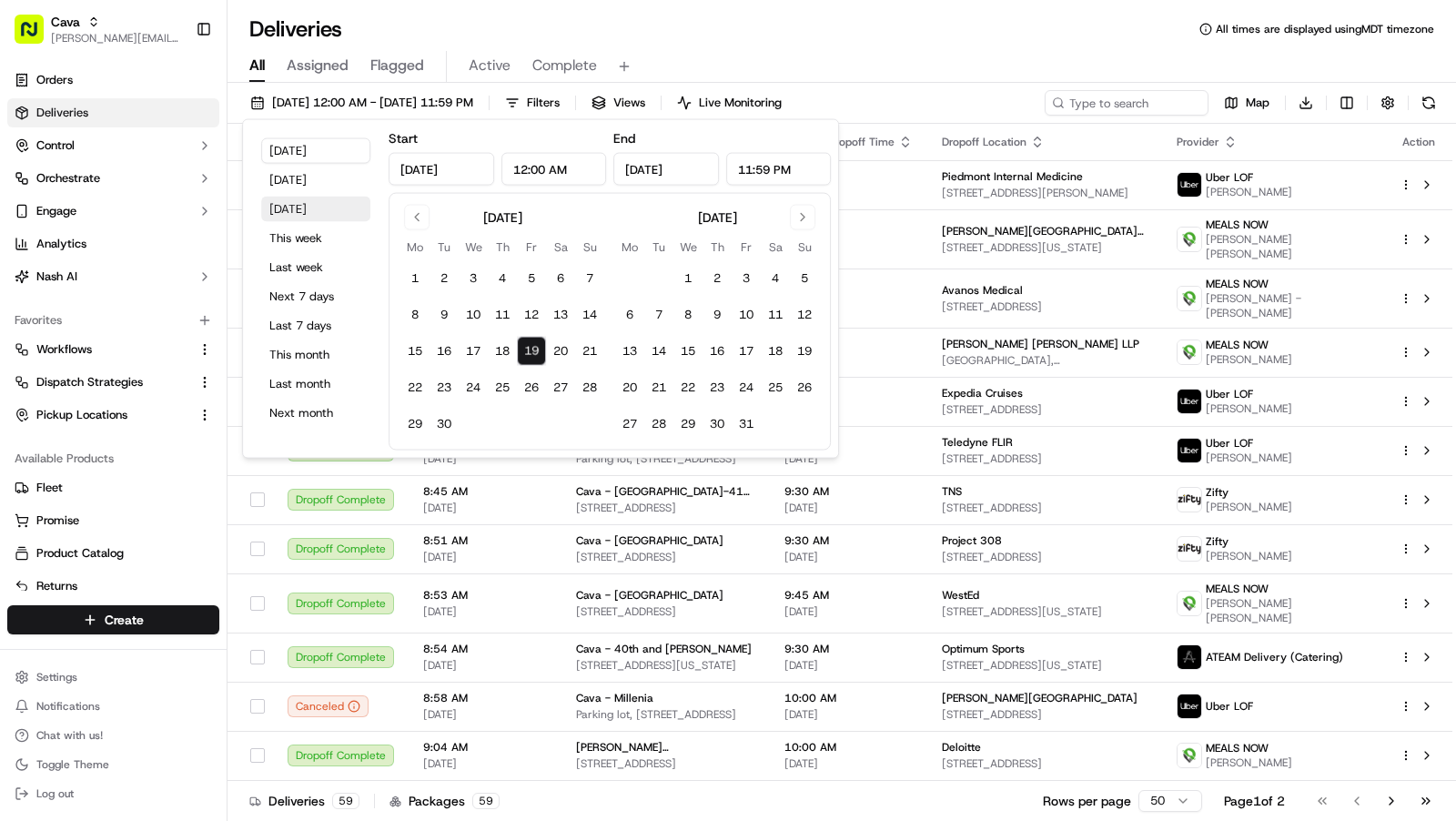
click at [312, 212] on button "Tomorrow" at bounding box center [316, 209] width 109 height 25
type input "Sep 20, 2025"
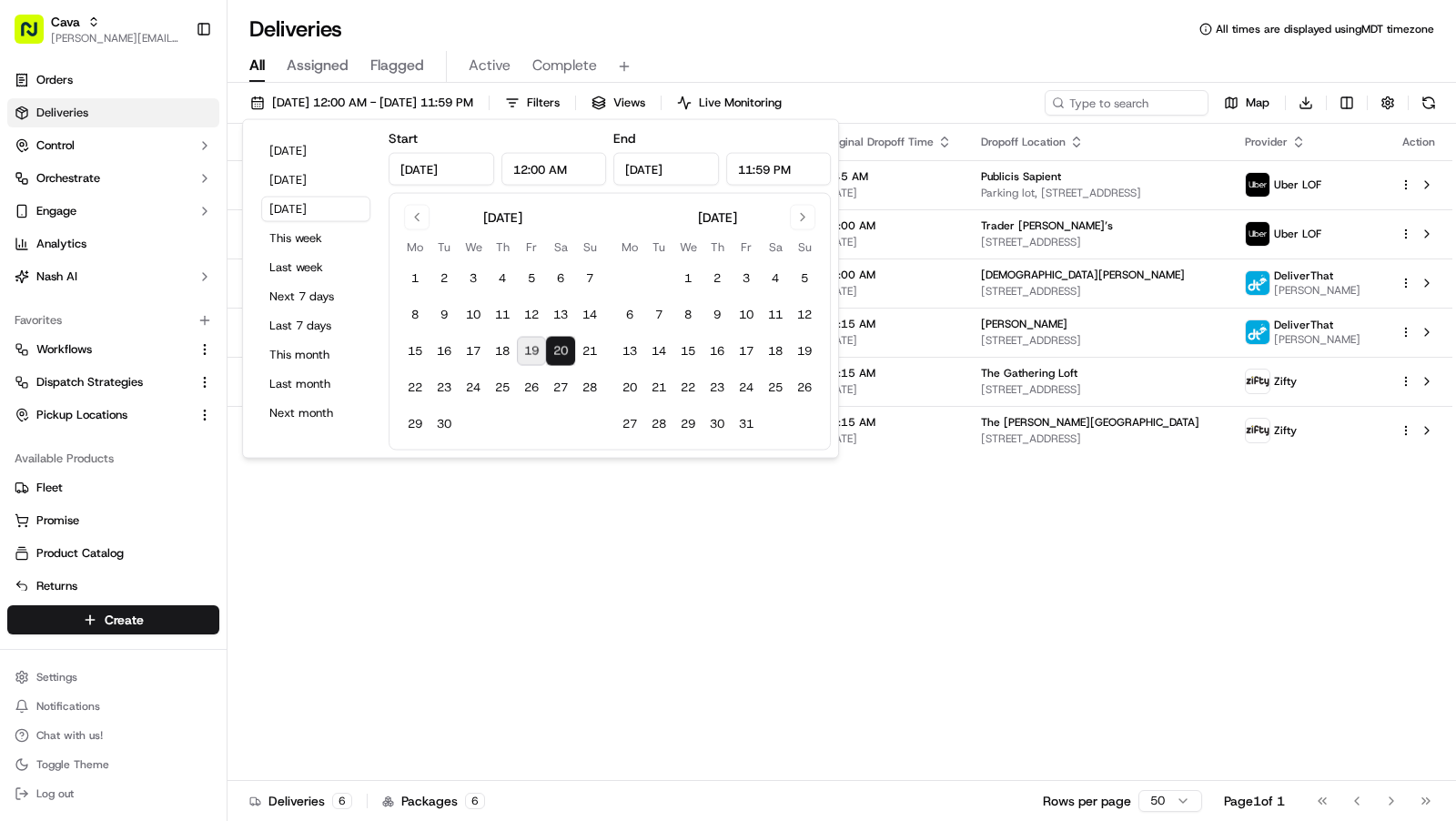
click at [957, 21] on div "Deliveries All times are displayed using MDT timezone" at bounding box center [842, 29] width 1229 height 29
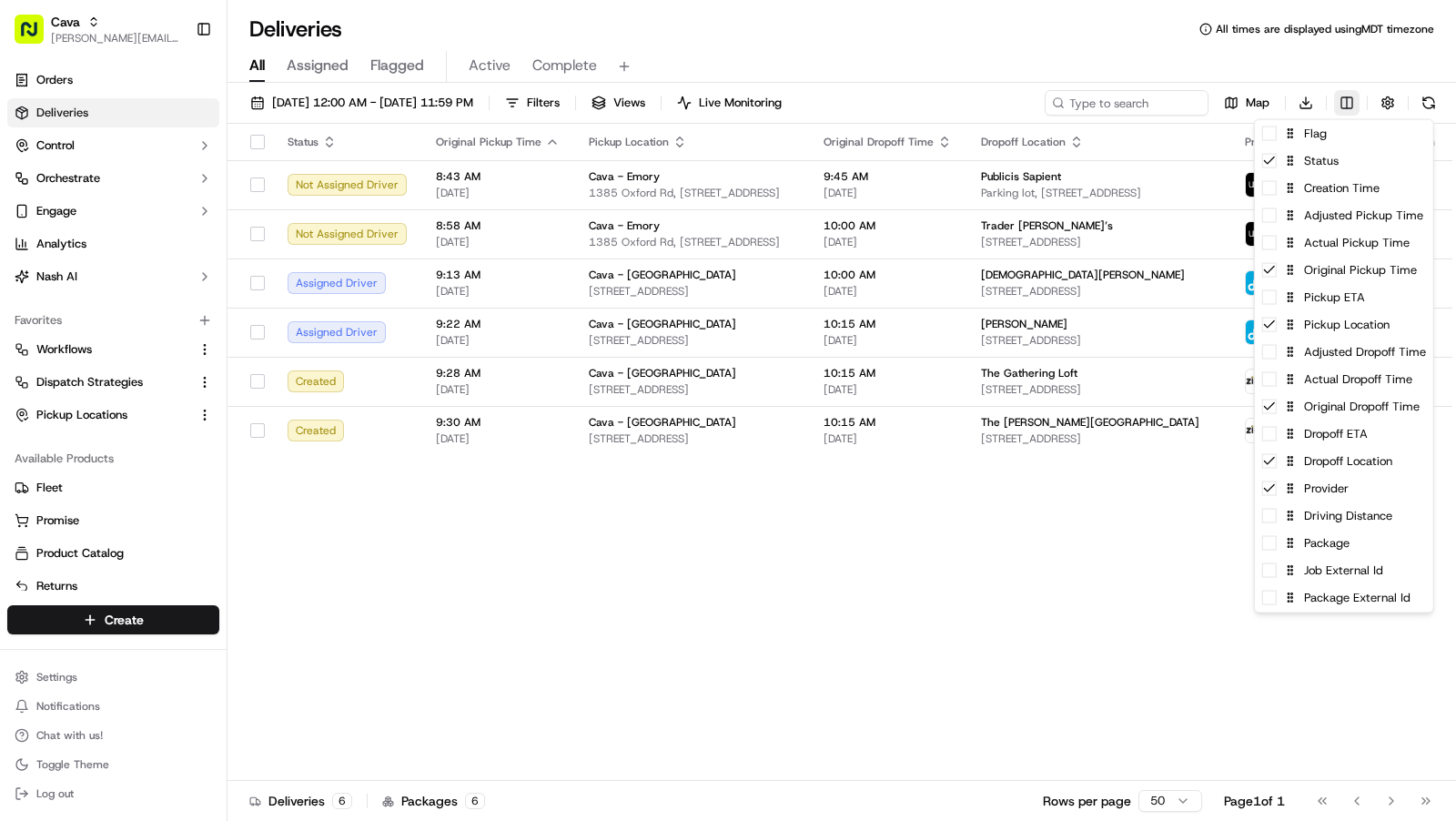
click at [1349, 104] on html "Cava charles@usenash.com Toggle Sidebar Orders Deliveries Control Orchestrate E…" at bounding box center [728, 410] width 1456 height 821
click at [1274, 542] on span at bounding box center [1270, 544] width 15 height 15
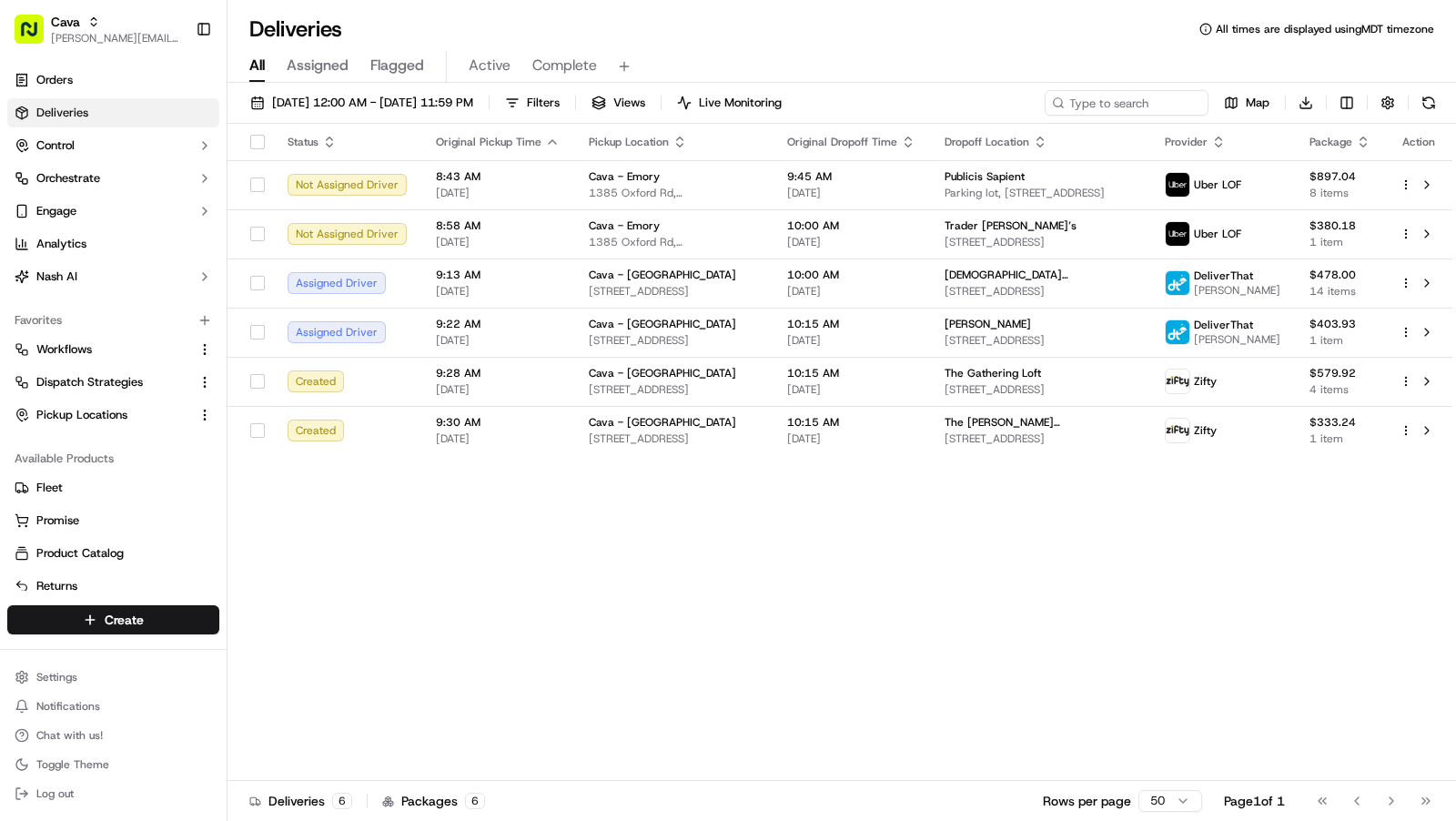
click at [1133, 588] on html "Cava charles@usenash.com Toggle Sidebar Orders Deliveries Control Orchestrate E…" at bounding box center [728, 410] width 1456 height 821
click at [912, 287] on div "10:00 AM 09/20/2025" at bounding box center [851, 283] width 128 height 31
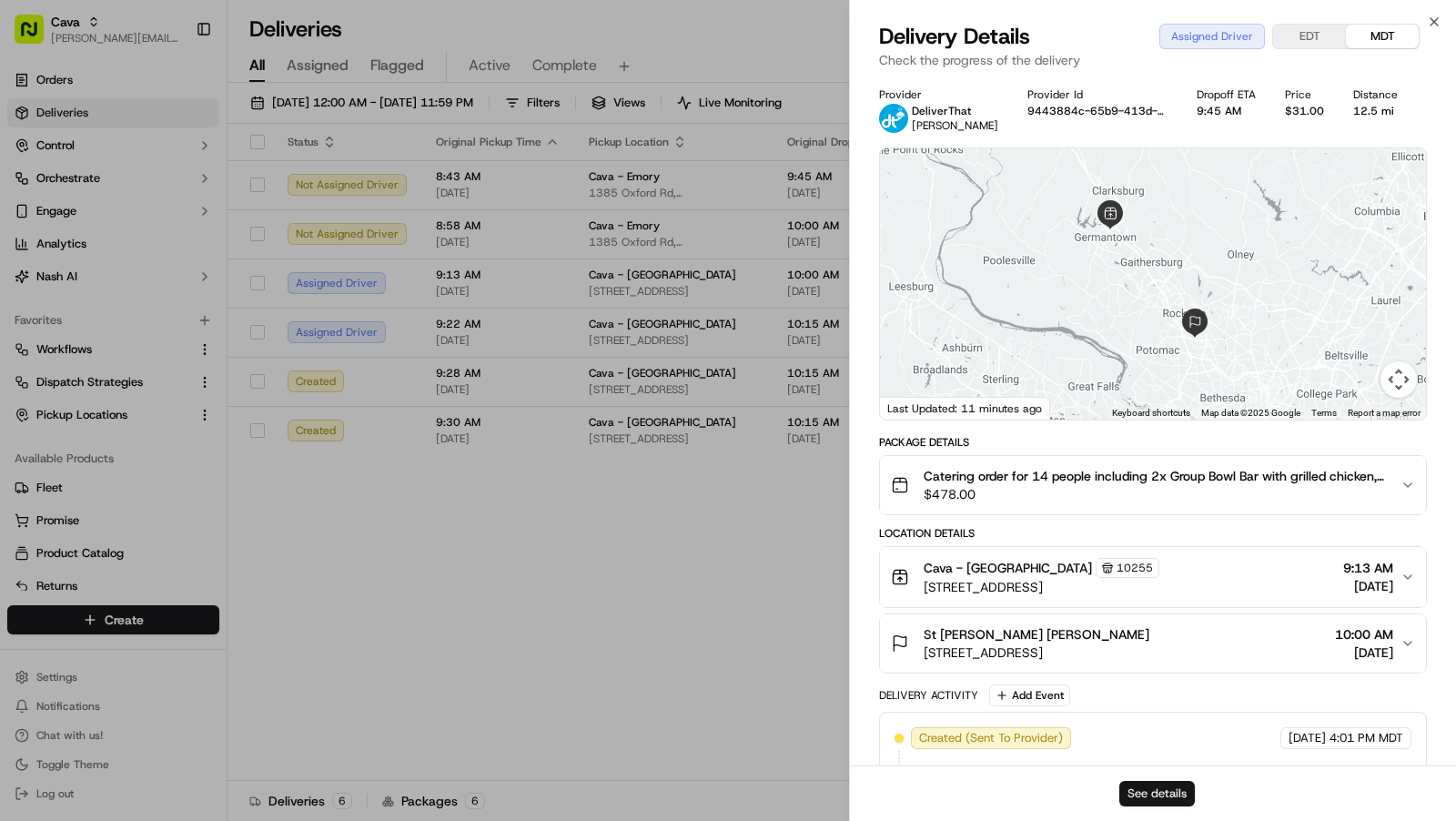
click at [1143, 794] on button "See details" at bounding box center [1157, 793] width 76 height 25
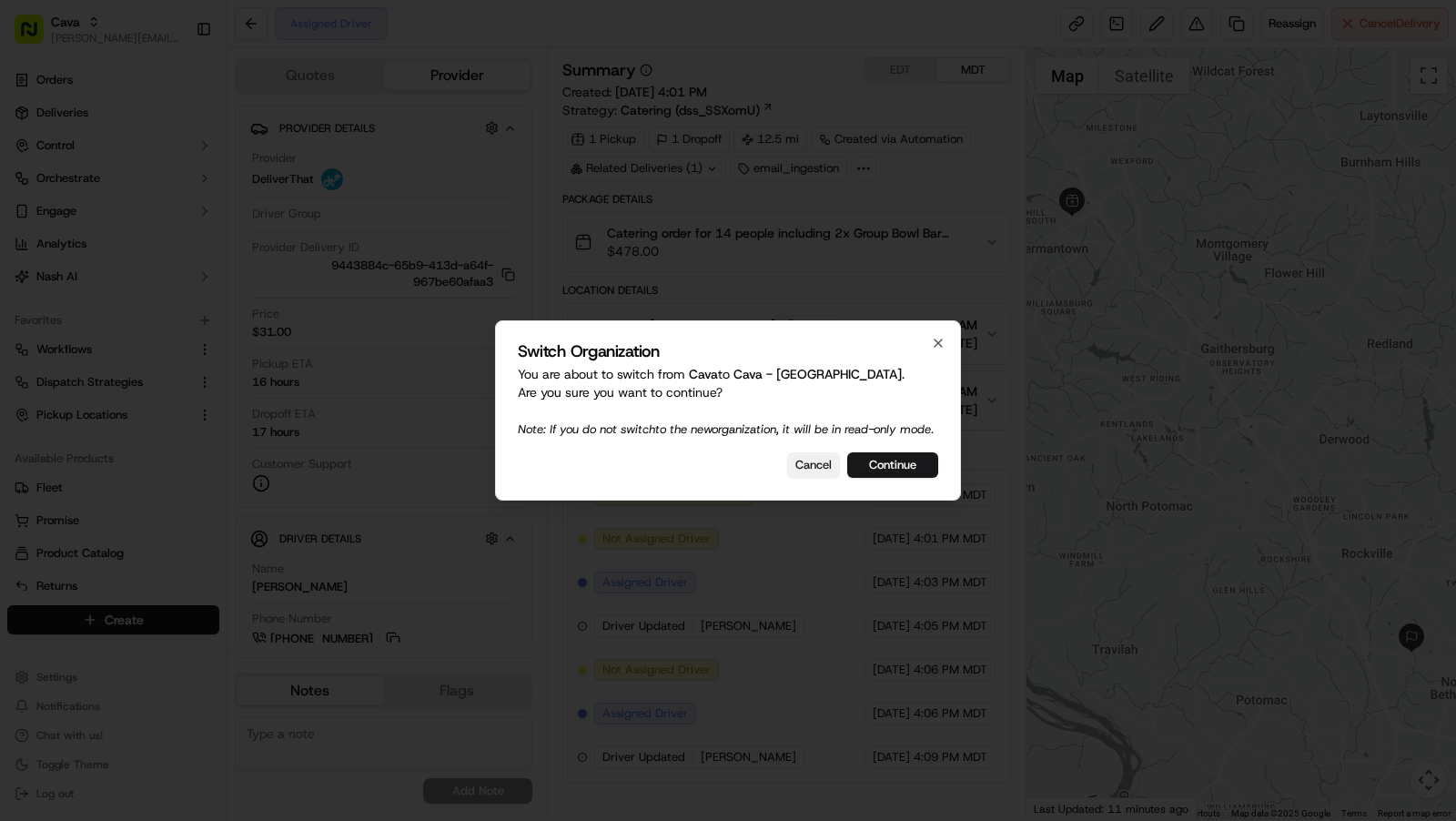
click at [812, 478] on button "Cancel" at bounding box center [813, 464] width 53 height 25
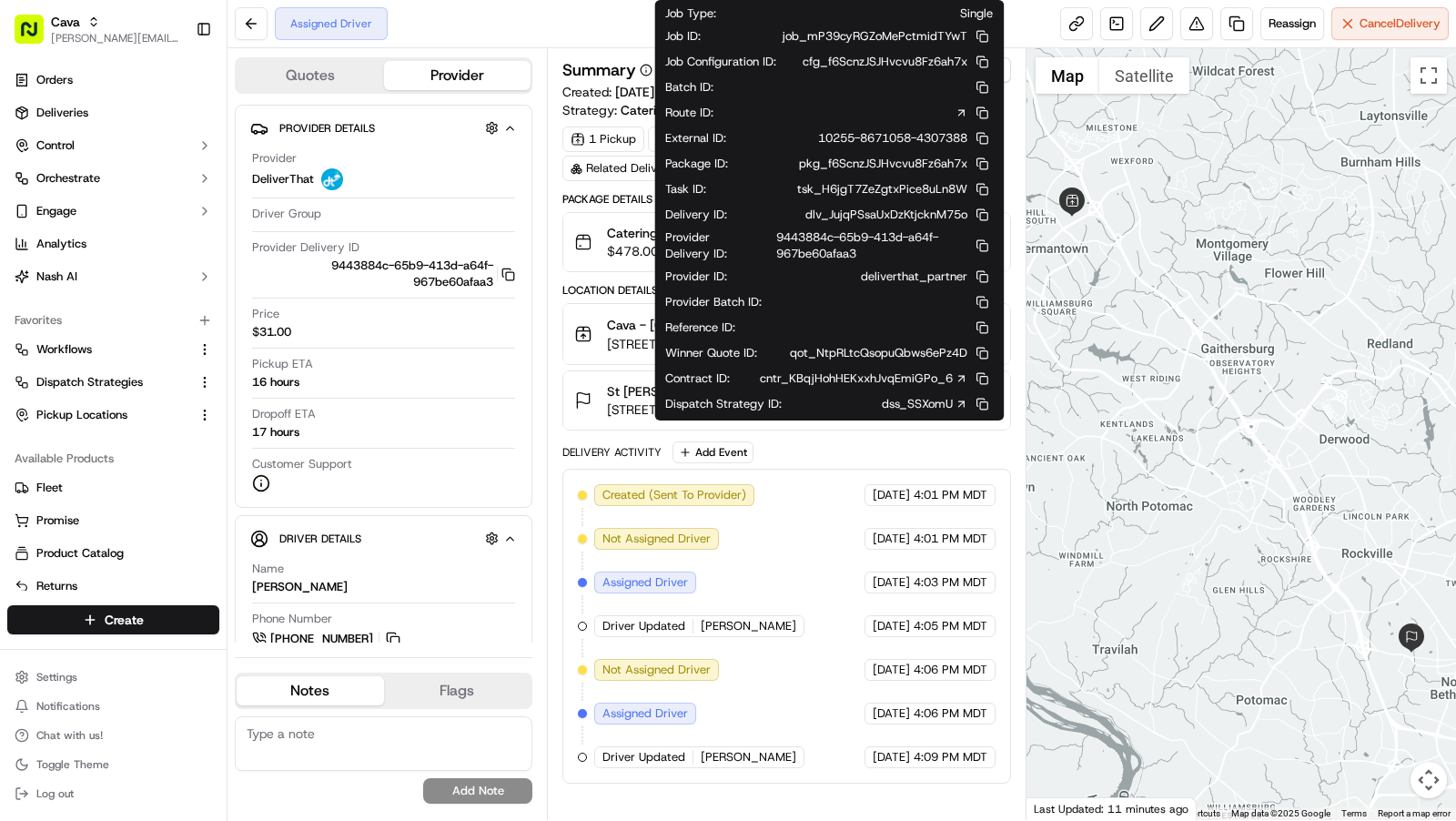
click at [965, 376] on icon at bounding box center [962, 379] width 6 height 6
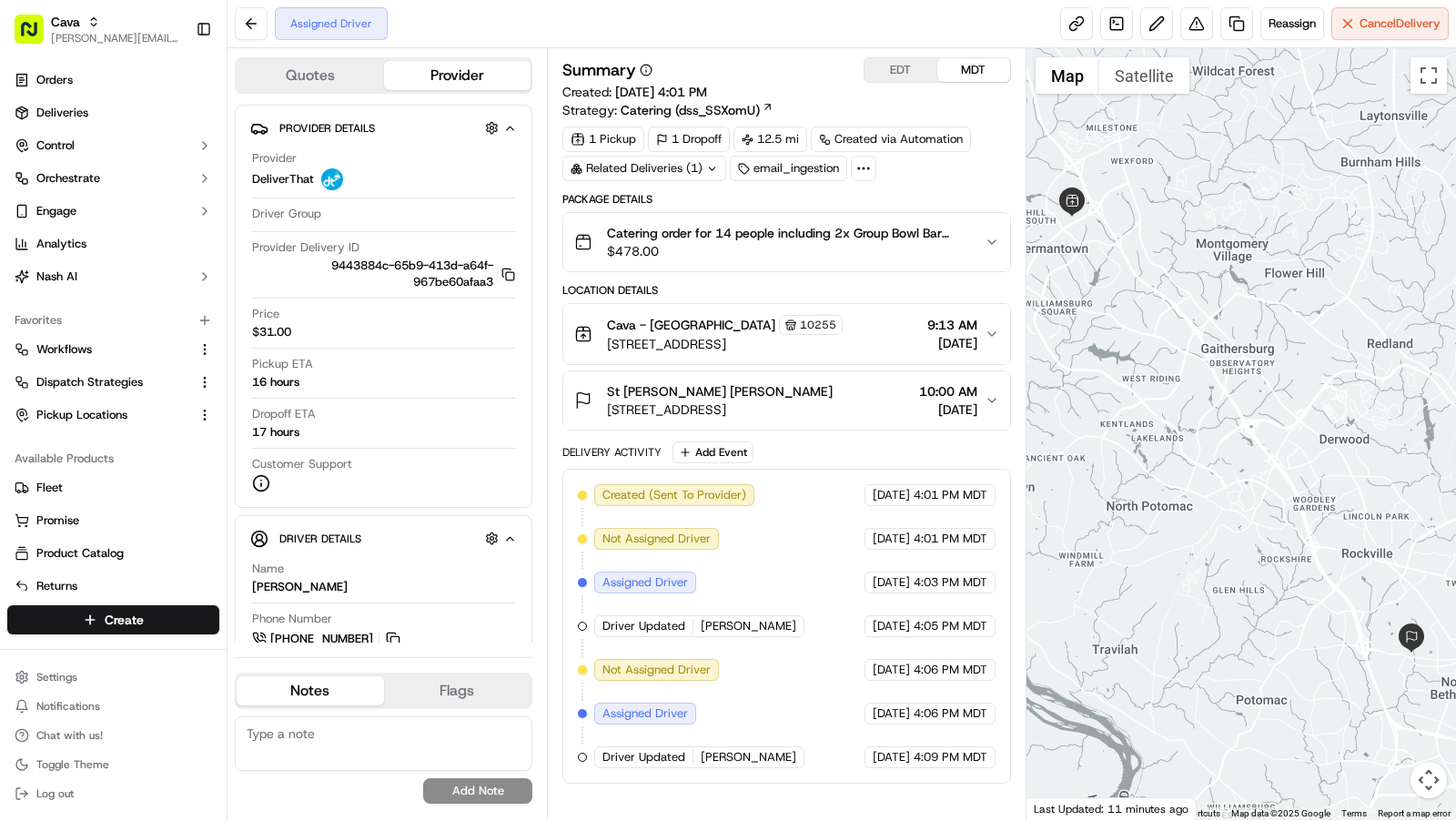
click at [572, 20] on div "Assigned Driver Reassign Cancel Delivery" at bounding box center [842, 24] width 1229 height 49
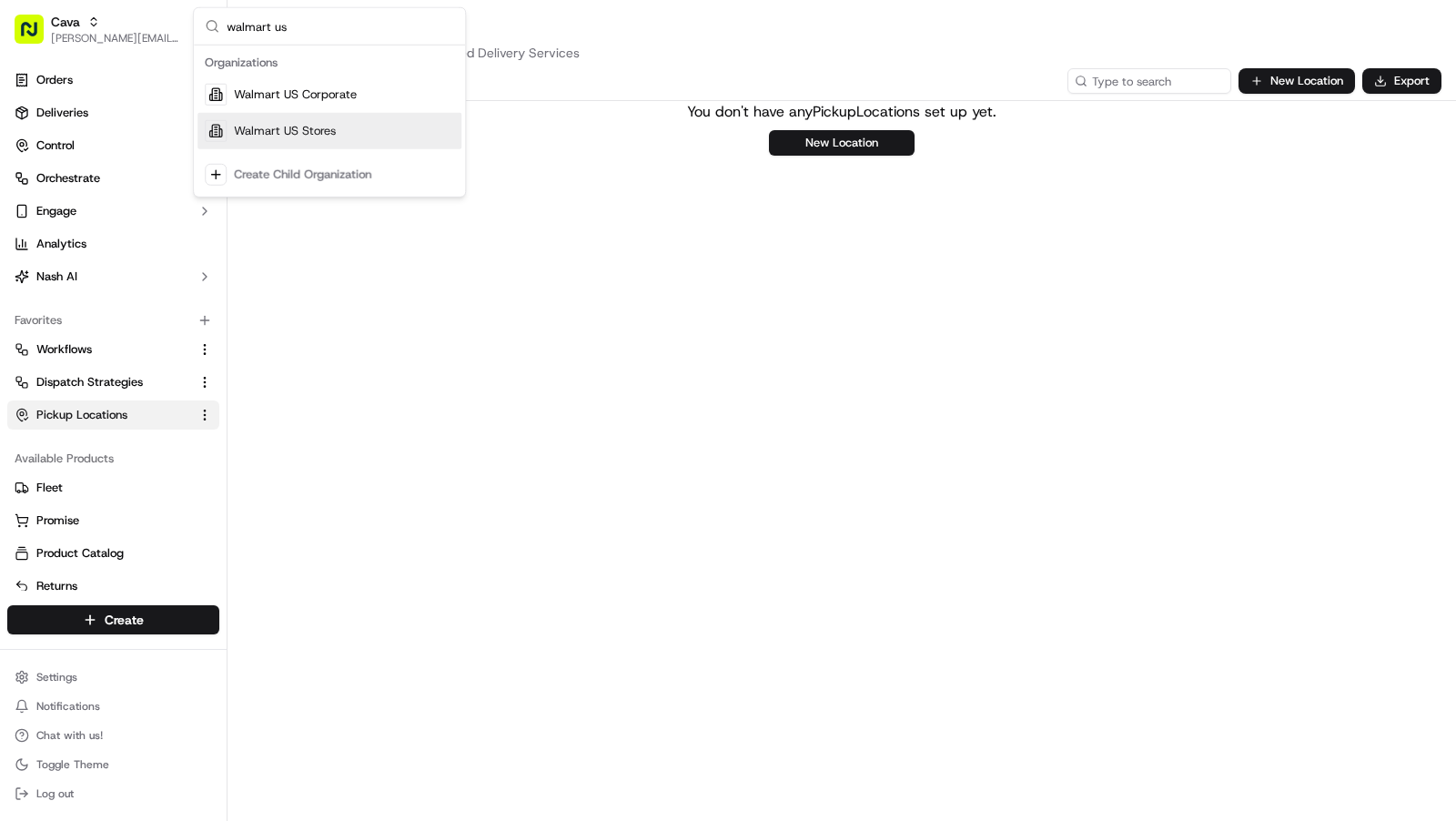
type input "walmart us"
click at [298, 125] on span "Walmart US Stores" at bounding box center [284, 132] width 102 height 17
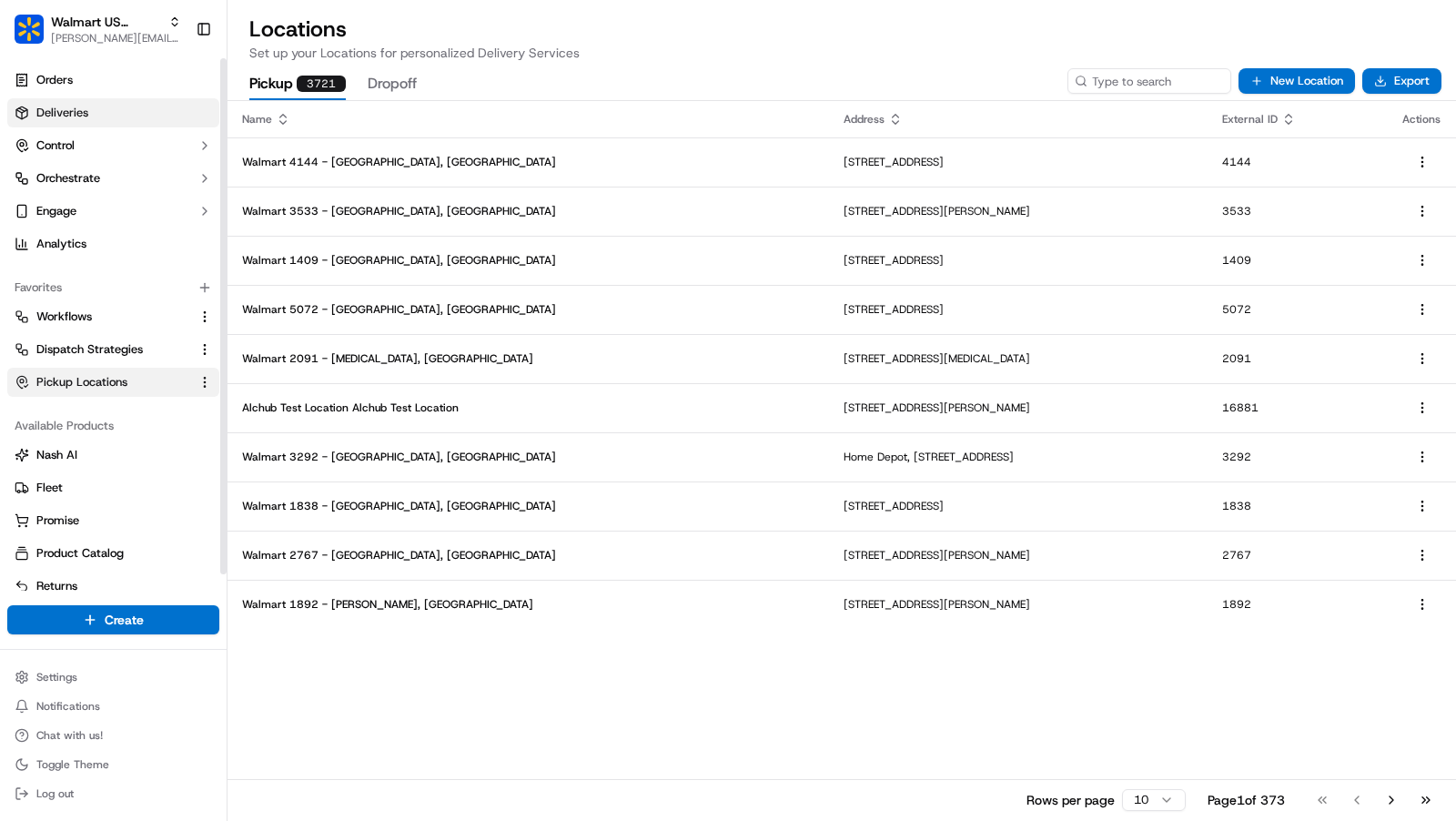
click at [105, 109] on link "Deliveries" at bounding box center [113, 112] width 212 height 29
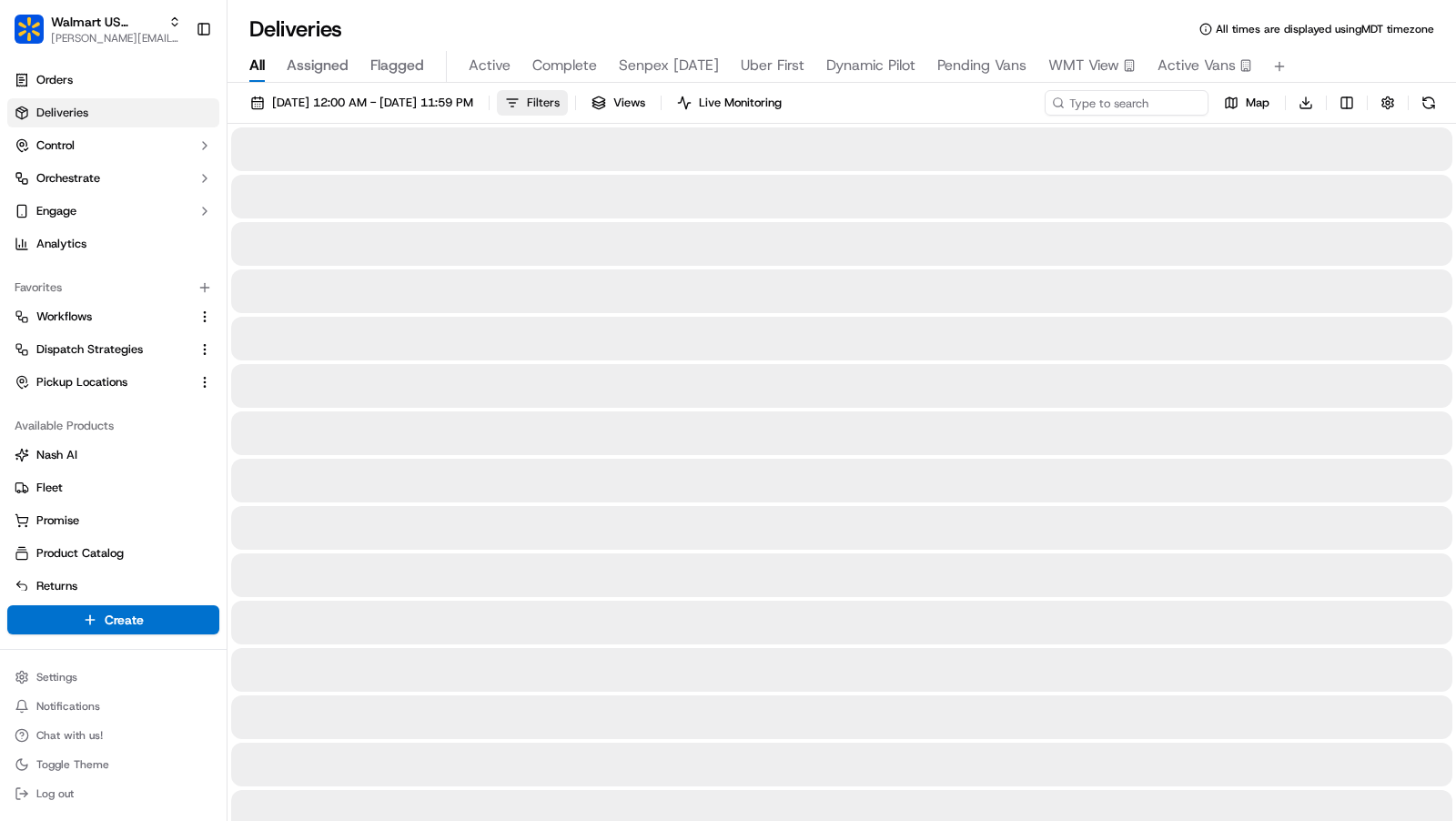
click at [559, 105] on span "Filters" at bounding box center [543, 103] width 33 height 17
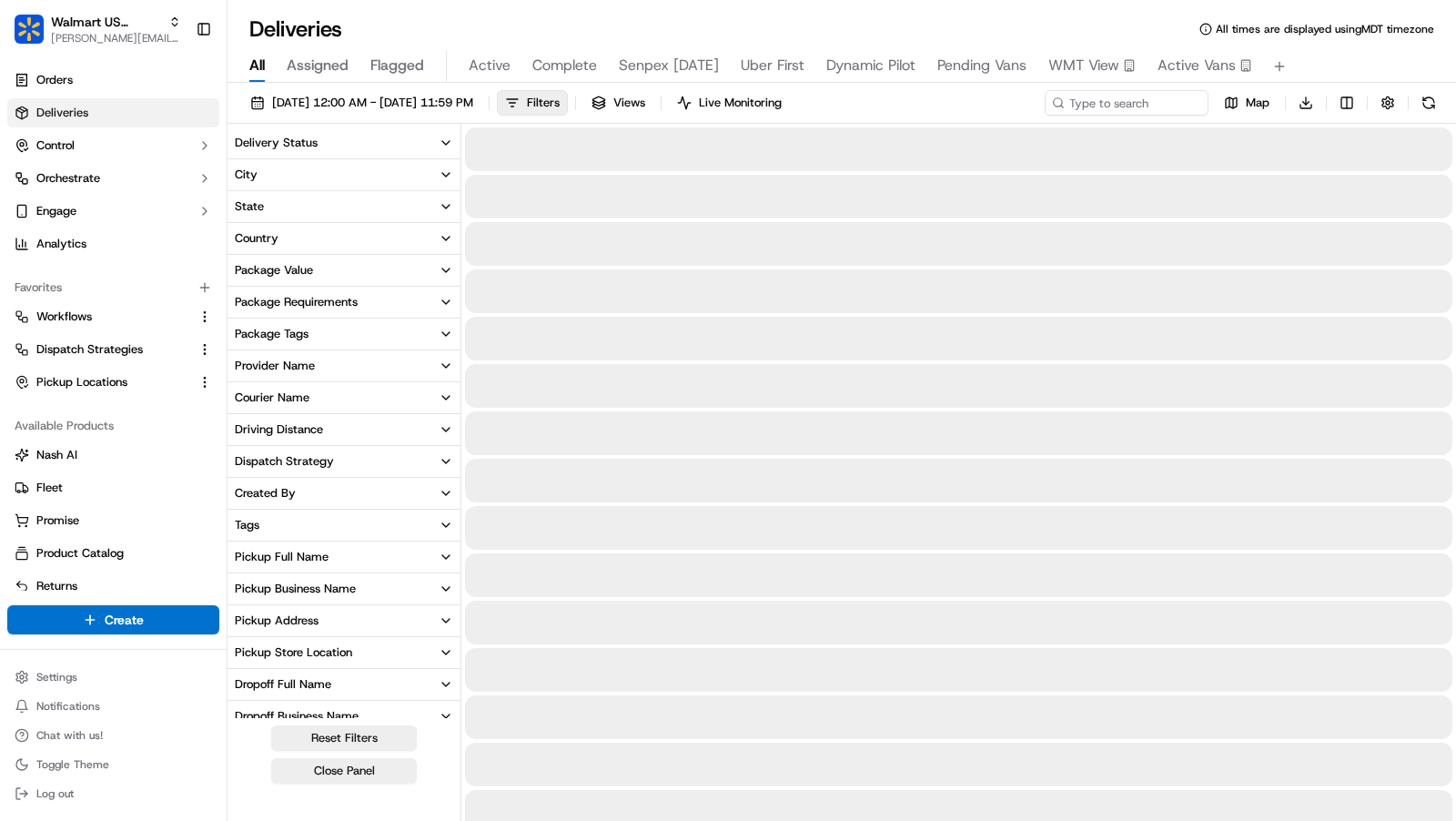
scroll to position [234, 0]
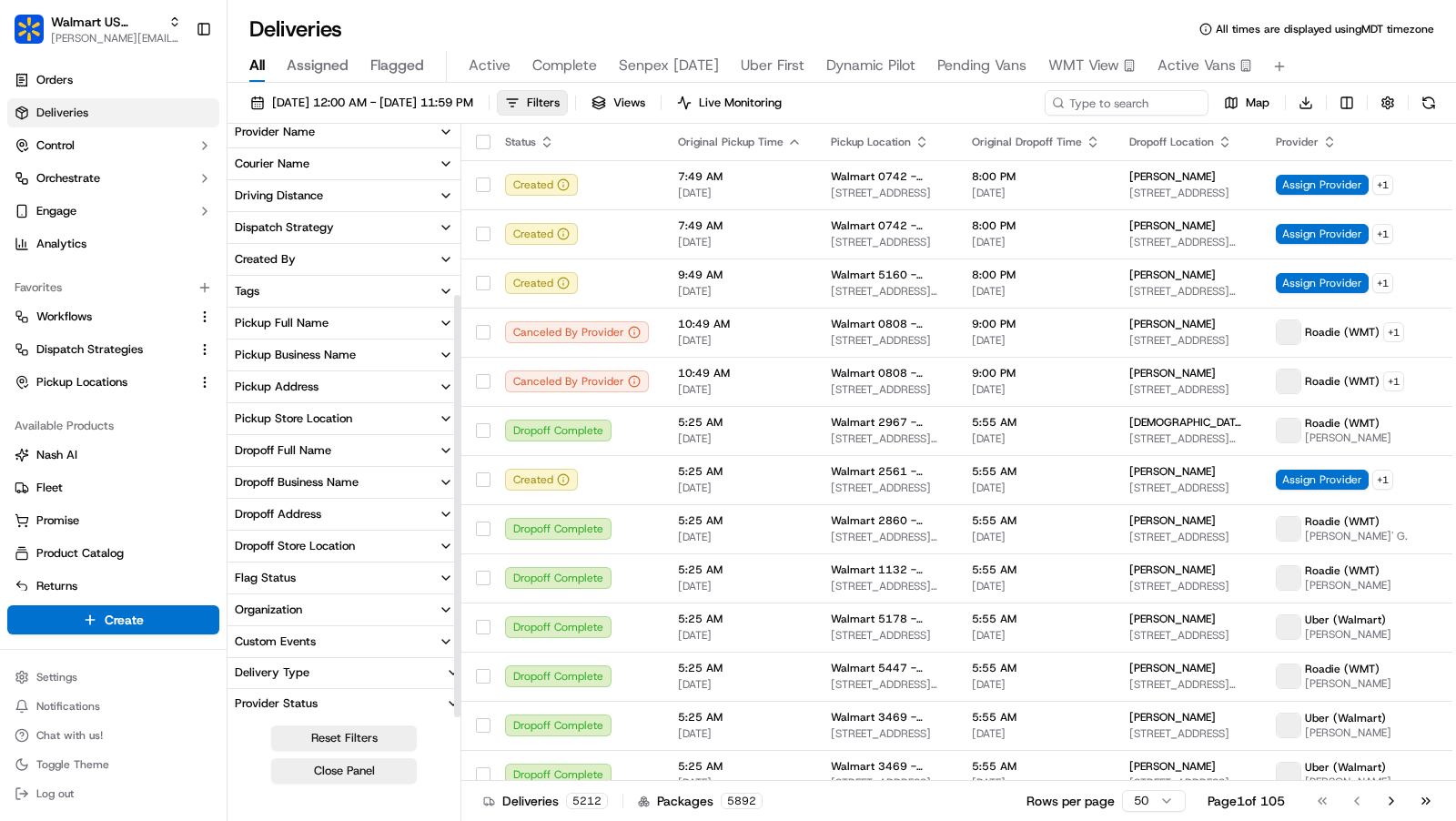
click at [332, 635] on button "Custom Events" at bounding box center [345, 642] width 233 height 31
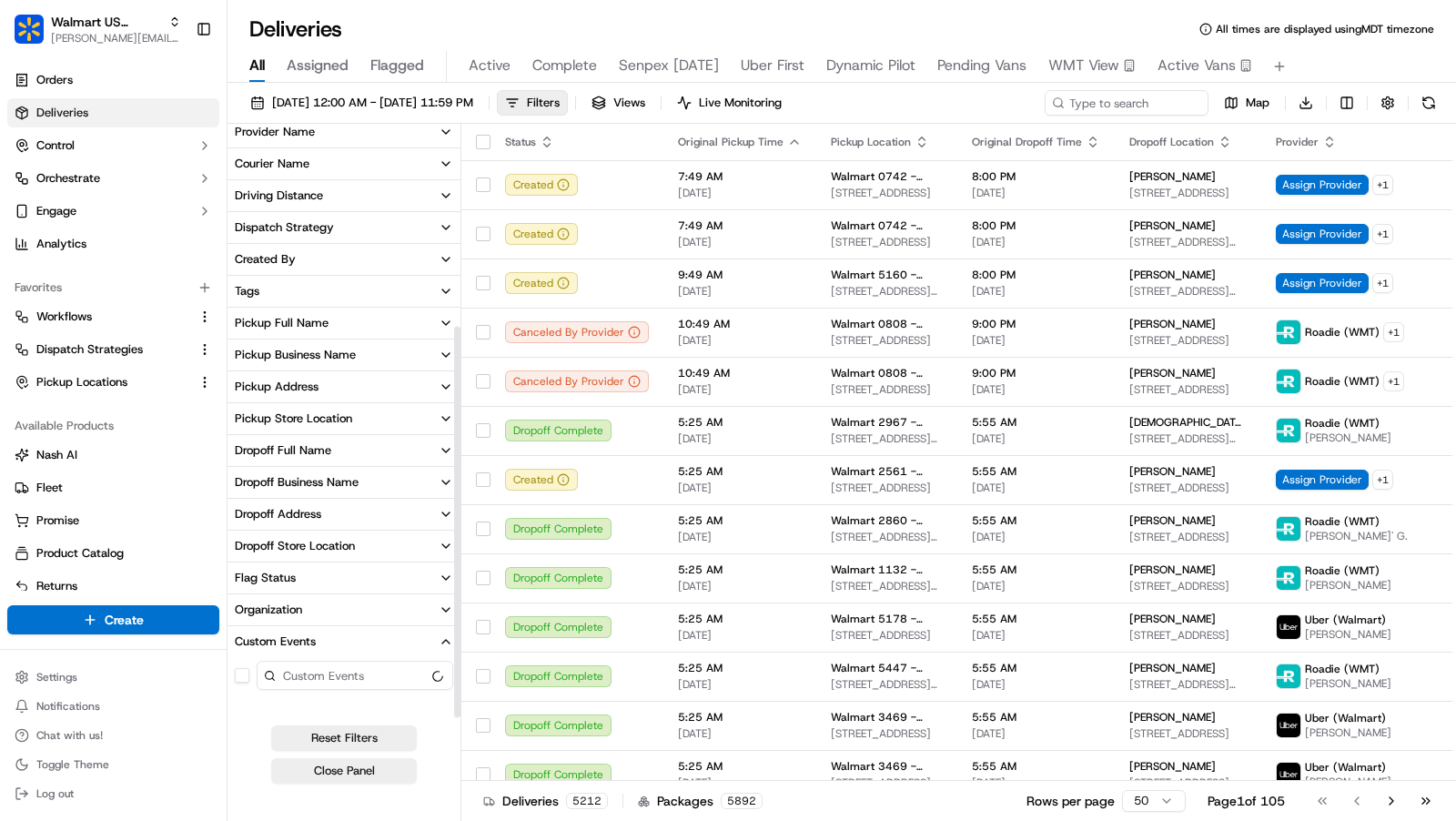
scroll to position [300, 0]
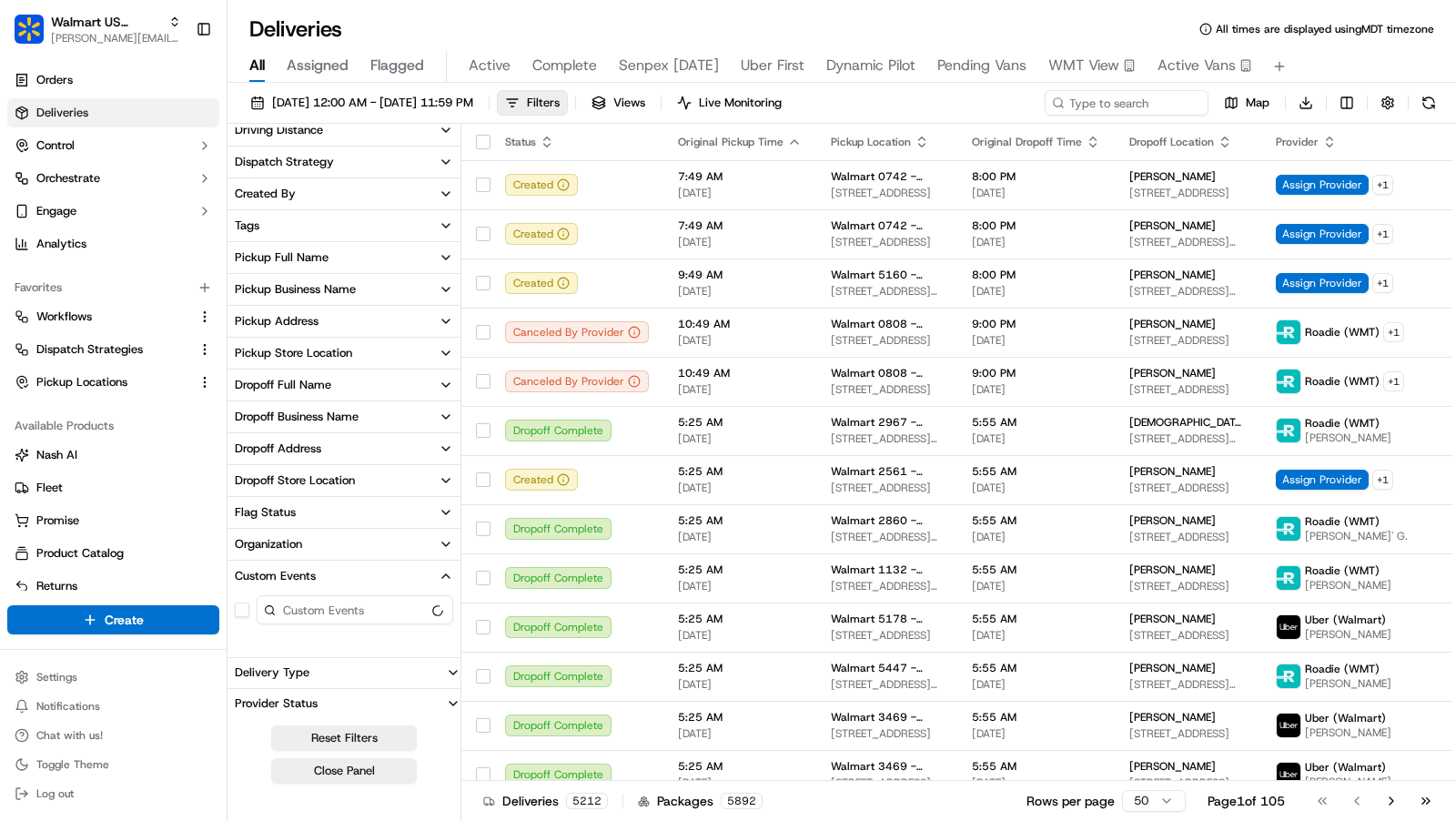
click at [352, 575] on button "Custom Events" at bounding box center [345, 575] width 233 height 31
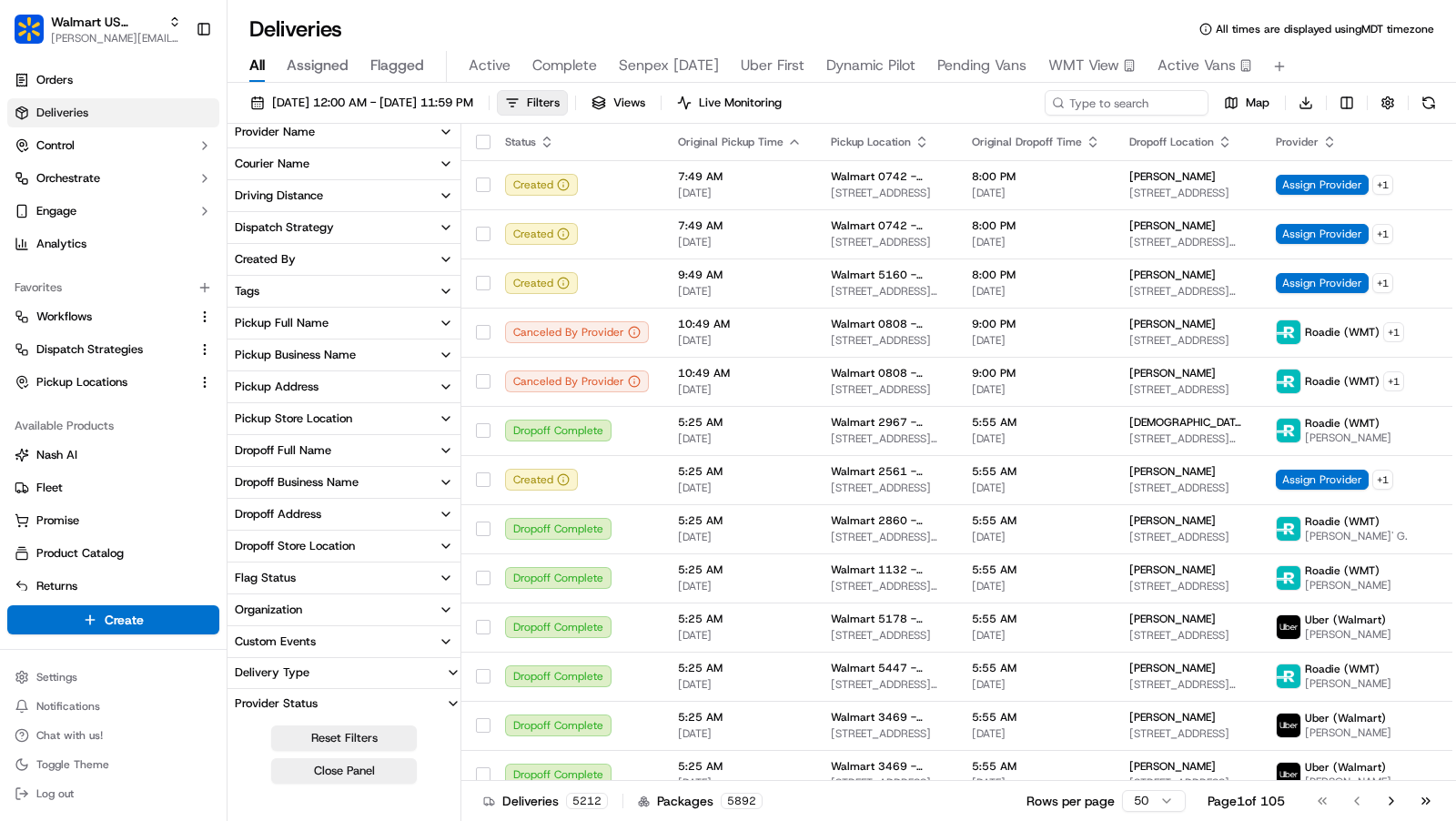
click at [351, 630] on button "Custom Events" at bounding box center [345, 642] width 233 height 31
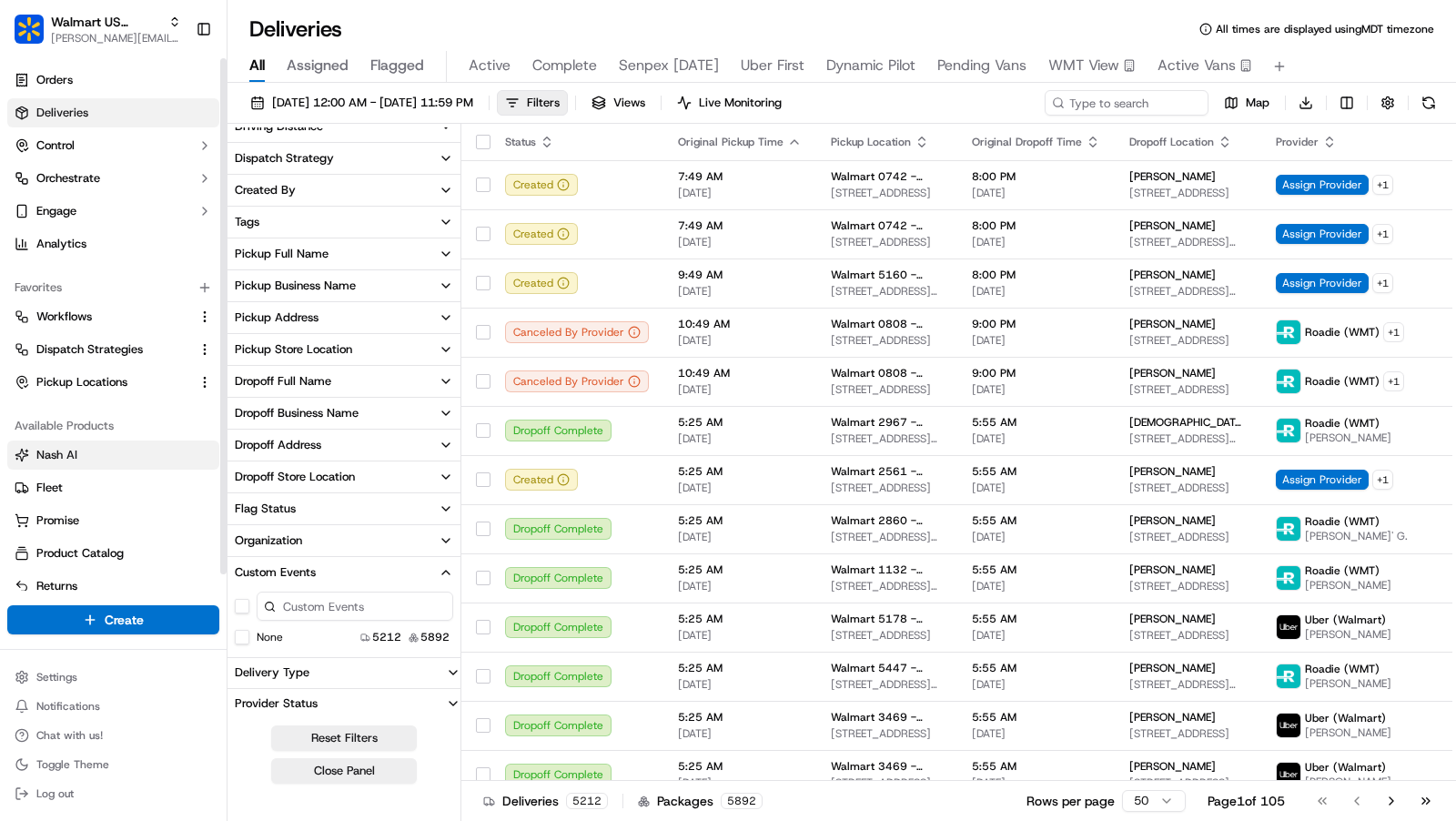
scroll to position [17, 0]
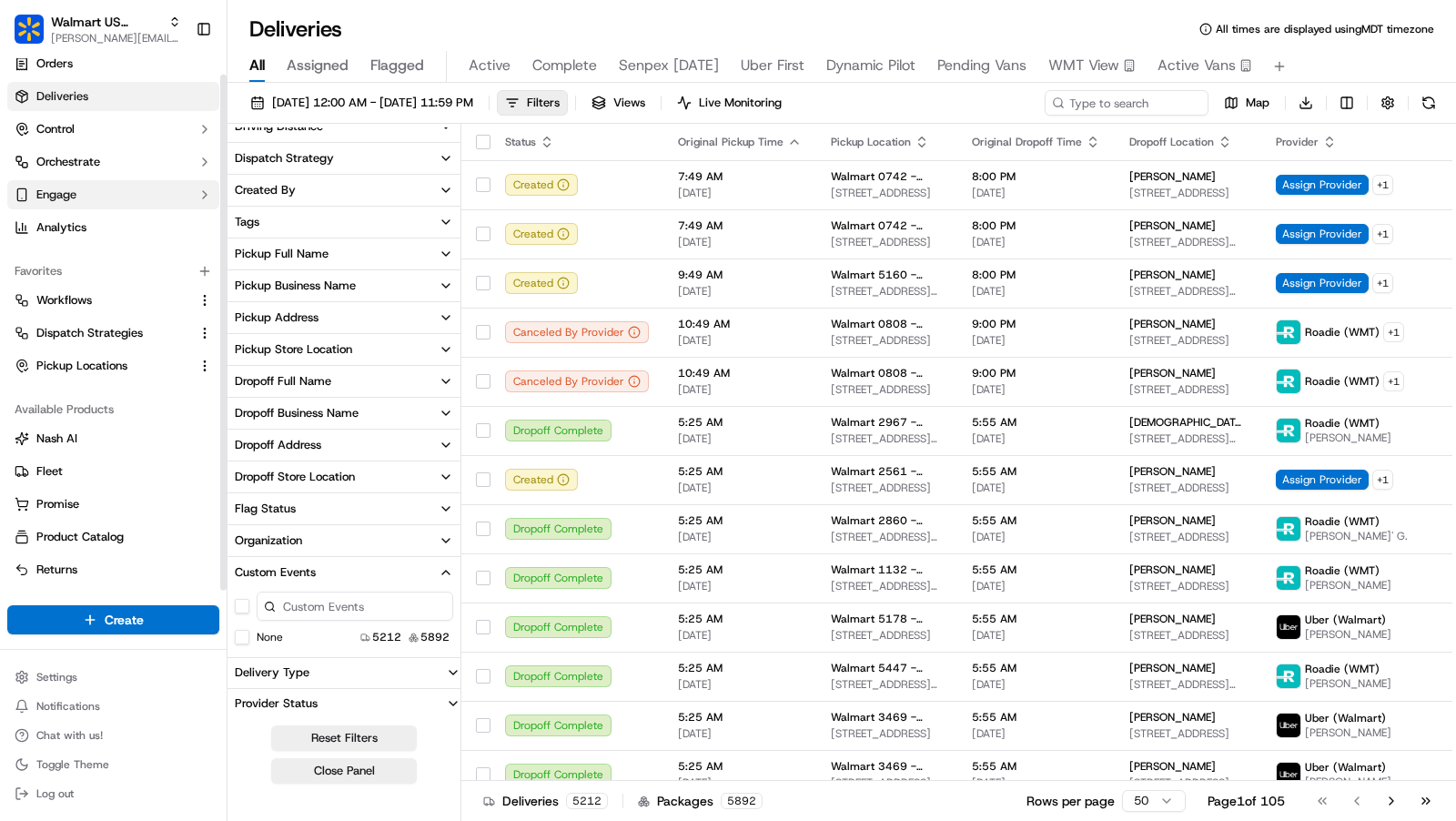
click at [109, 183] on button "Engage" at bounding box center [113, 194] width 212 height 29
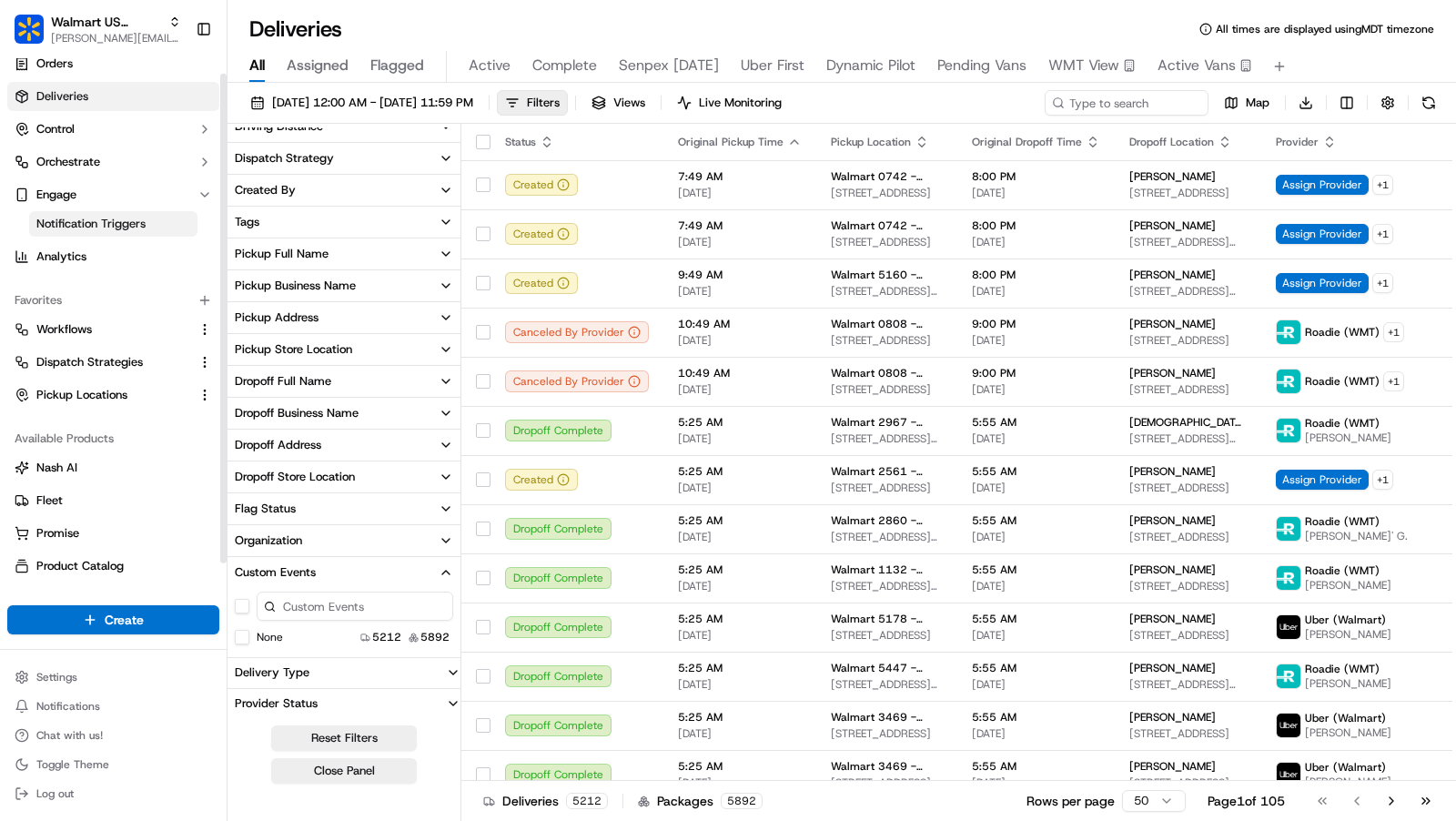
click at [101, 231] on span "Notification Triggers" at bounding box center [91, 224] width 109 height 17
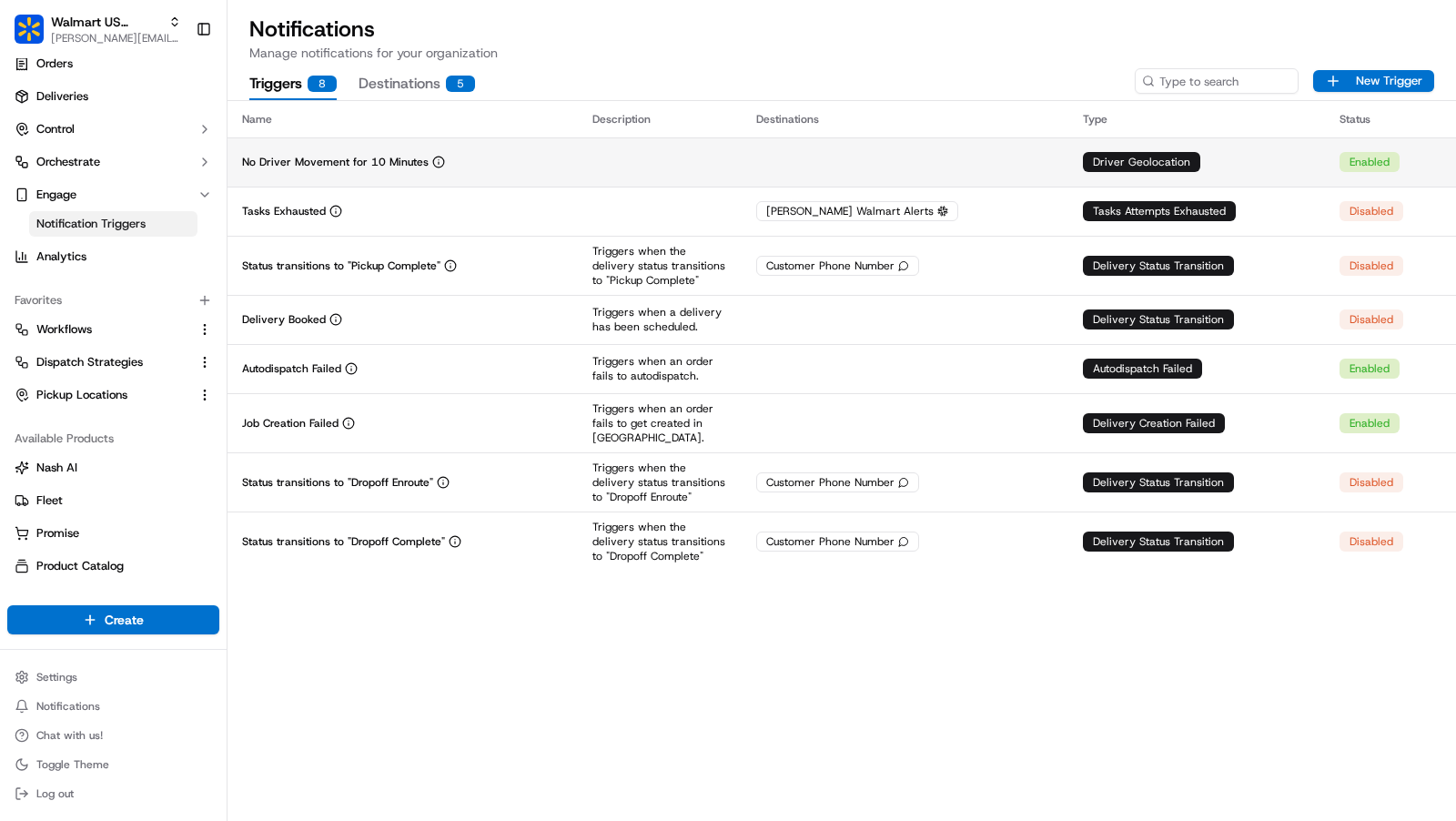
click at [505, 155] on div "No Driver Movement for 10 Minutes" at bounding box center [403, 163] width 321 height 15
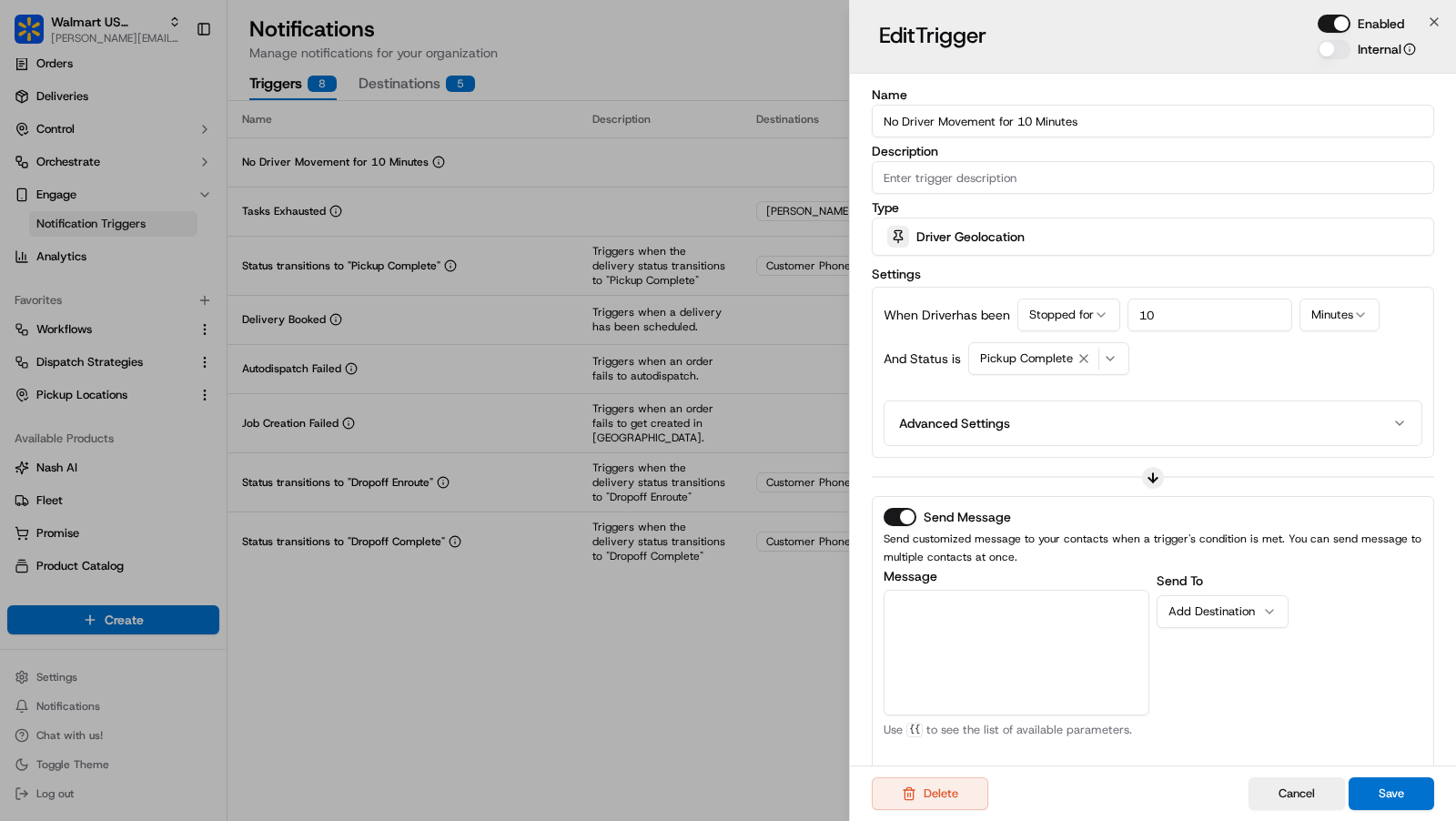
scroll to position [243, 0]
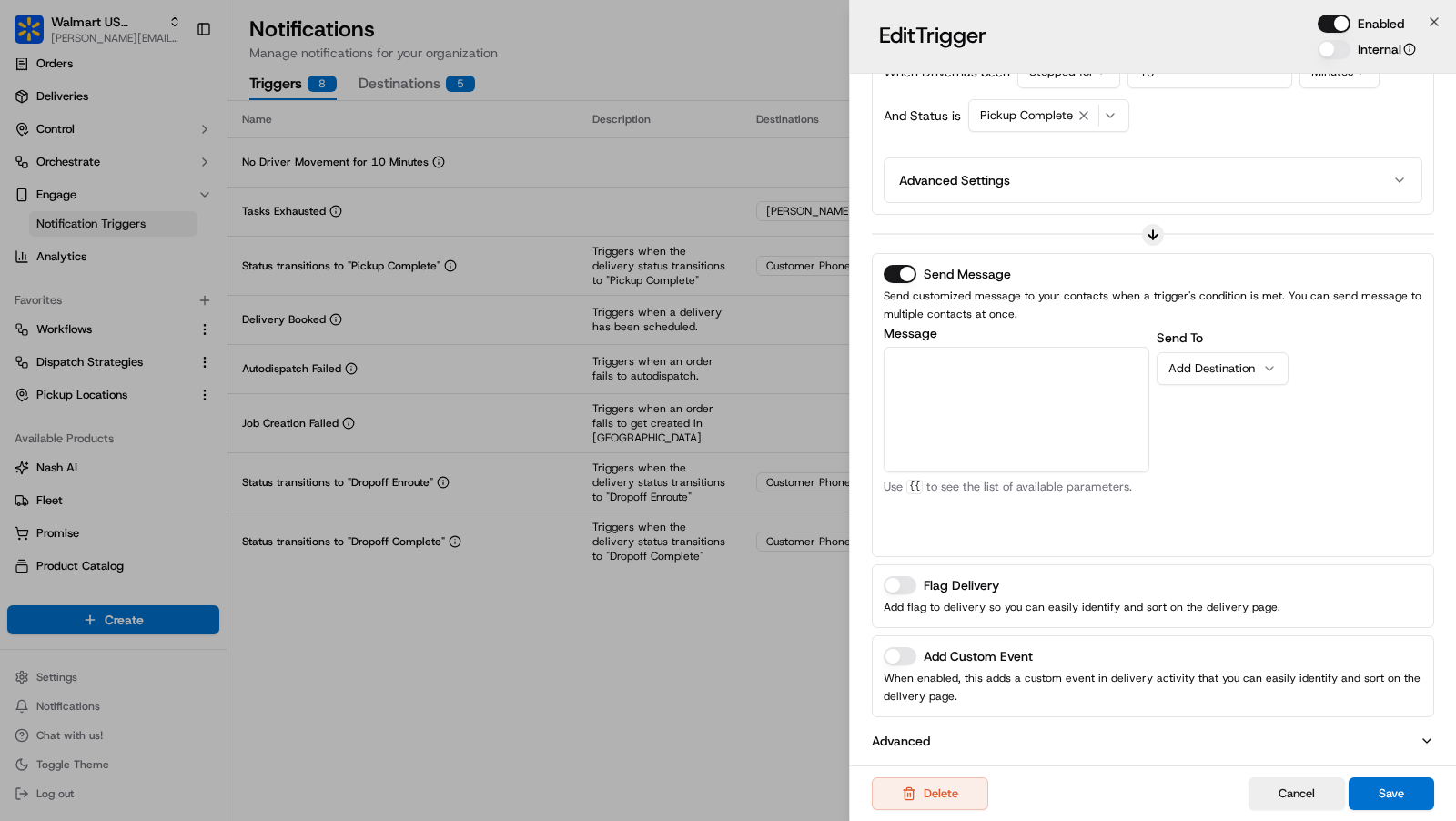
click at [903, 650] on button "Add Custom Event" at bounding box center [899, 656] width 33 height 18
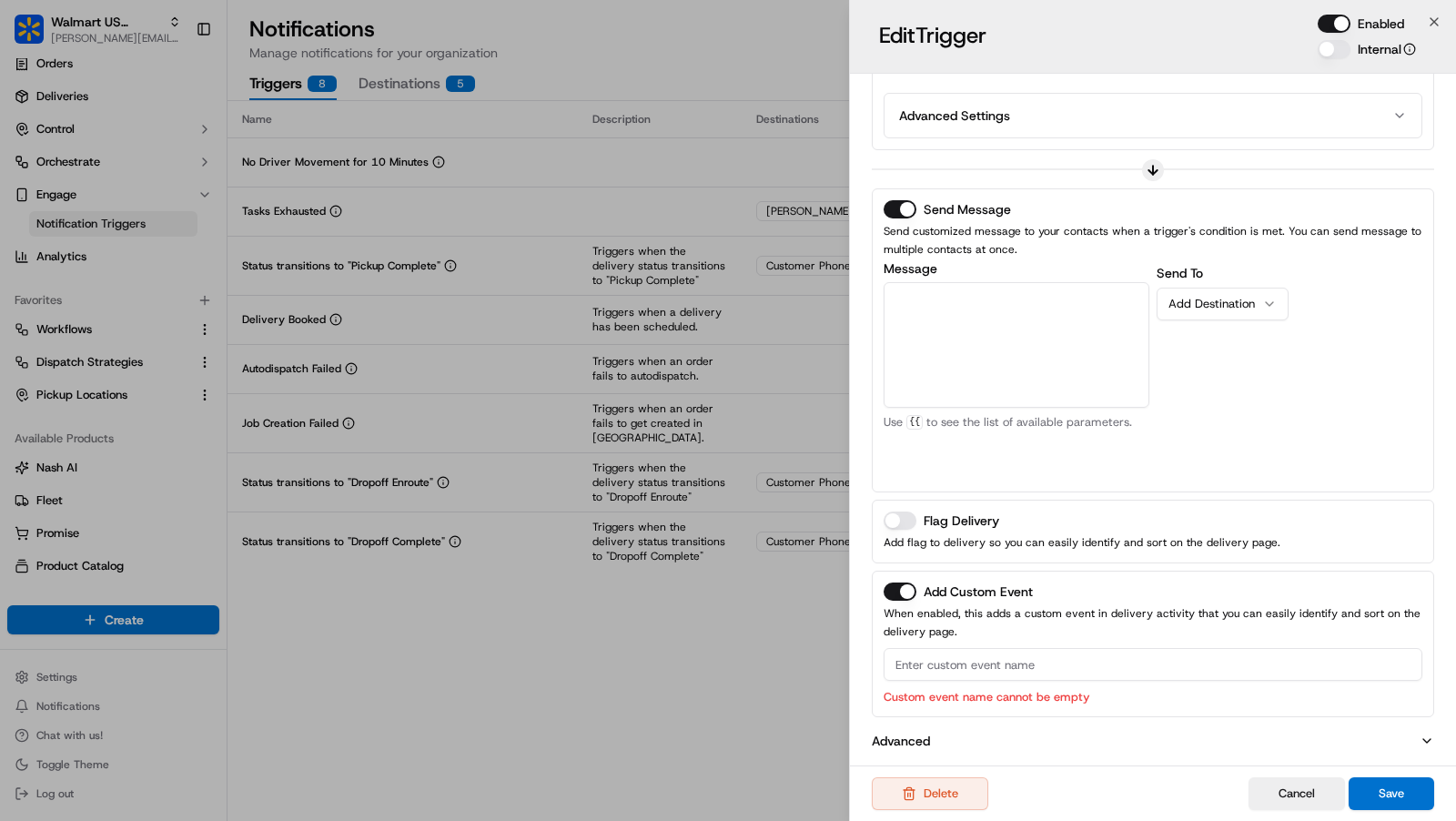
click at [990, 656] on input at bounding box center [1152, 664] width 539 height 33
type input "Driver Stationary - 10 Minutes"
click at [1400, 797] on button "Save" at bounding box center [1392, 793] width 86 height 33
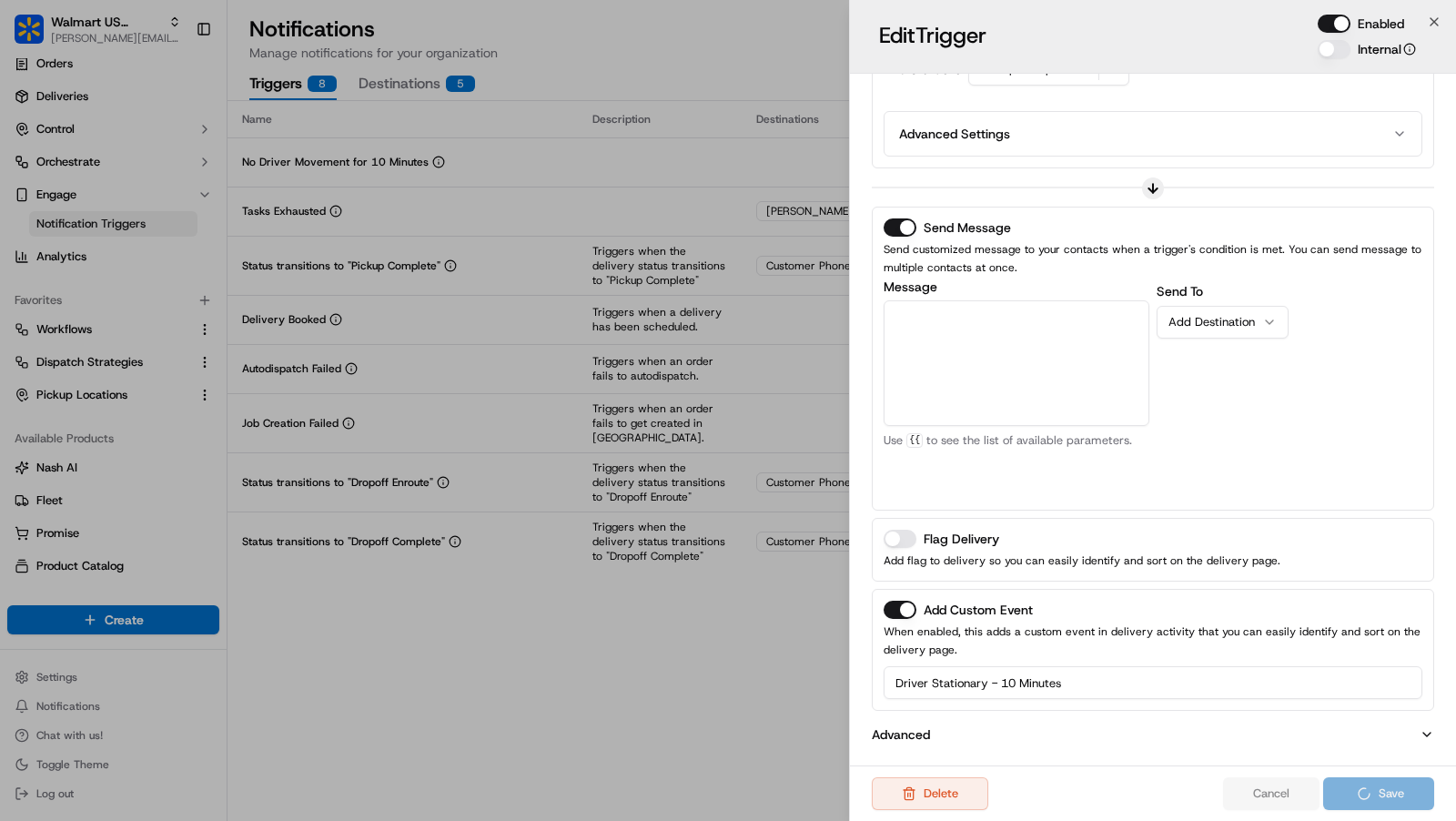
scroll to position [283, 0]
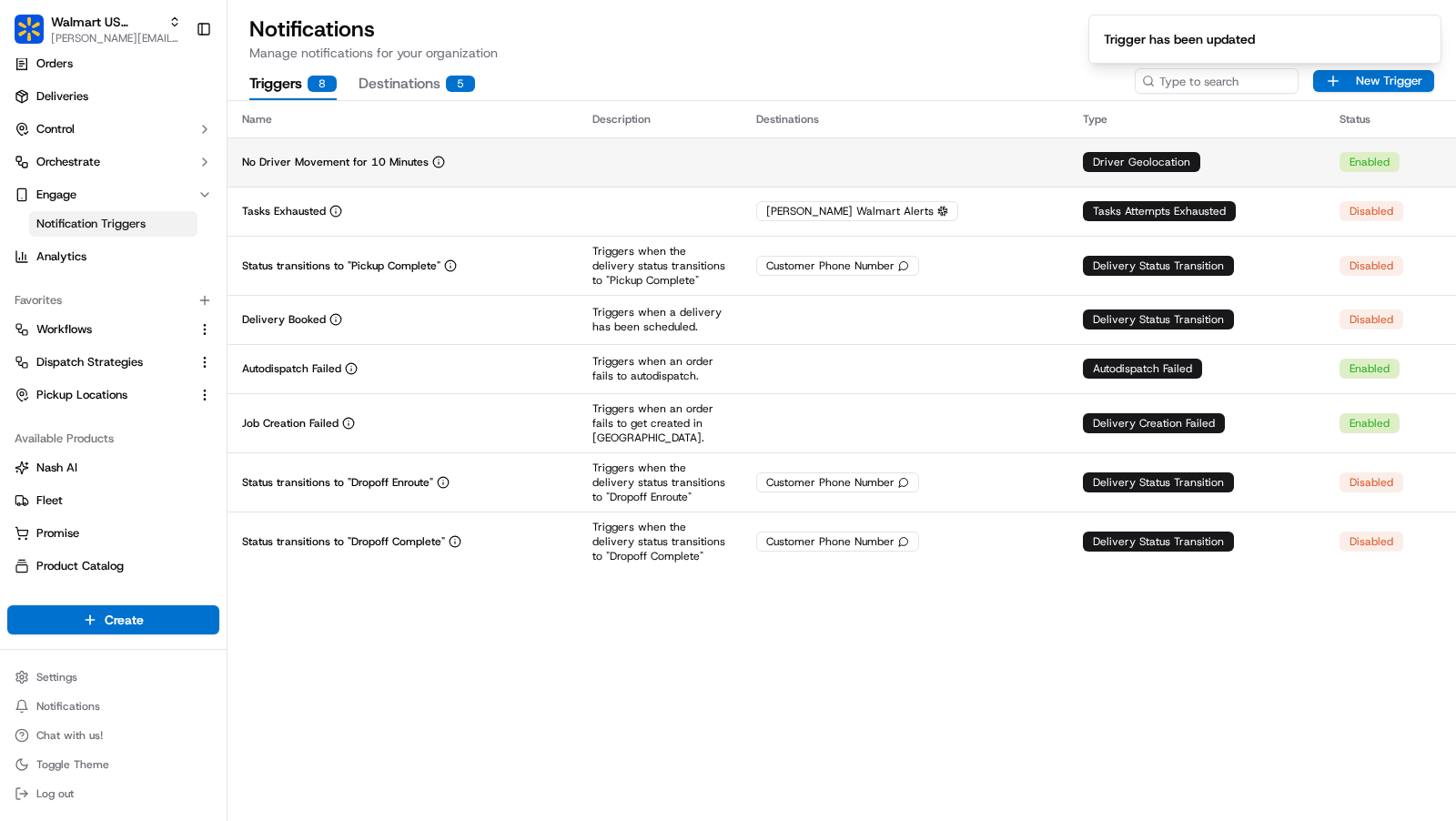
click at [725, 156] on td at bounding box center [659, 162] width 163 height 50
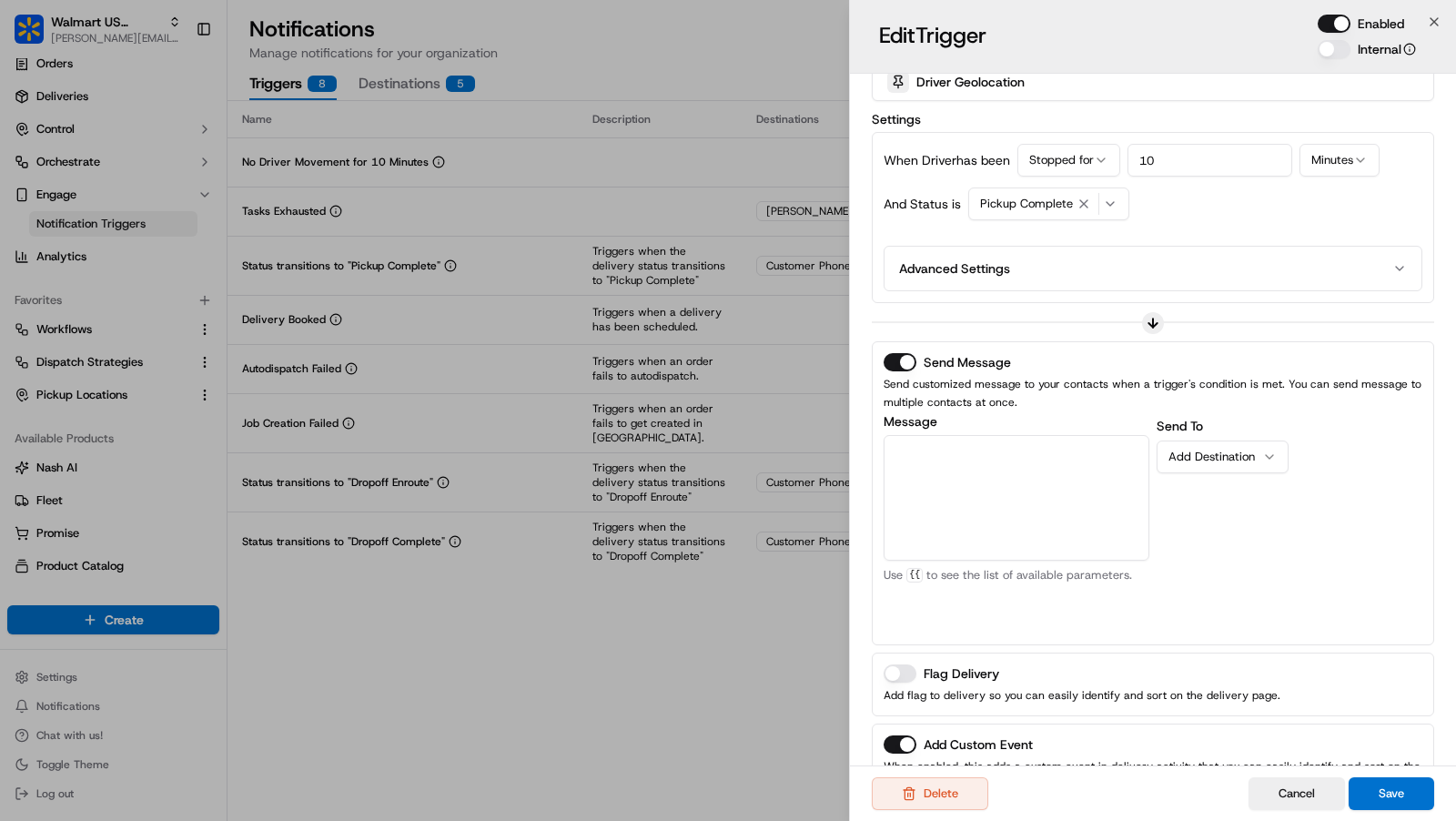
scroll to position [0, 0]
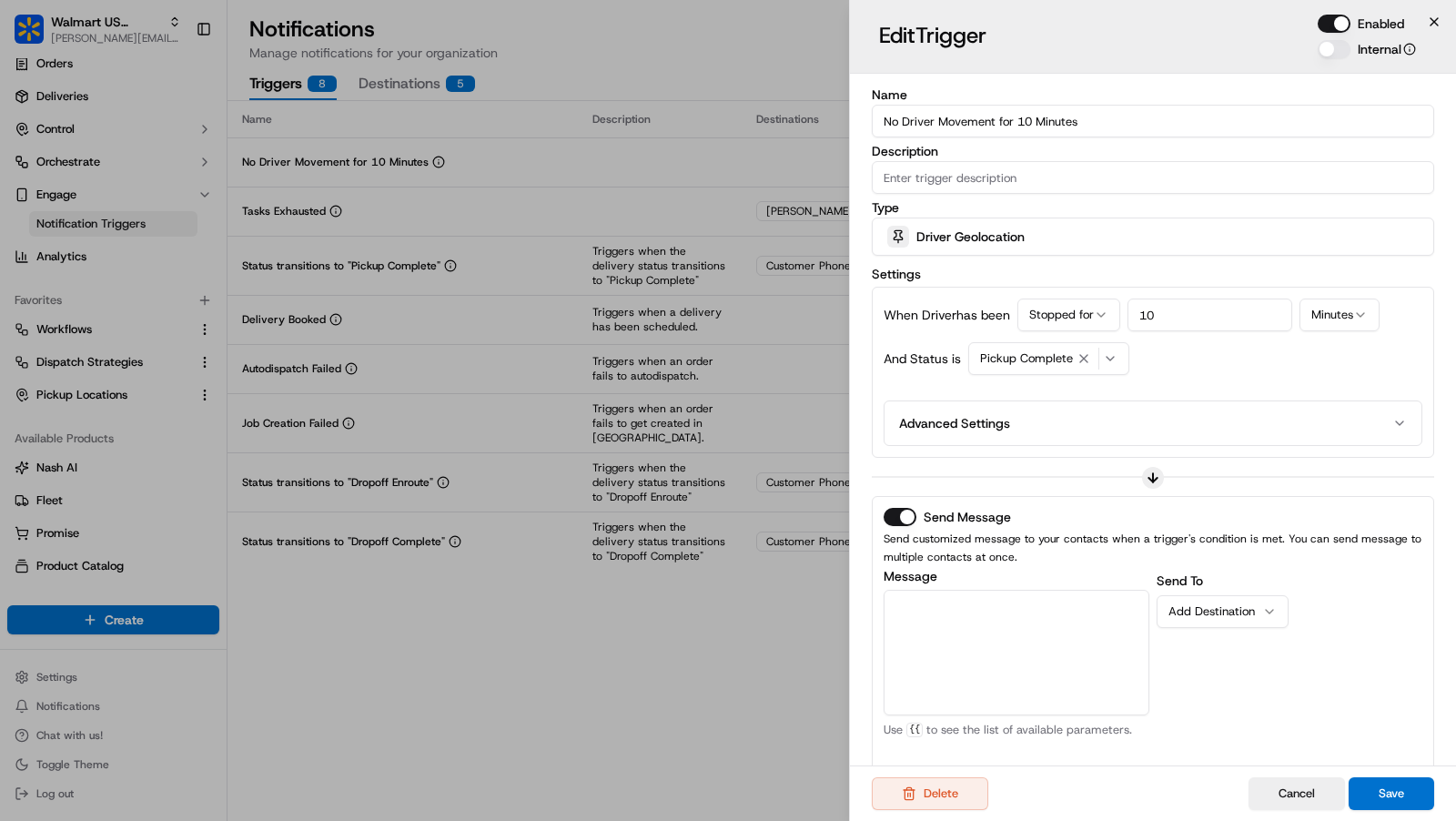
click at [1432, 21] on icon "button" at bounding box center [1435, 22] width 15 height 15
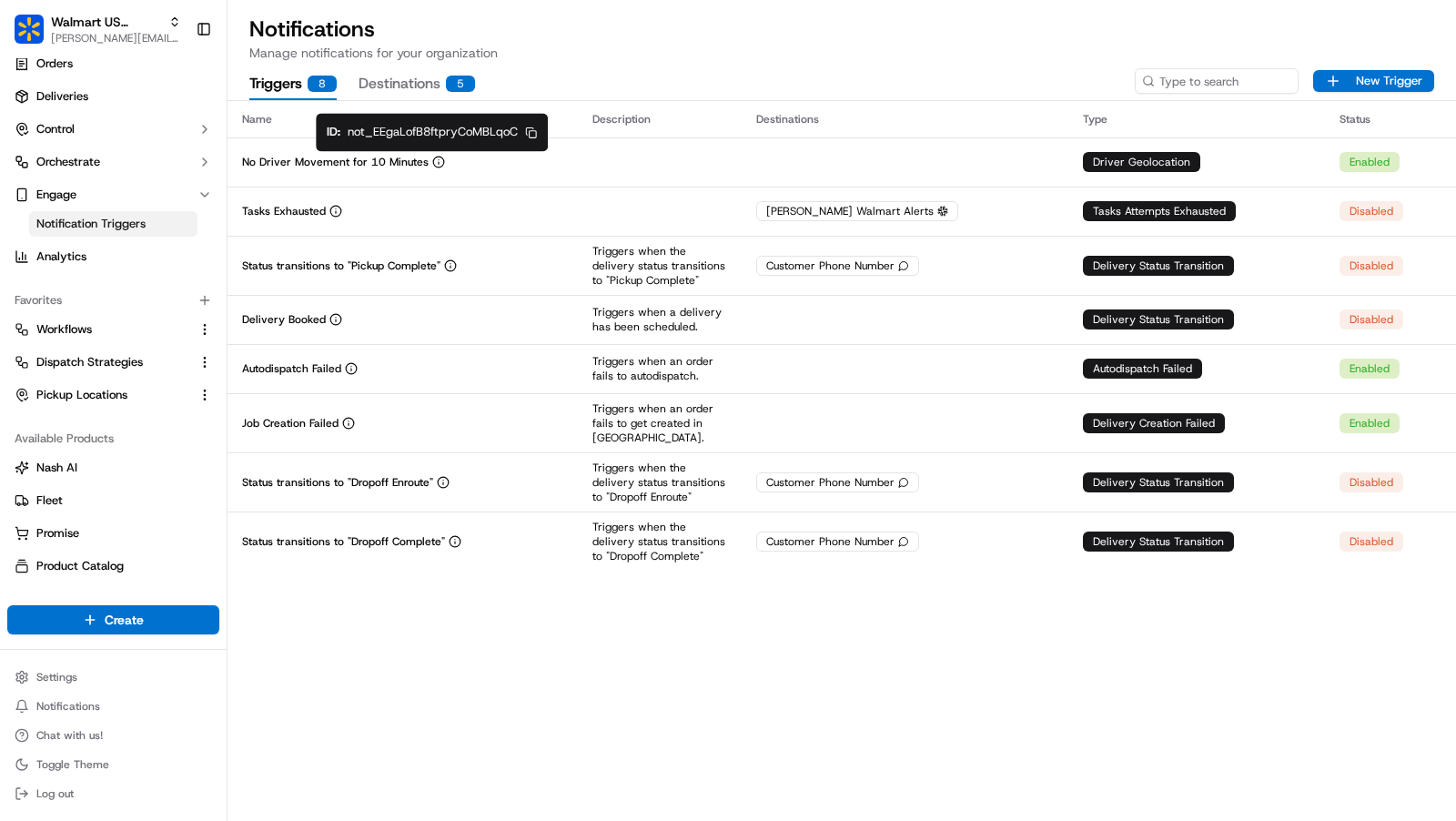
click at [531, 131] on icon "button" at bounding box center [530, 132] width 12 height 12
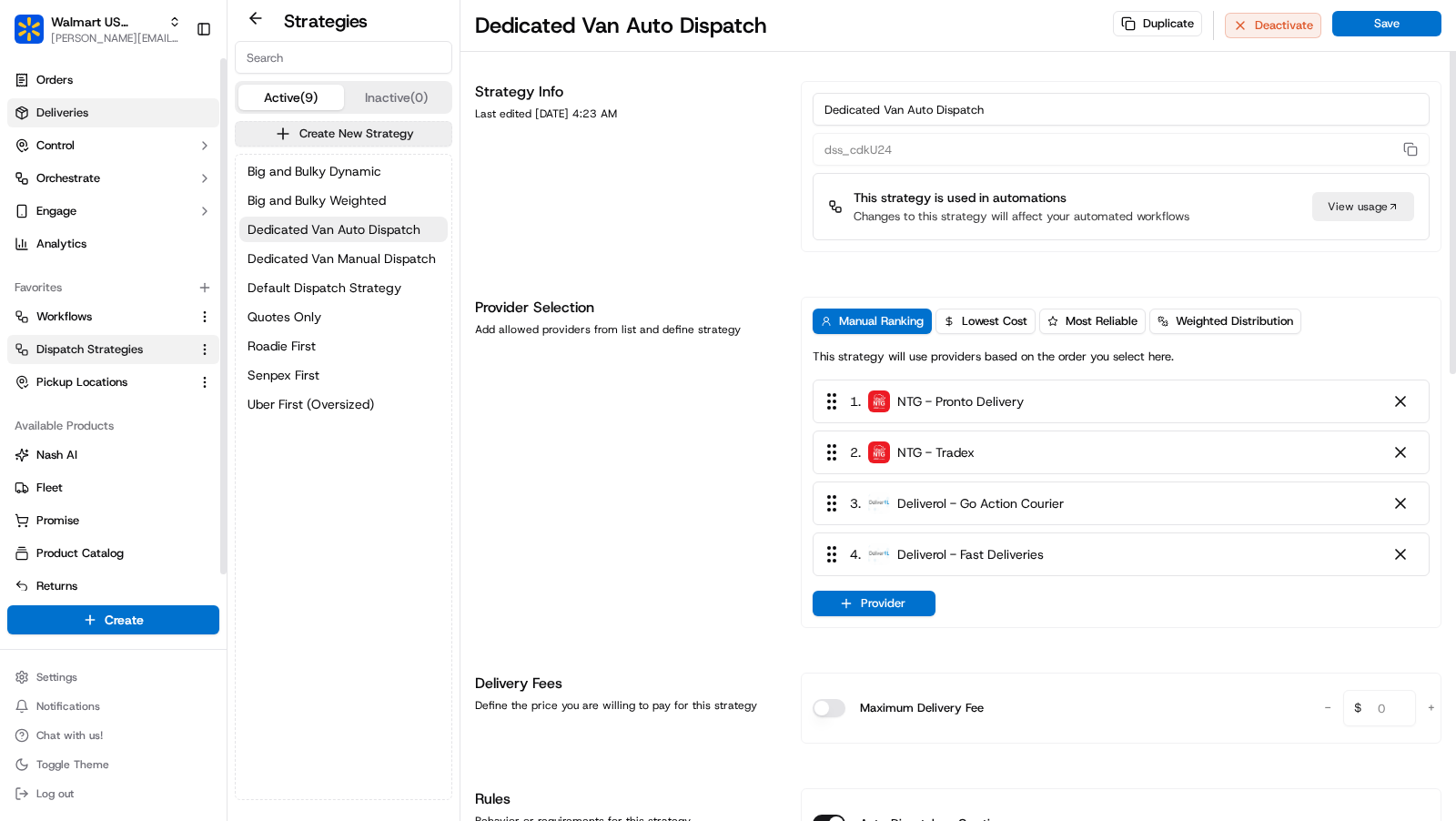
click at [103, 114] on link "Deliveries" at bounding box center [113, 112] width 212 height 29
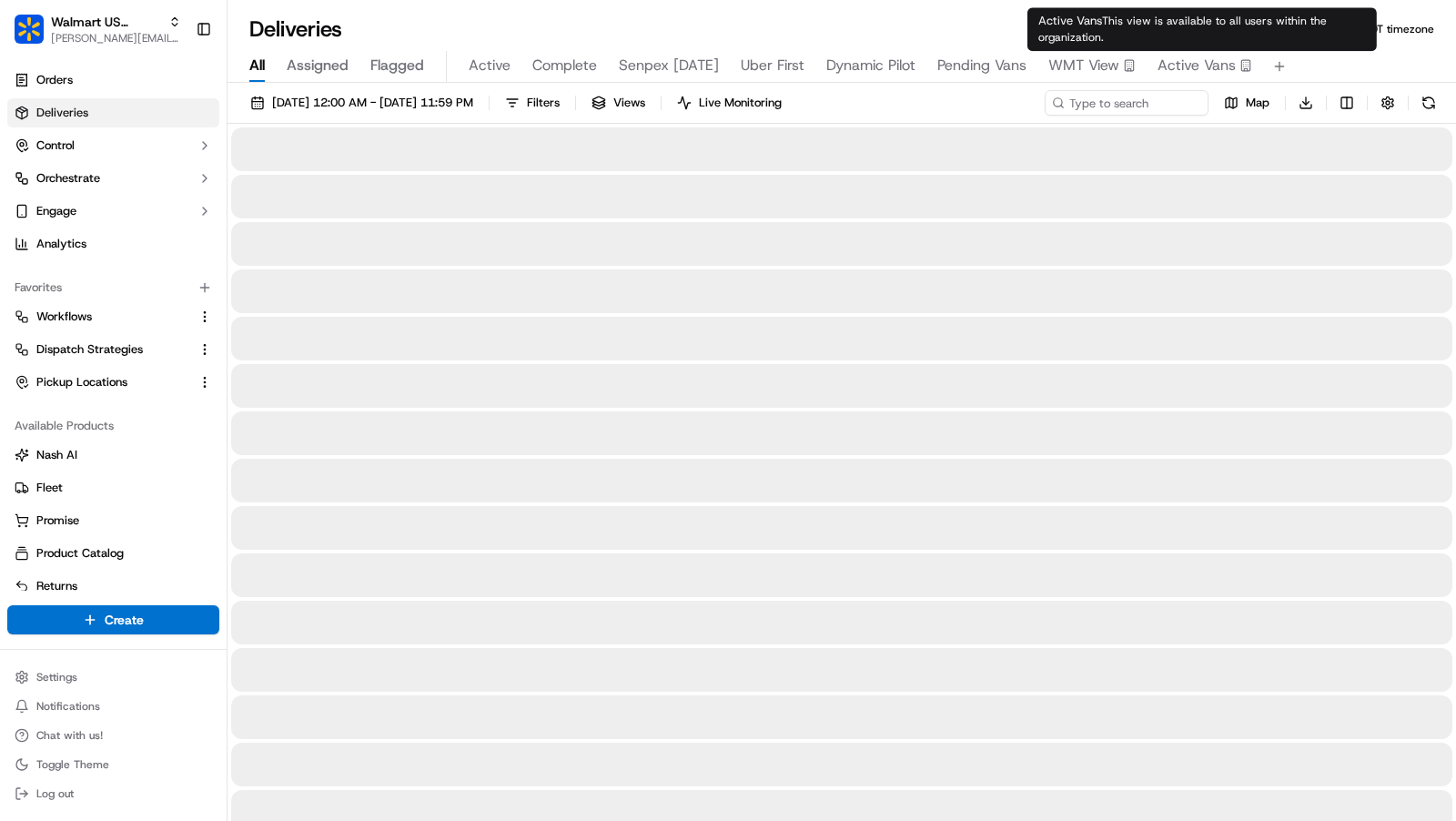
click at [1184, 59] on span "Active Vans" at bounding box center [1197, 64] width 78 height 21
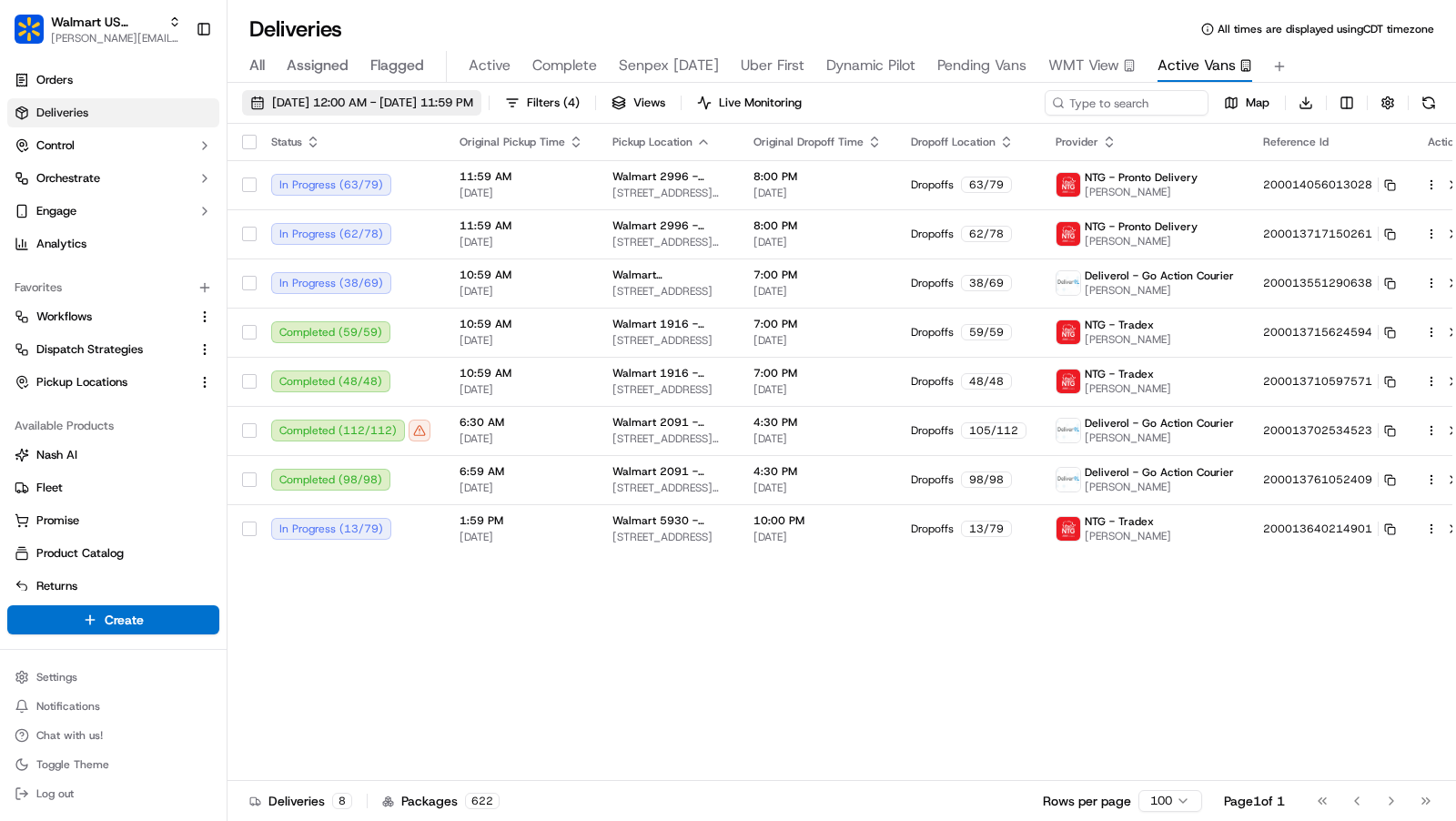
click at [351, 94] on span "[DATE] 12:00 AM - [DATE] 11:59 PM" at bounding box center [372, 103] width 201 height 17
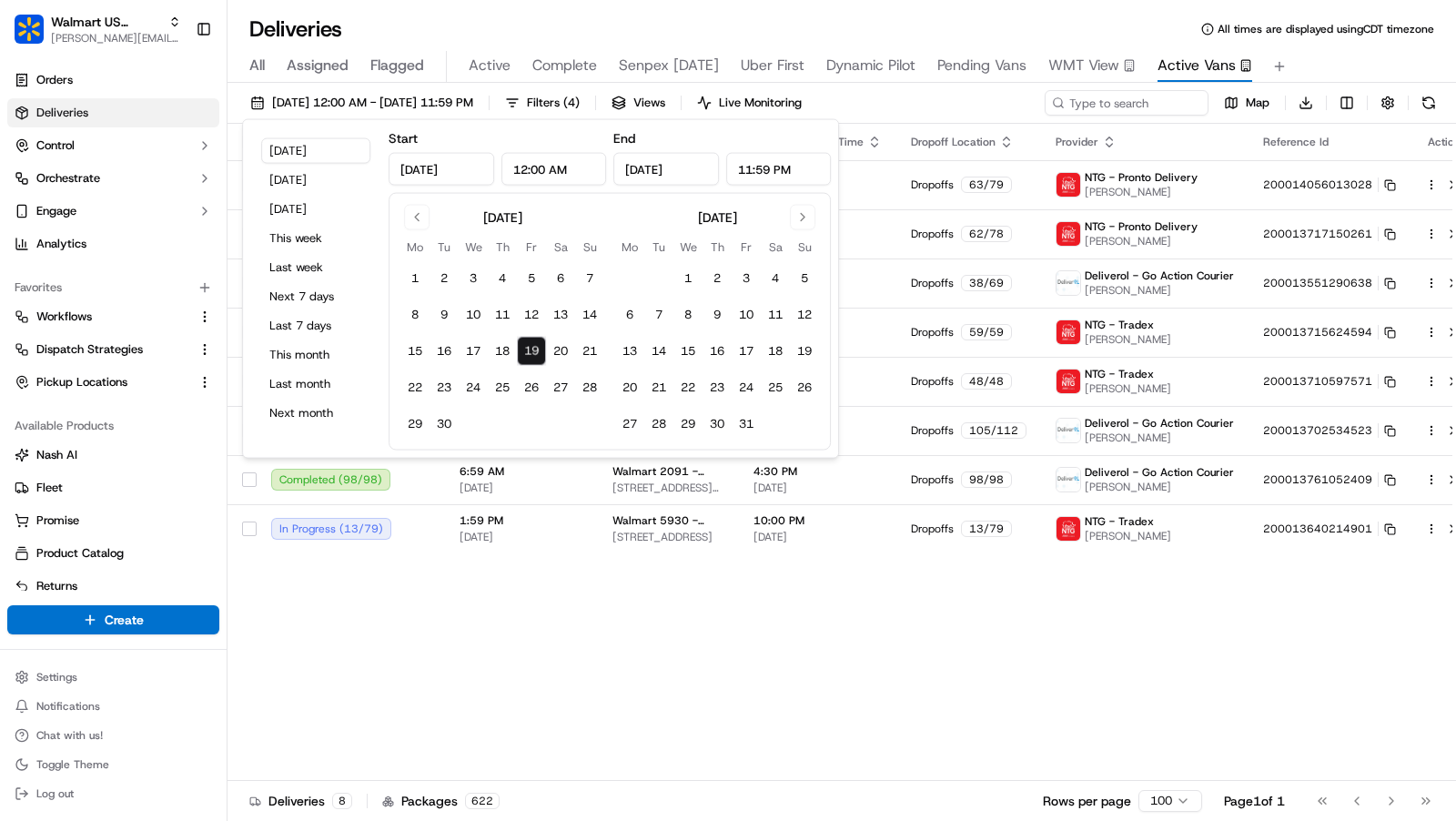
click at [261, 64] on span "All" at bounding box center [257, 64] width 16 height 21
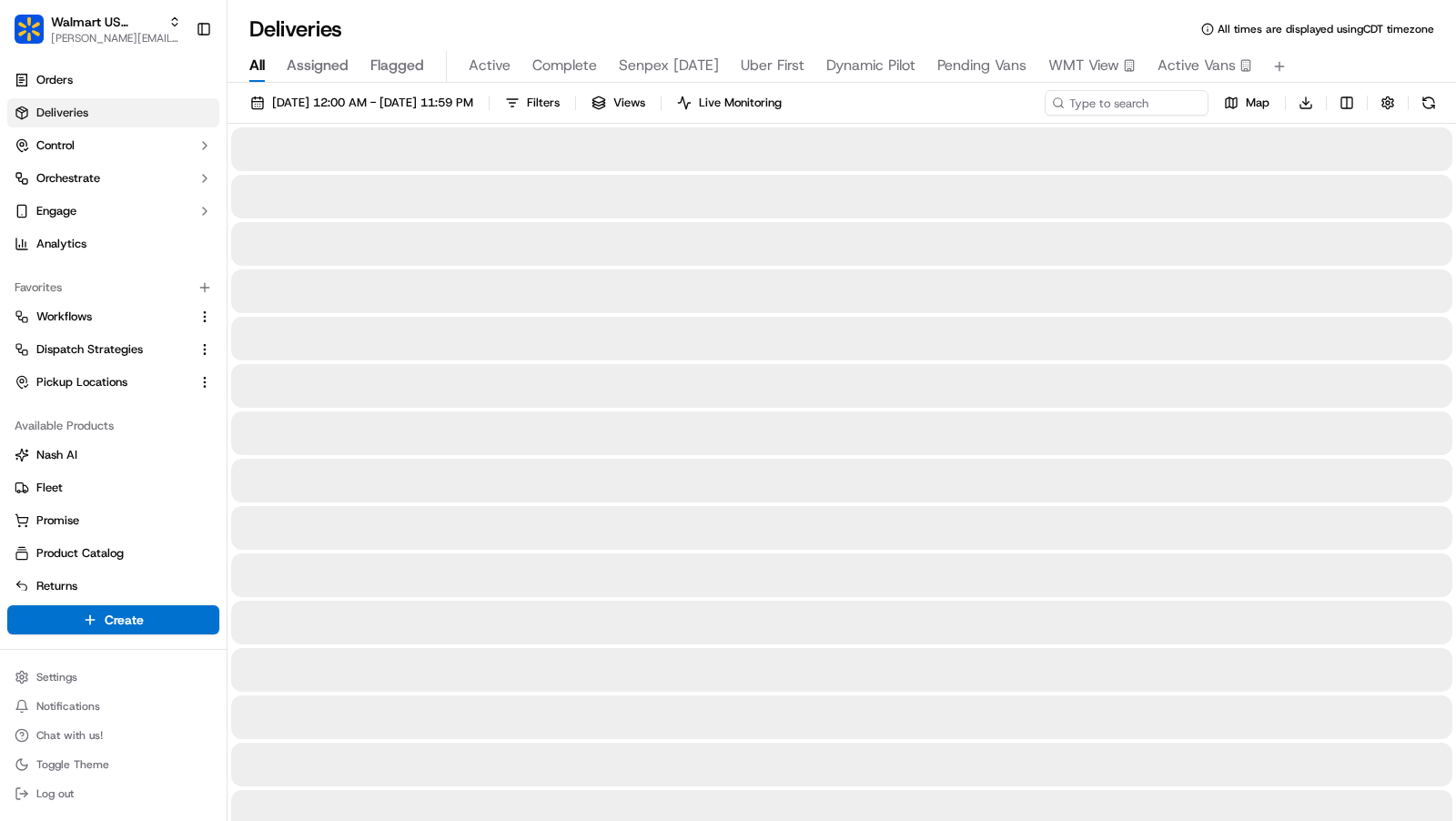
click at [624, 120] on div "[DATE] 12:00 AM - [DATE] 11:59 PM Filters Views Live Monitoring Map Download" at bounding box center [842, 106] width 1229 height 34
click at [559, 103] on span "Filters" at bounding box center [543, 103] width 33 height 17
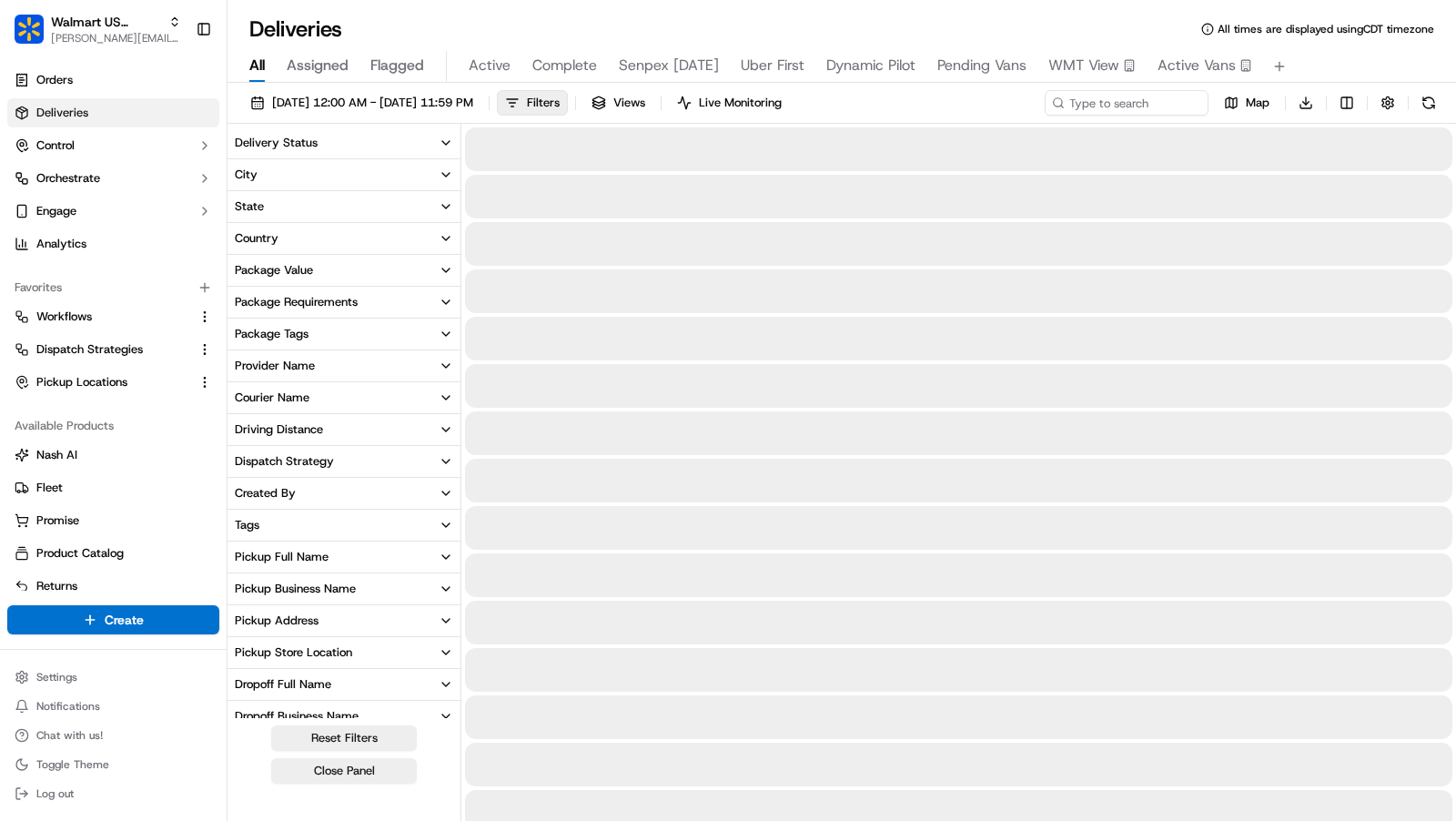
scroll to position [234, 0]
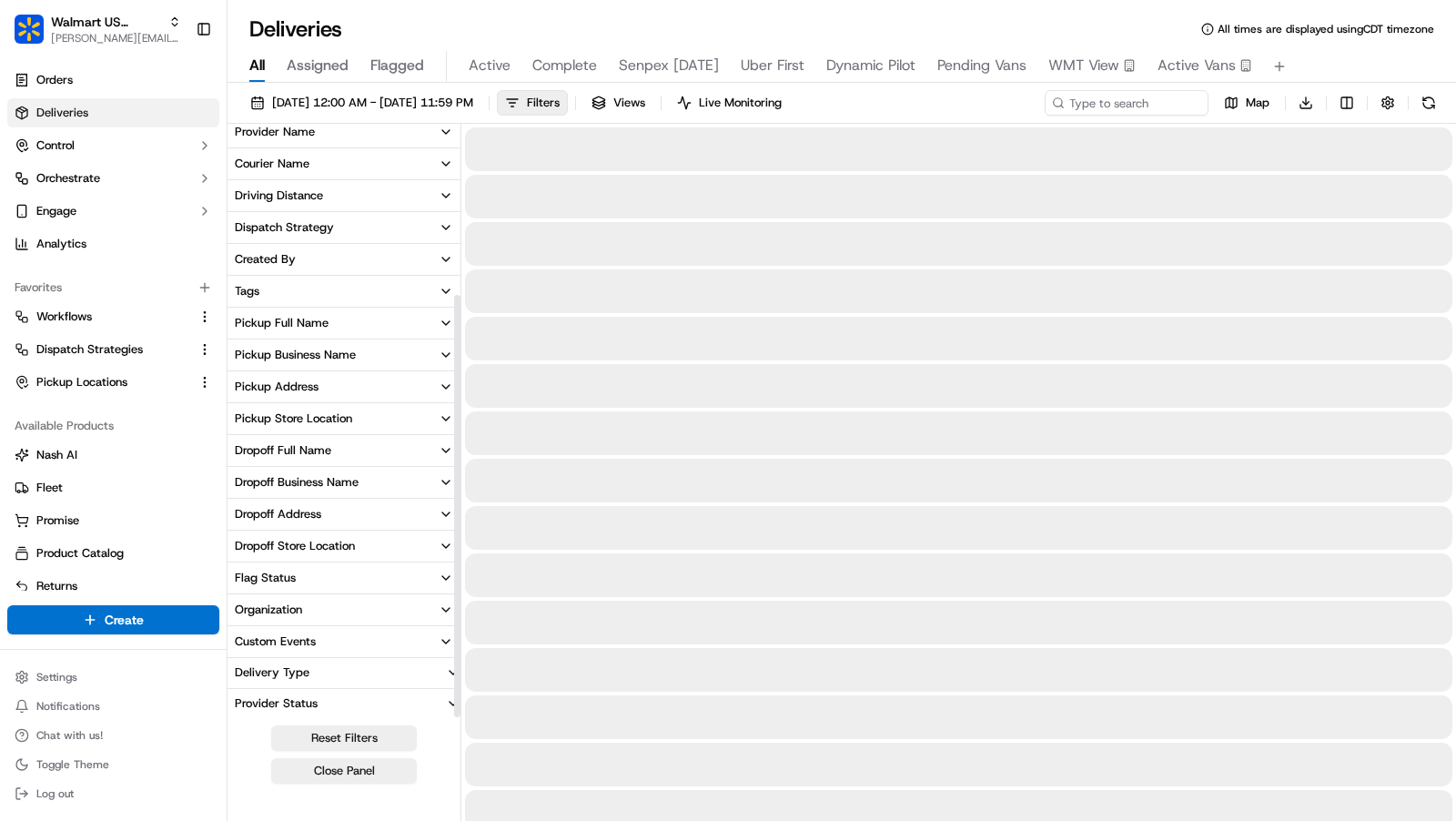
click at [339, 702] on button "Provider Status" at bounding box center [345, 703] width 233 height 29
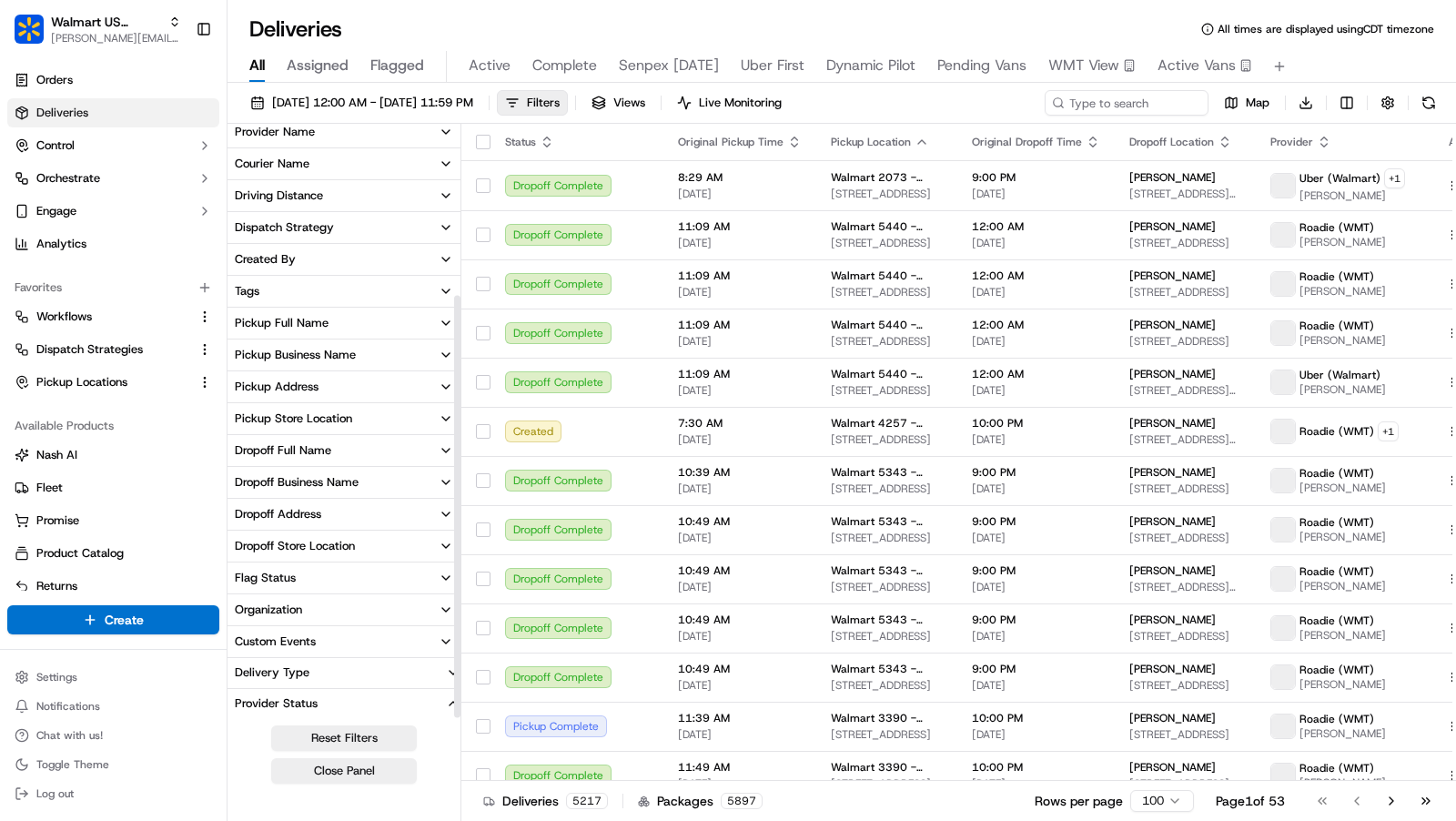
scroll to position [267, 0]
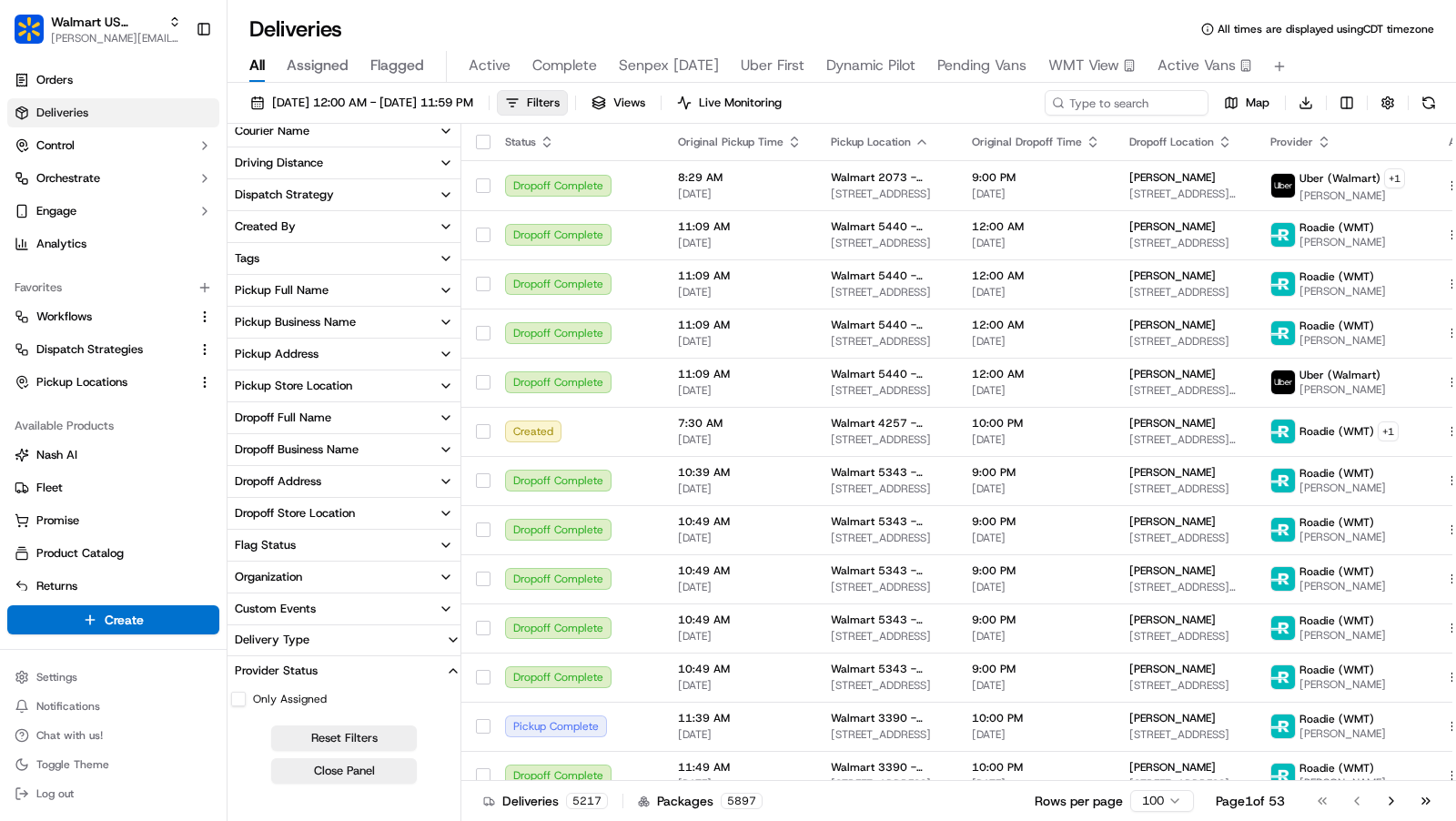
click at [306, 668] on div "Provider Status" at bounding box center [276, 672] width 97 height 17
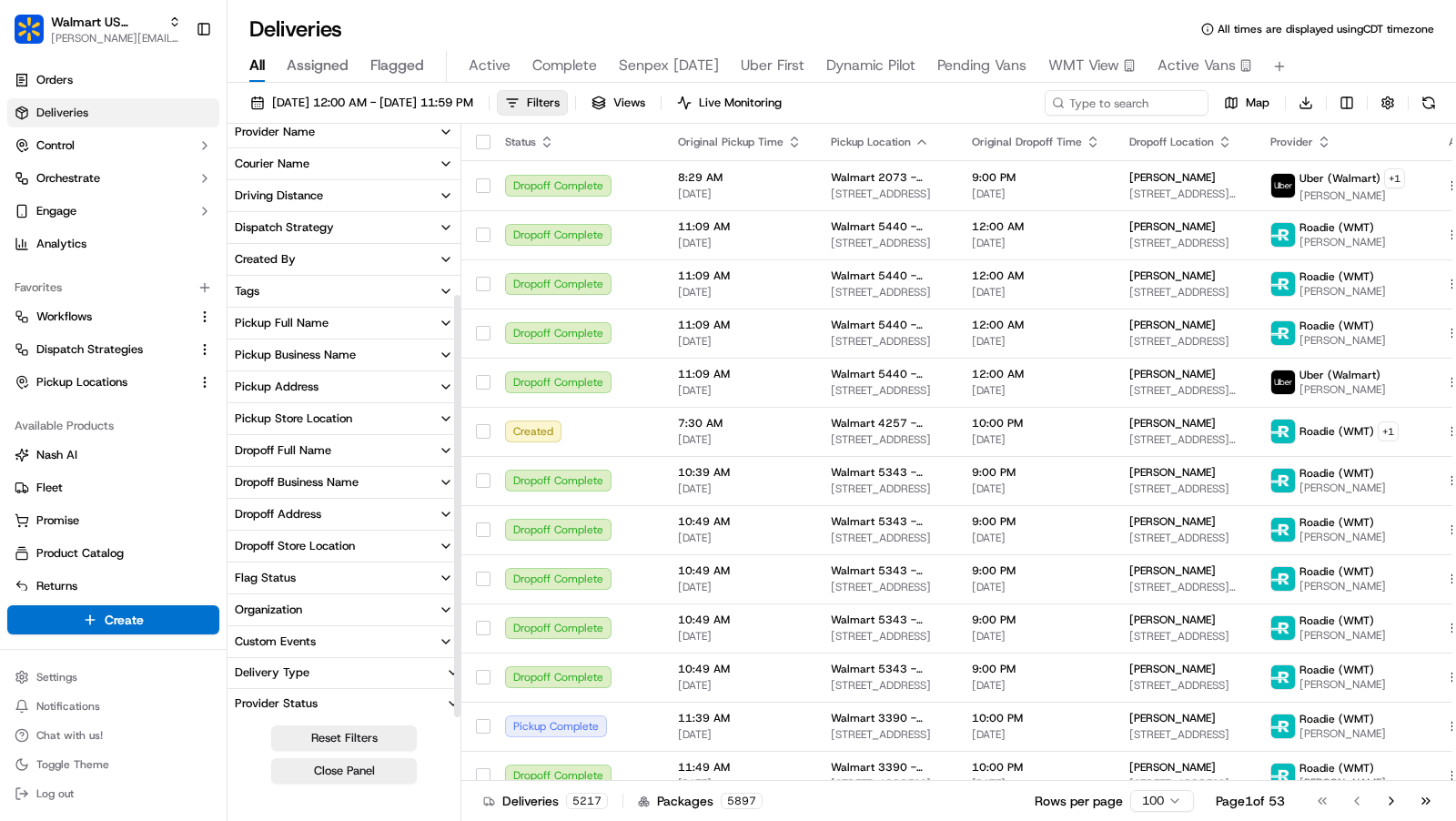
click at [311, 680] on button "Delivery Type" at bounding box center [345, 672] width 233 height 29
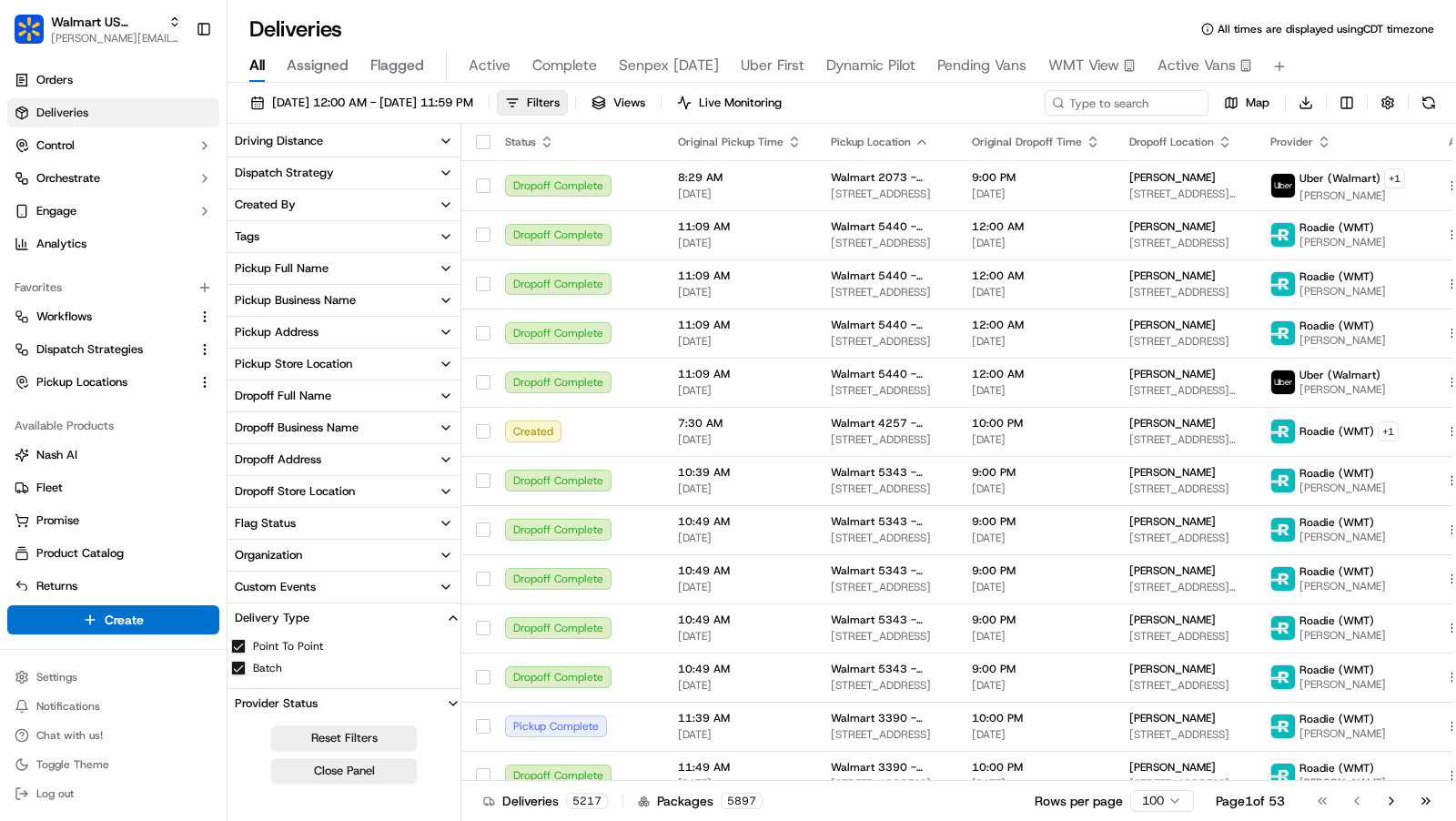
click at [241, 640] on button "Point To Point" at bounding box center [239, 646] width 15 height 15
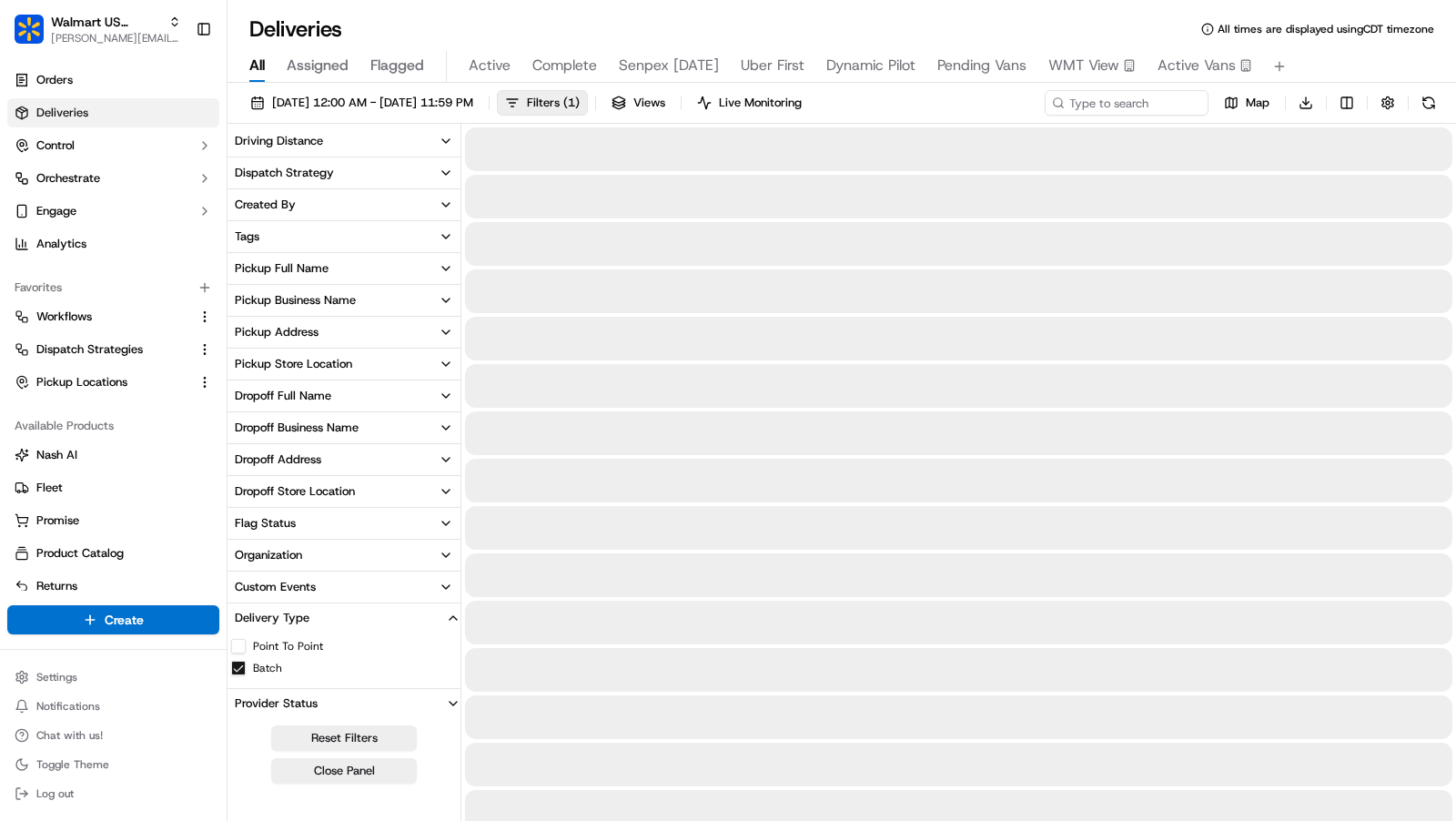
click at [351, 236] on button "Tags" at bounding box center [345, 236] width 233 height 31
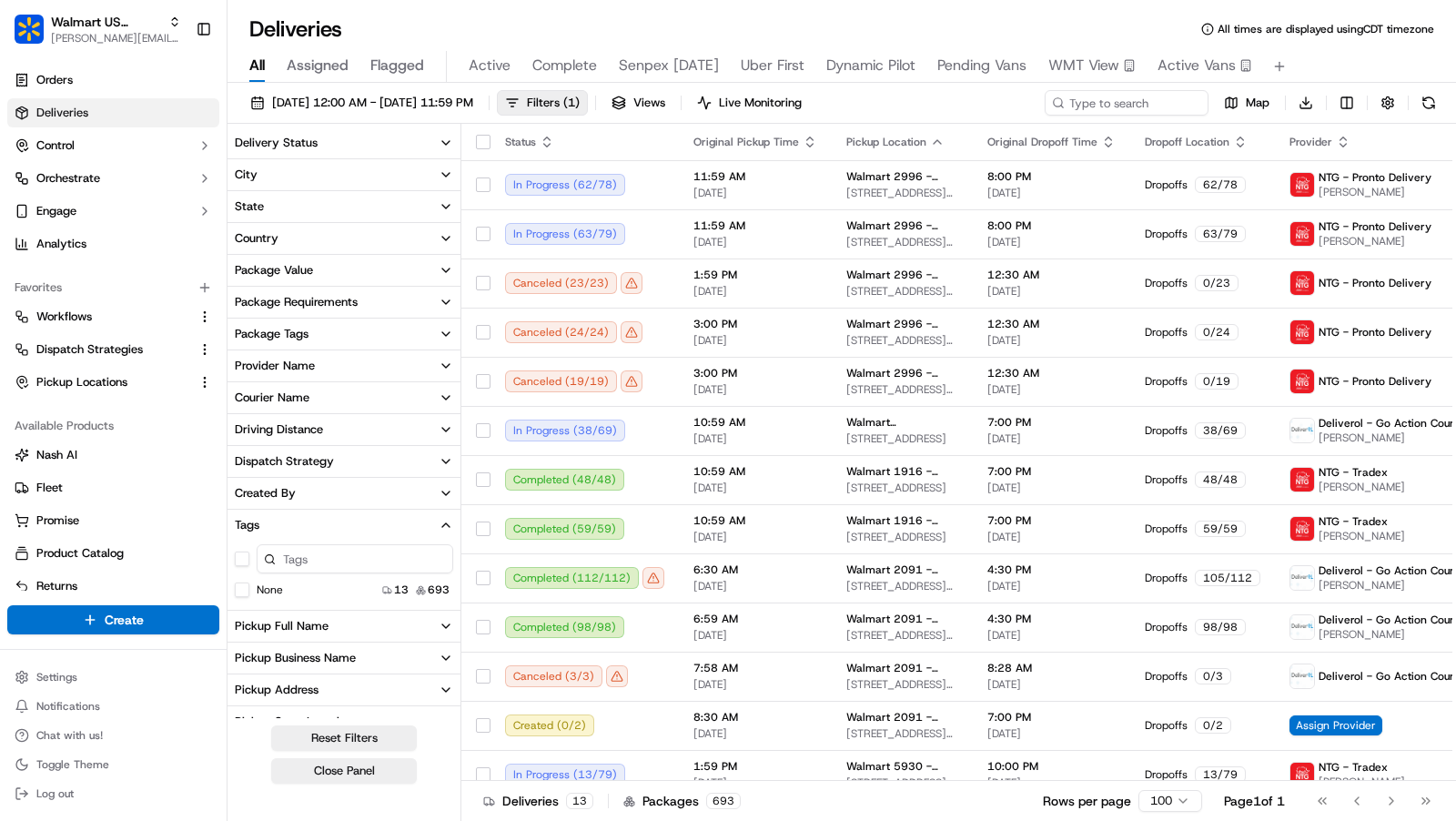
scroll to position [358, 0]
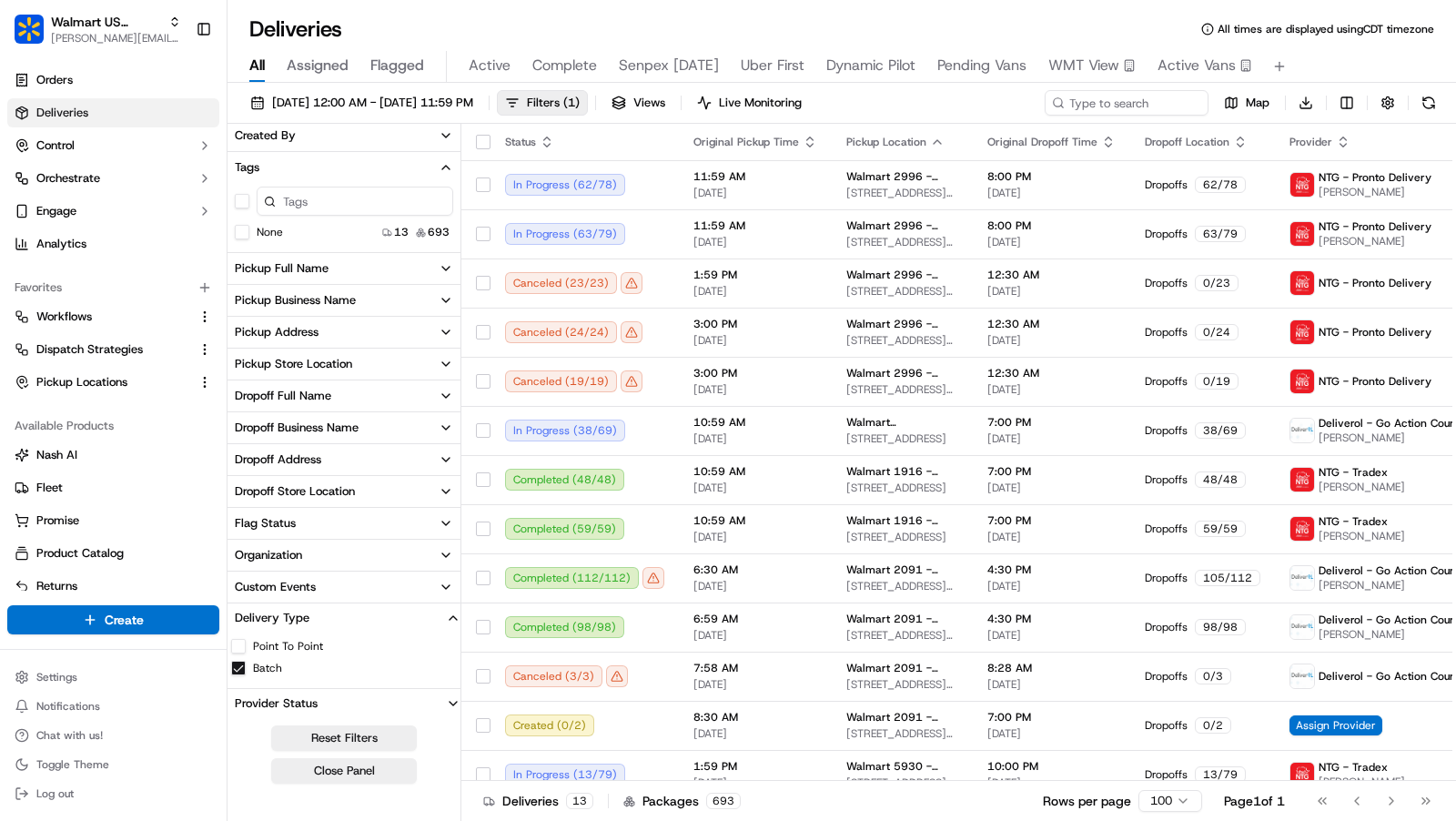
click at [238, 666] on button "Batch" at bounding box center [239, 669] width 15 height 15
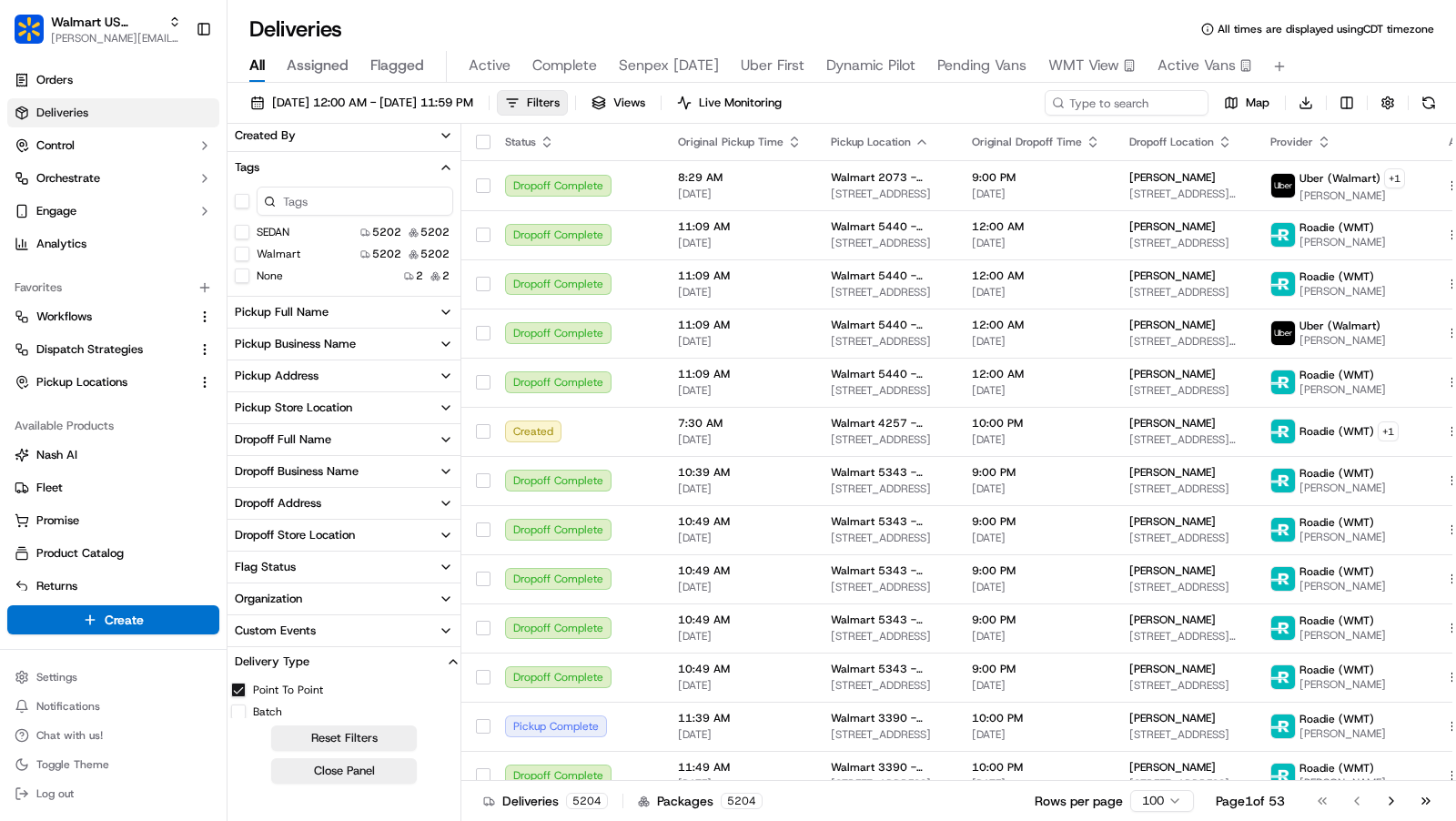
scroll to position [402, 0]
